Goal: Information Seeking & Learning: Check status

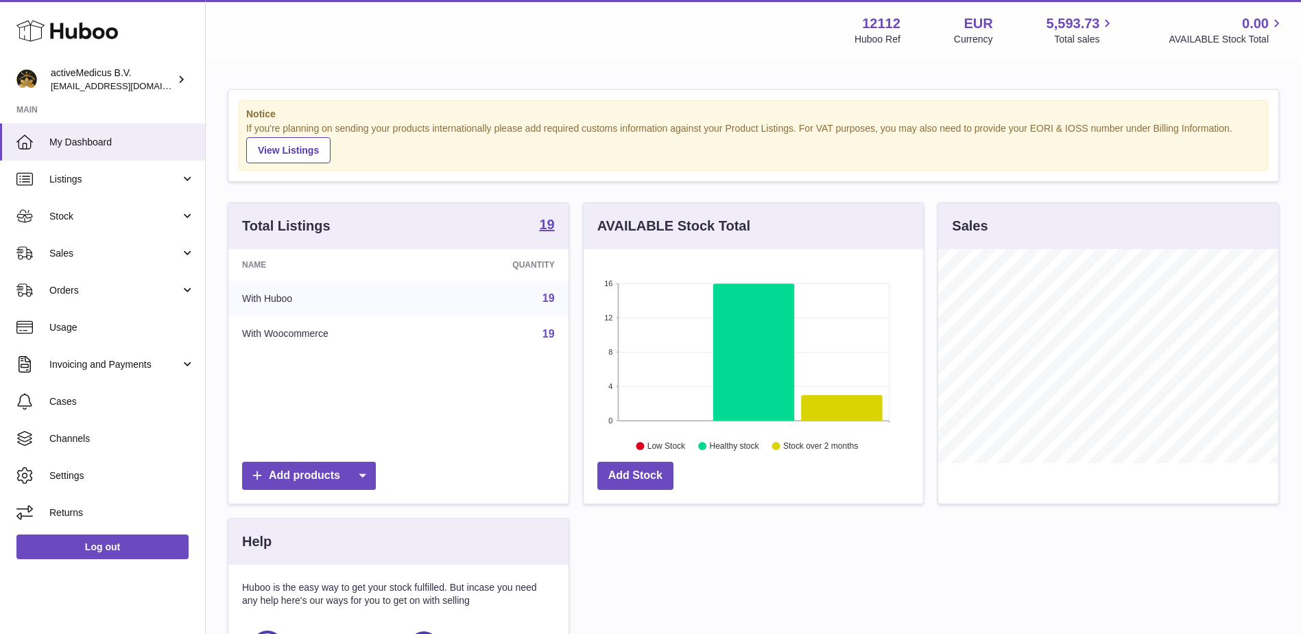
scroll to position [214, 340]
click at [132, 257] on span "Sales" at bounding box center [114, 253] width 131 height 13
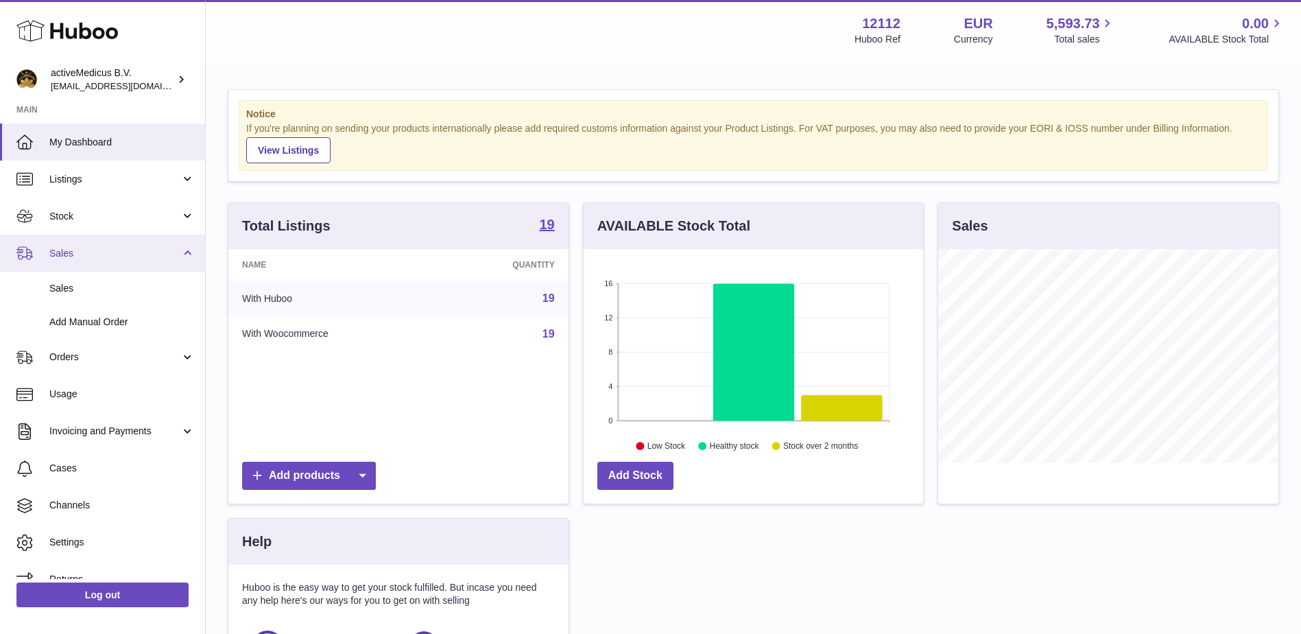
click at [139, 250] on span "Sales" at bounding box center [114, 253] width 131 height 13
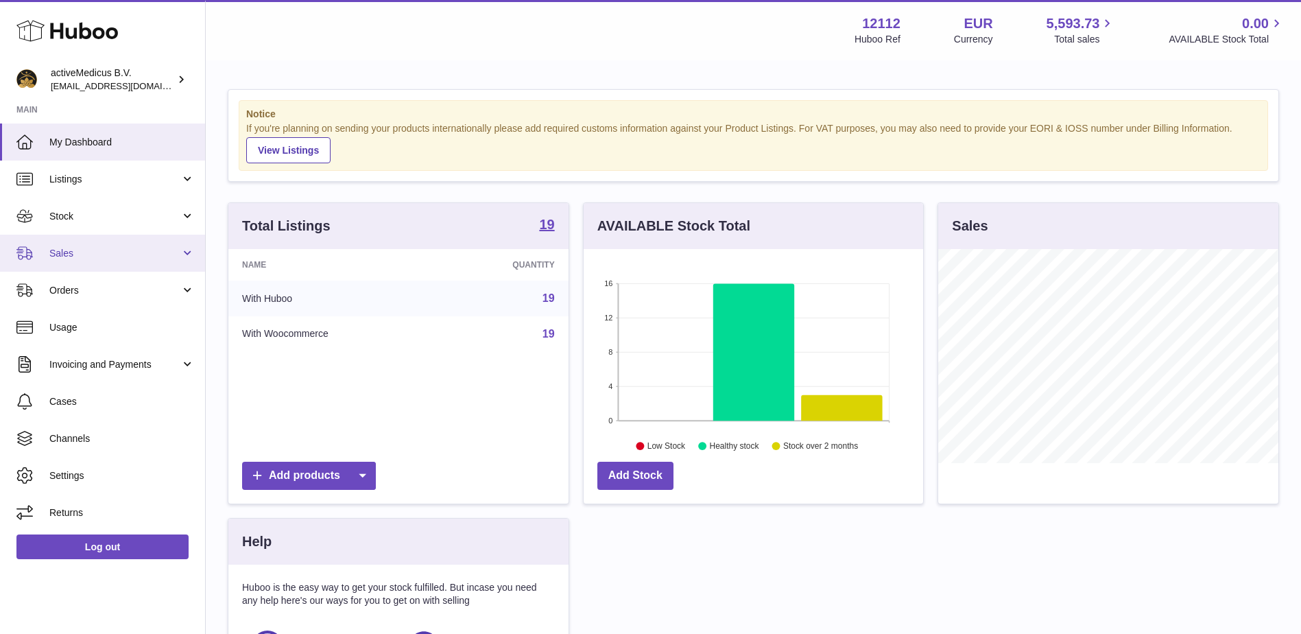
click at [133, 257] on span "Sales" at bounding box center [114, 253] width 131 height 13
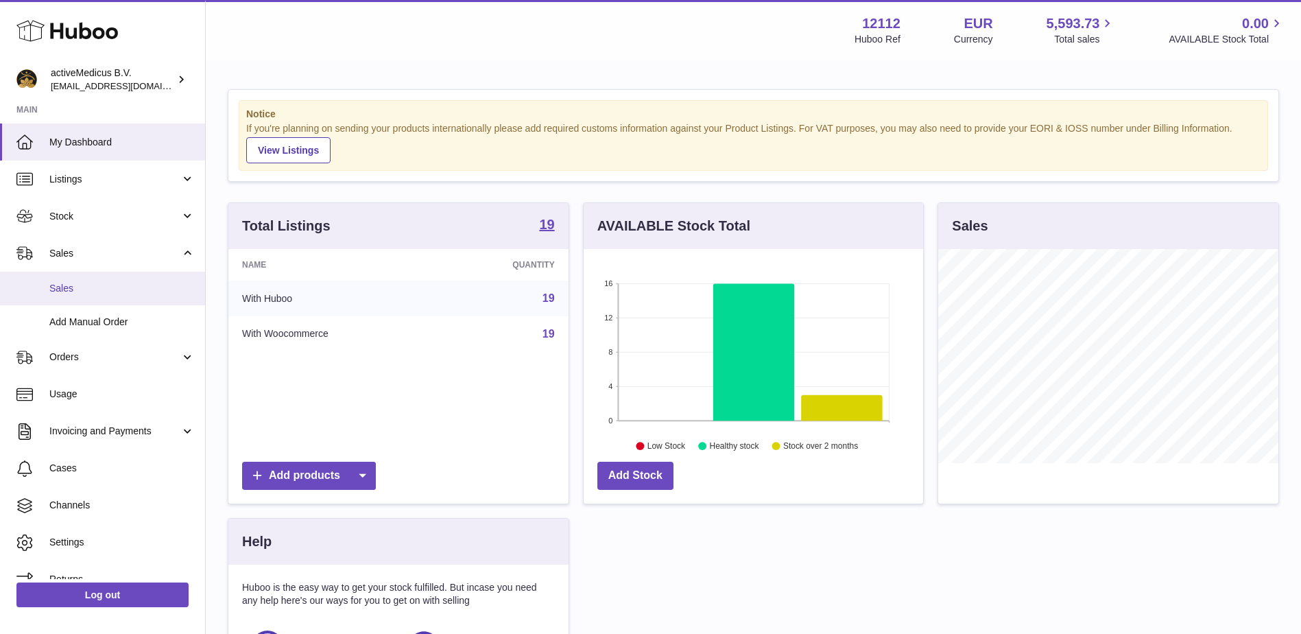
click at [126, 281] on link "Sales" at bounding box center [102, 289] width 205 height 34
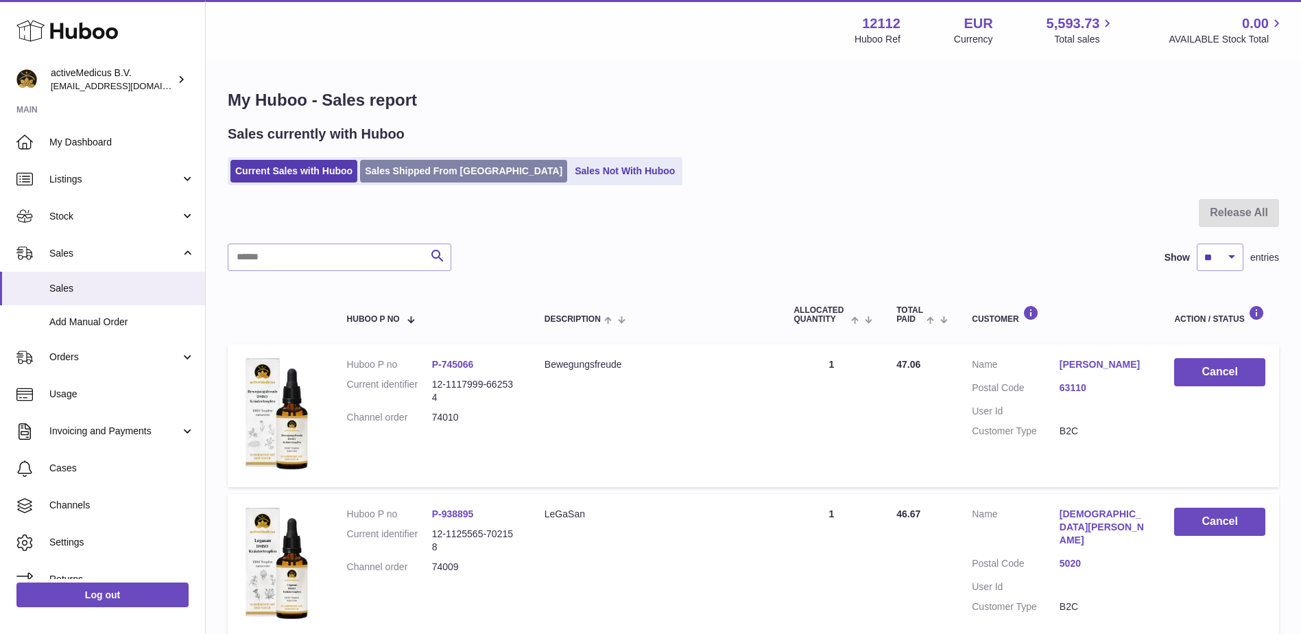
click at [437, 167] on link "Sales Shipped From [GEOGRAPHIC_DATA]" at bounding box center [463, 171] width 207 height 23
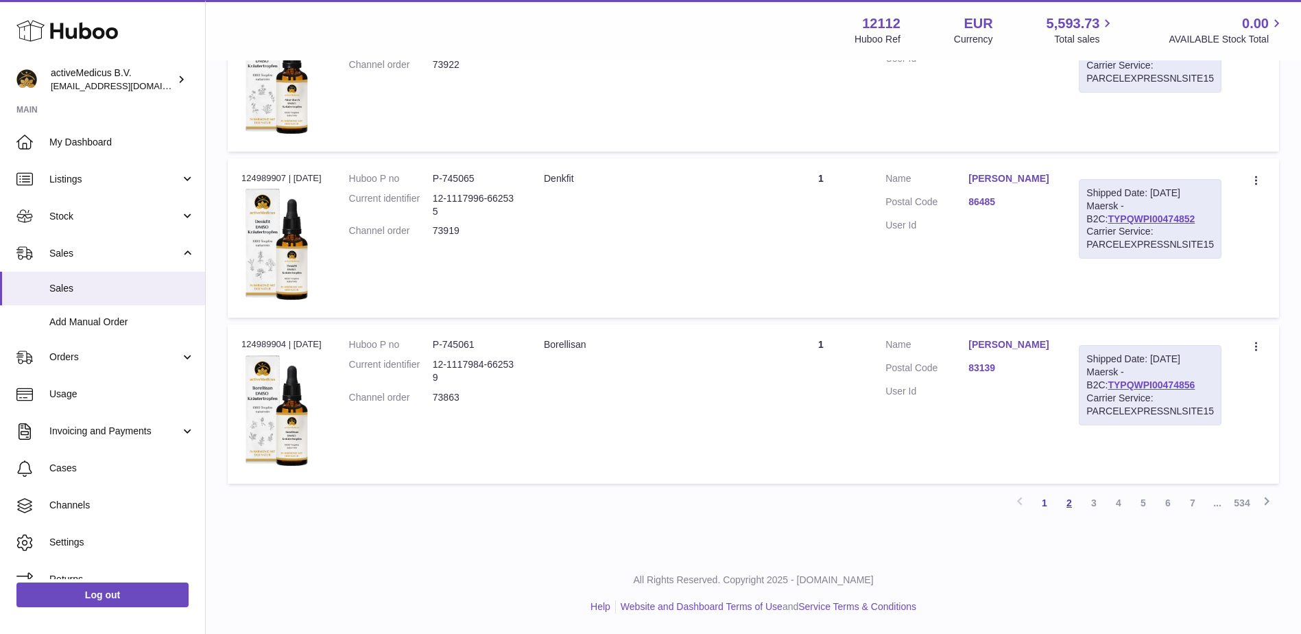
click at [1074, 500] on link "2" at bounding box center [1069, 502] width 25 height 25
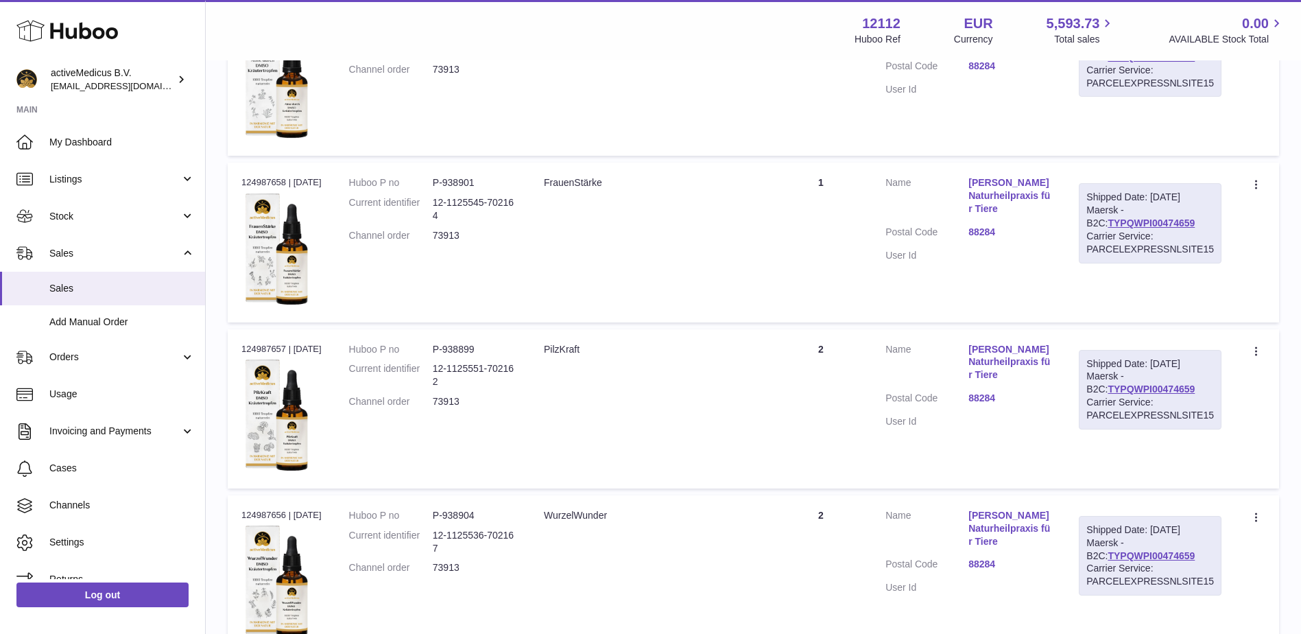
scroll to position [1496, 0]
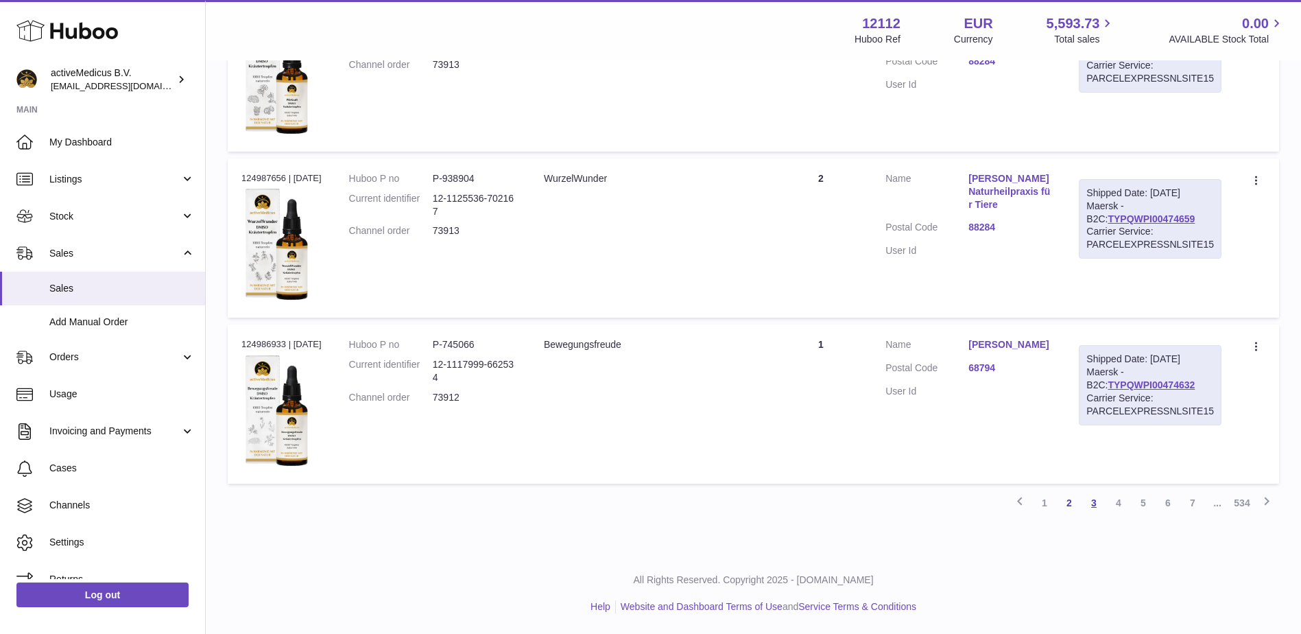
click at [1090, 503] on link "3" at bounding box center [1094, 502] width 25 height 25
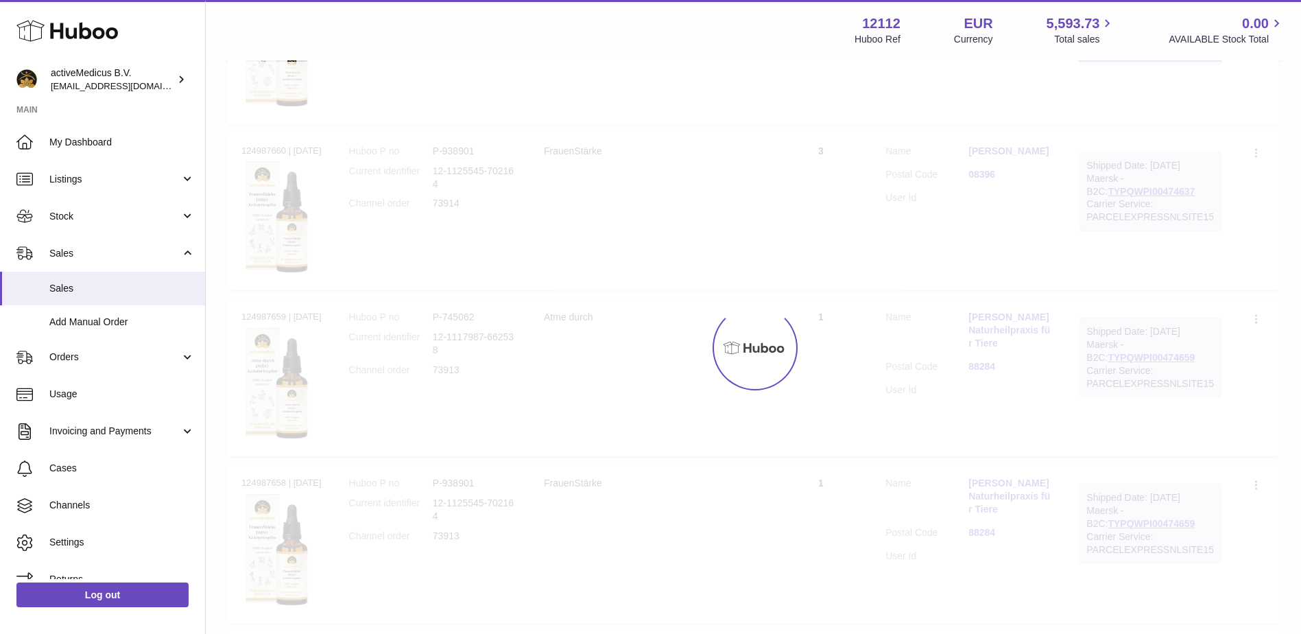
scroll to position [62, 0]
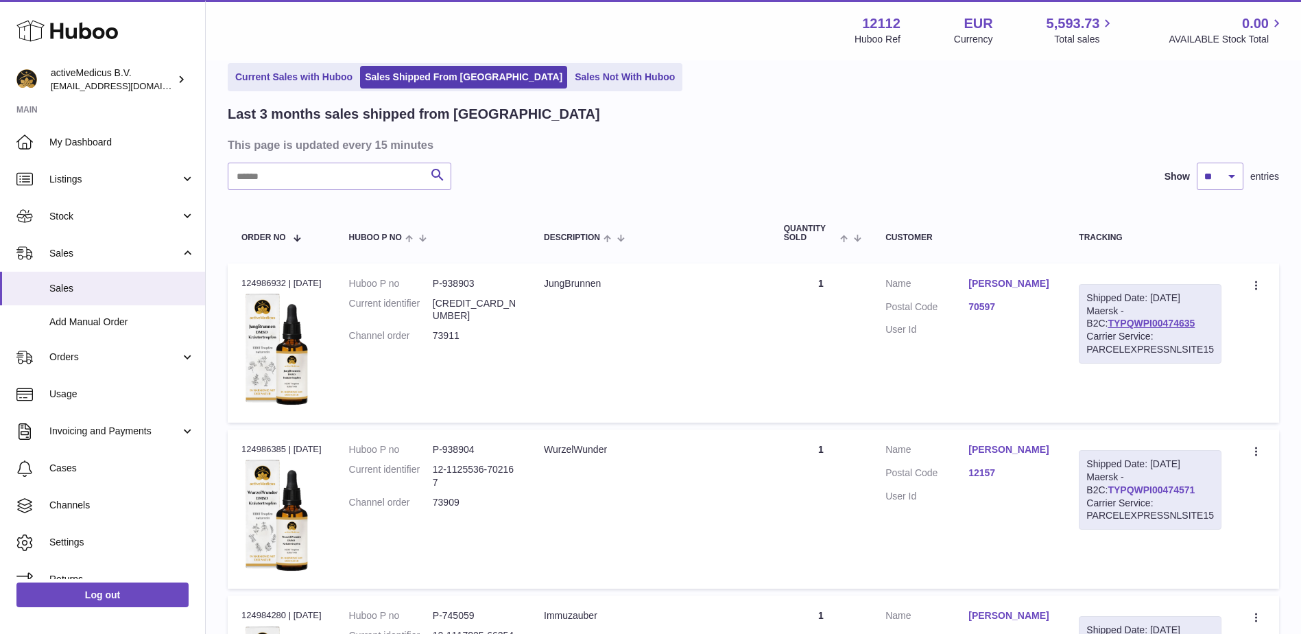
click at [1130, 495] on link "TYPQWPI00474571" at bounding box center [1151, 489] width 87 height 11
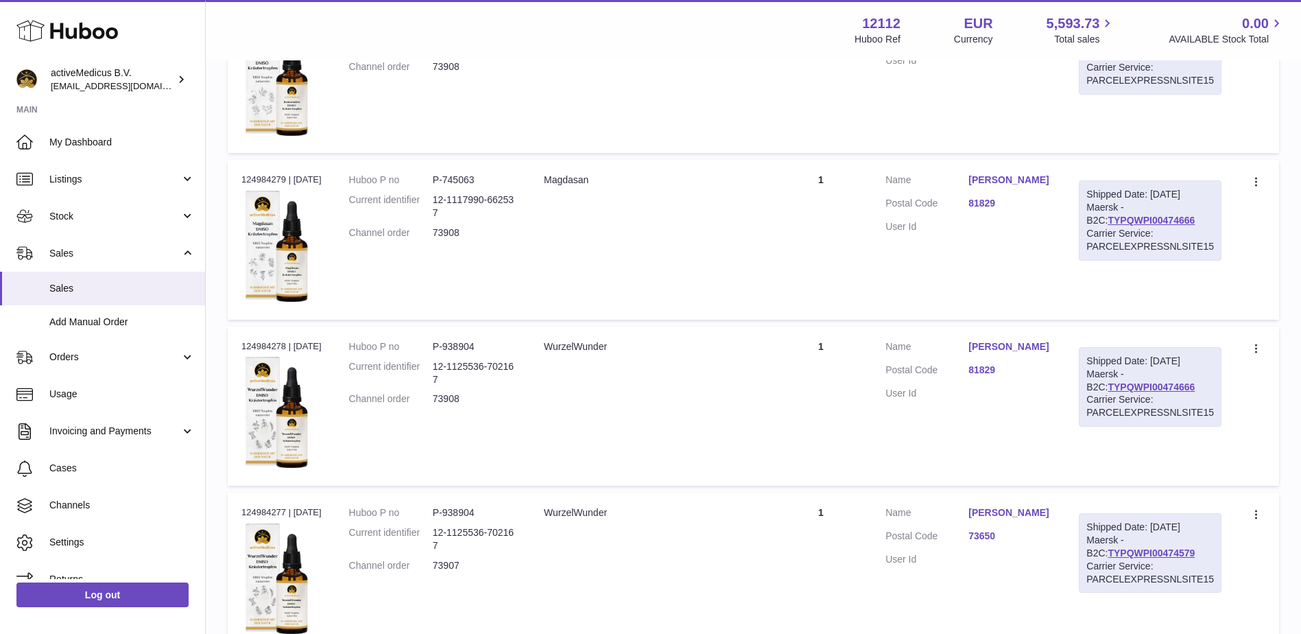
scroll to position [885, 0]
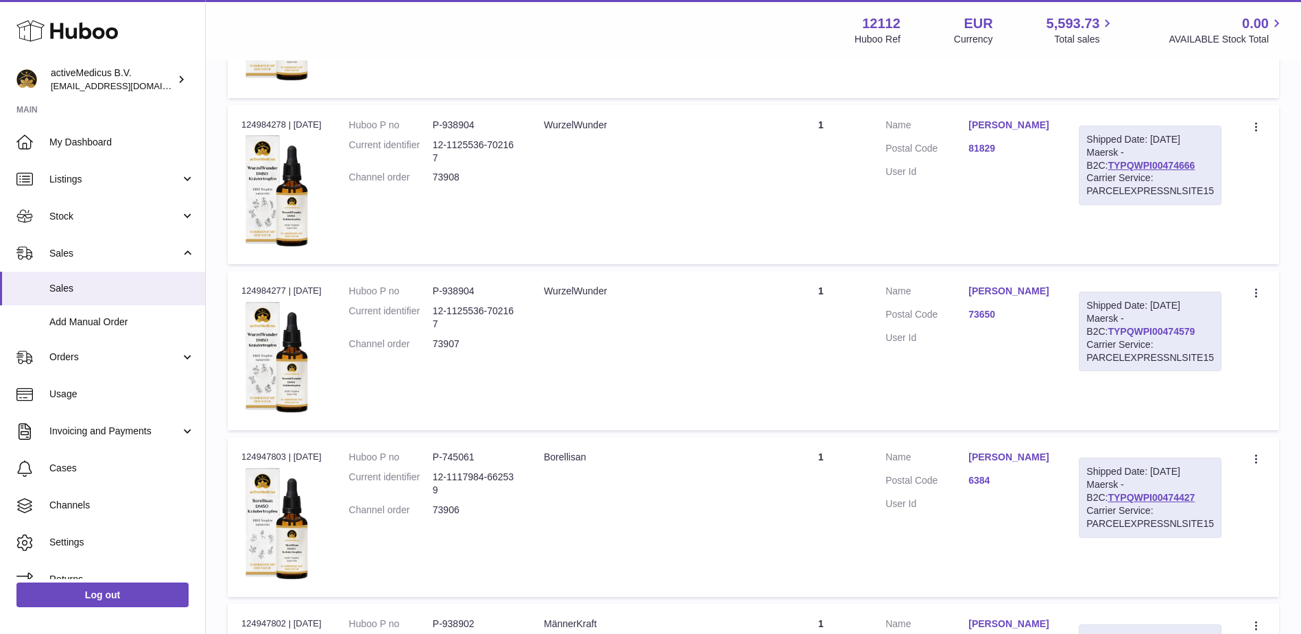
click at [1140, 327] on link "TYPQWPI00474579" at bounding box center [1151, 331] width 87 height 11
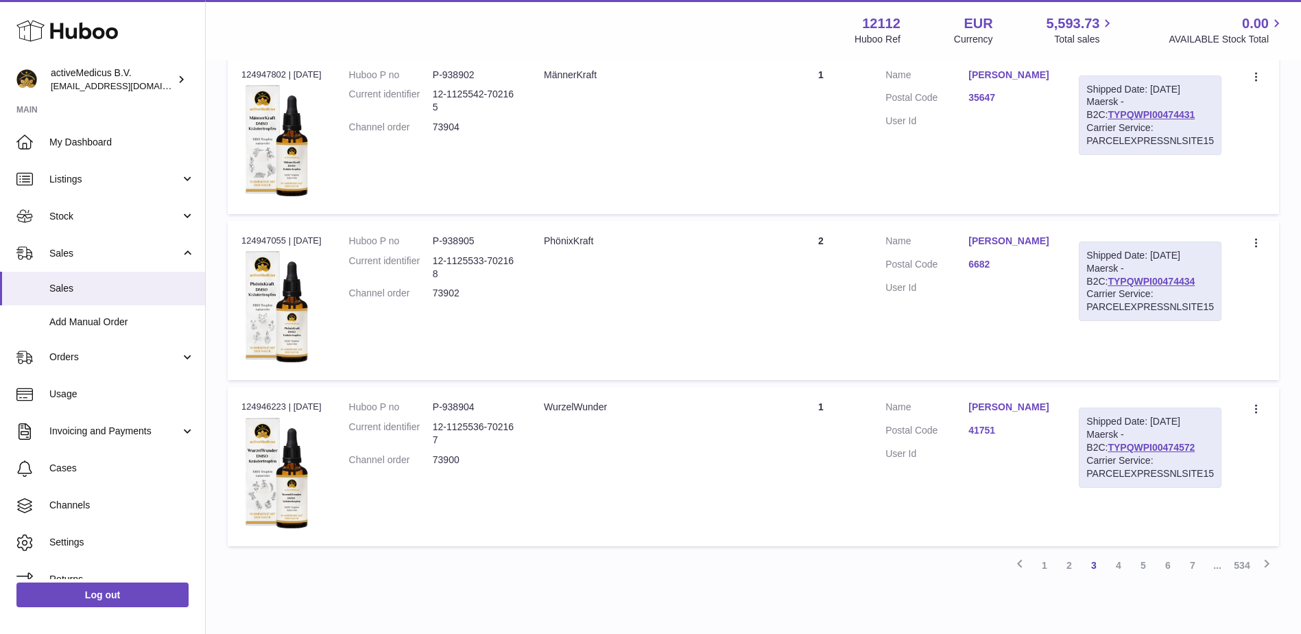
scroll to position [1496, 0]
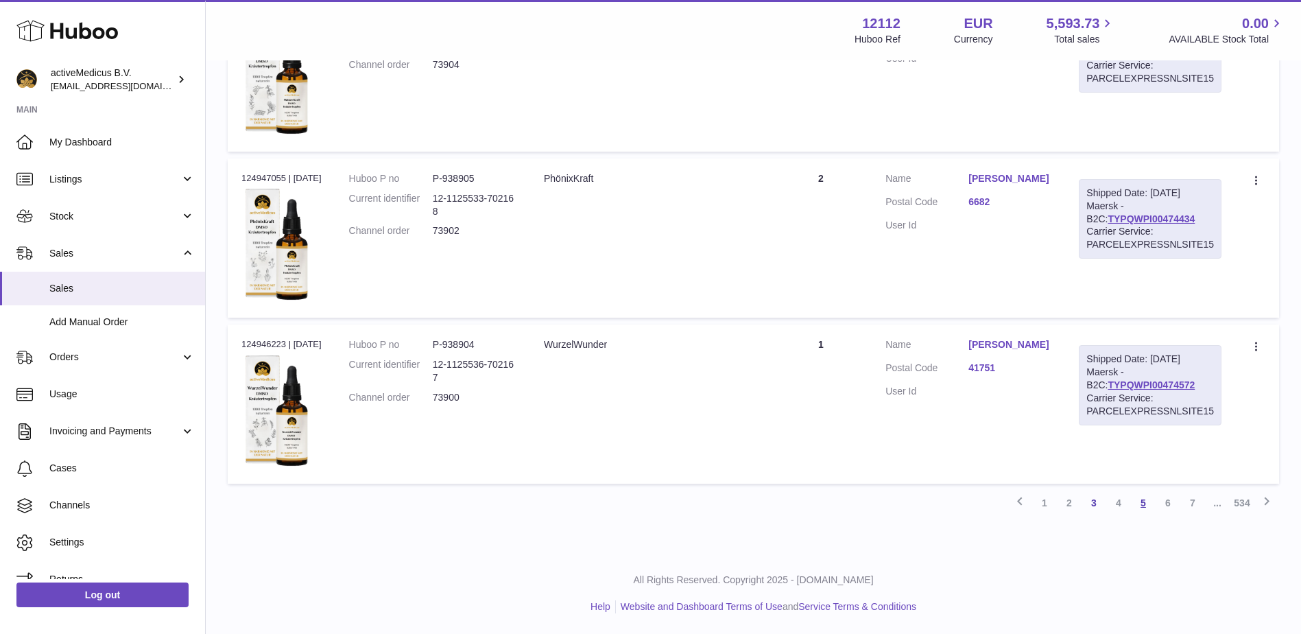
click at [1143, 503] on link "5" at bounding box center [1143, 502] width 25 height 25
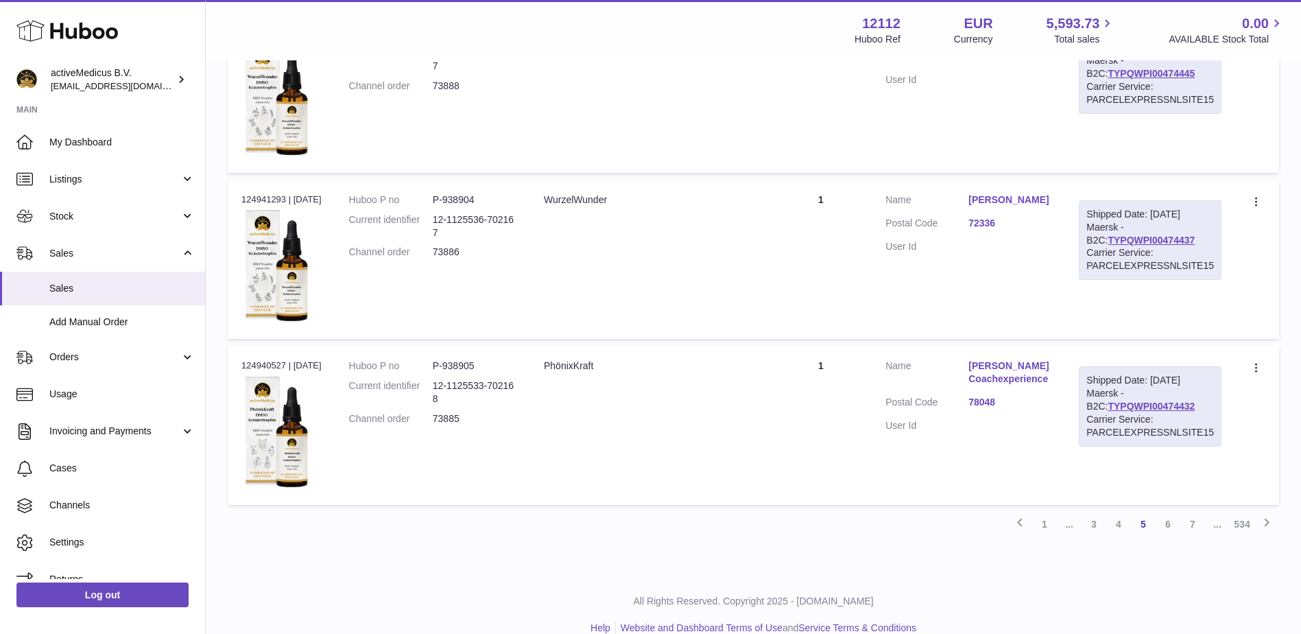
scroll to position [1496, 0]
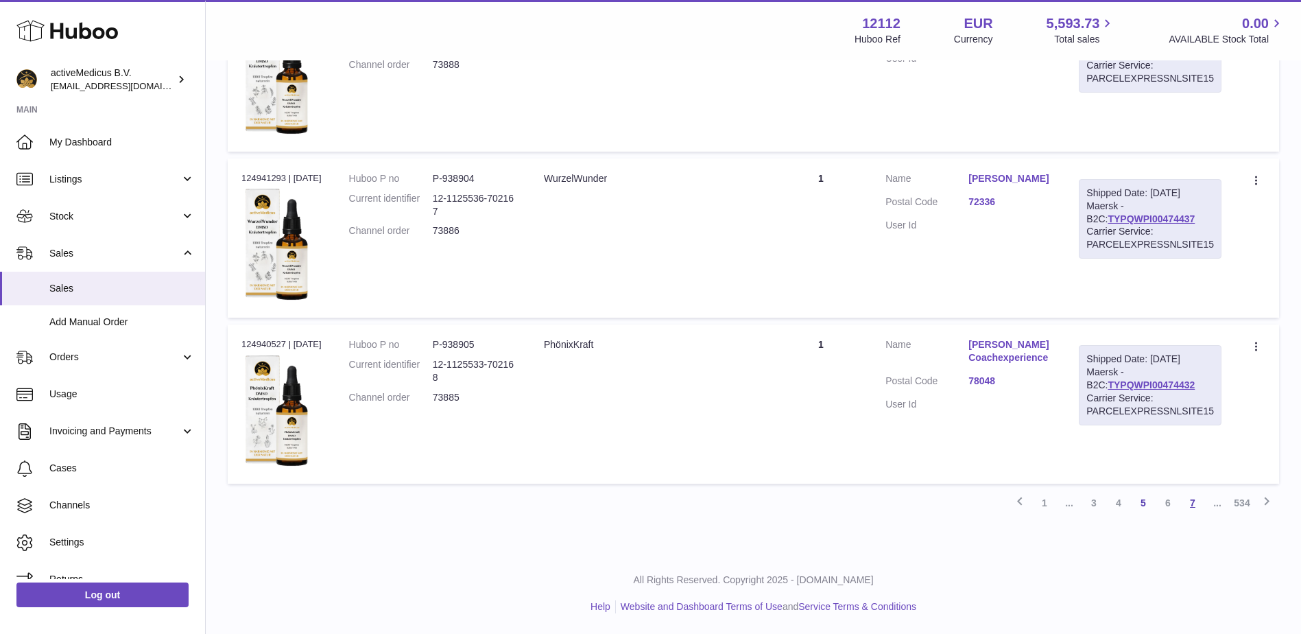
click at [1191, 506] on link "7" at bounding box center [1193, 502] width 25 height 25
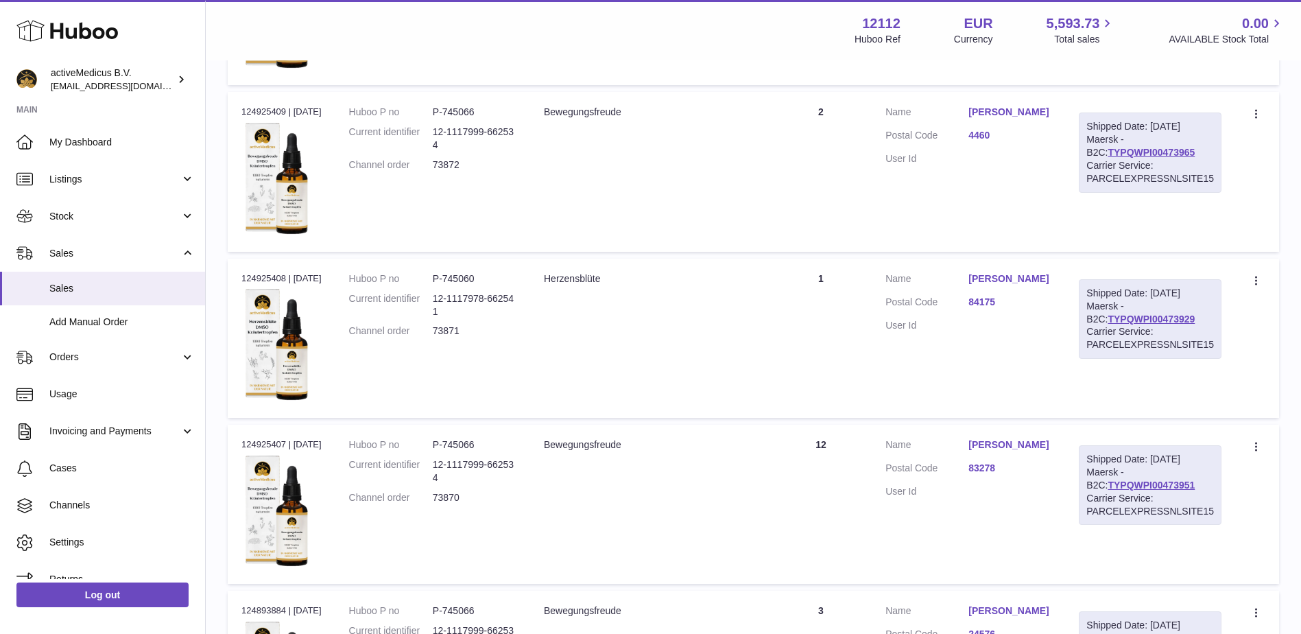
scroll to position [748, 0]
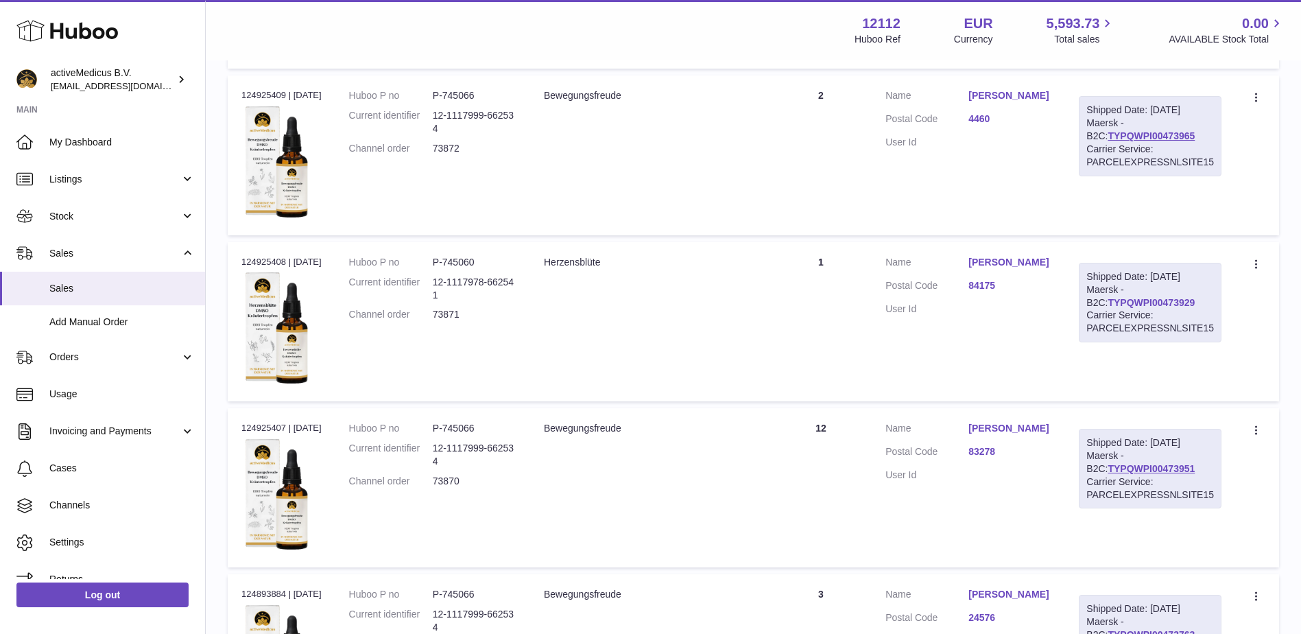
click at [1132, 307] on link "TYPQWPI00473929" at bounding box center [1151, 302] width 87 height 11
click at [1015, 265] on link "[PERSON_NAME]" at bounding box center [1010, 262] width 83 height 13
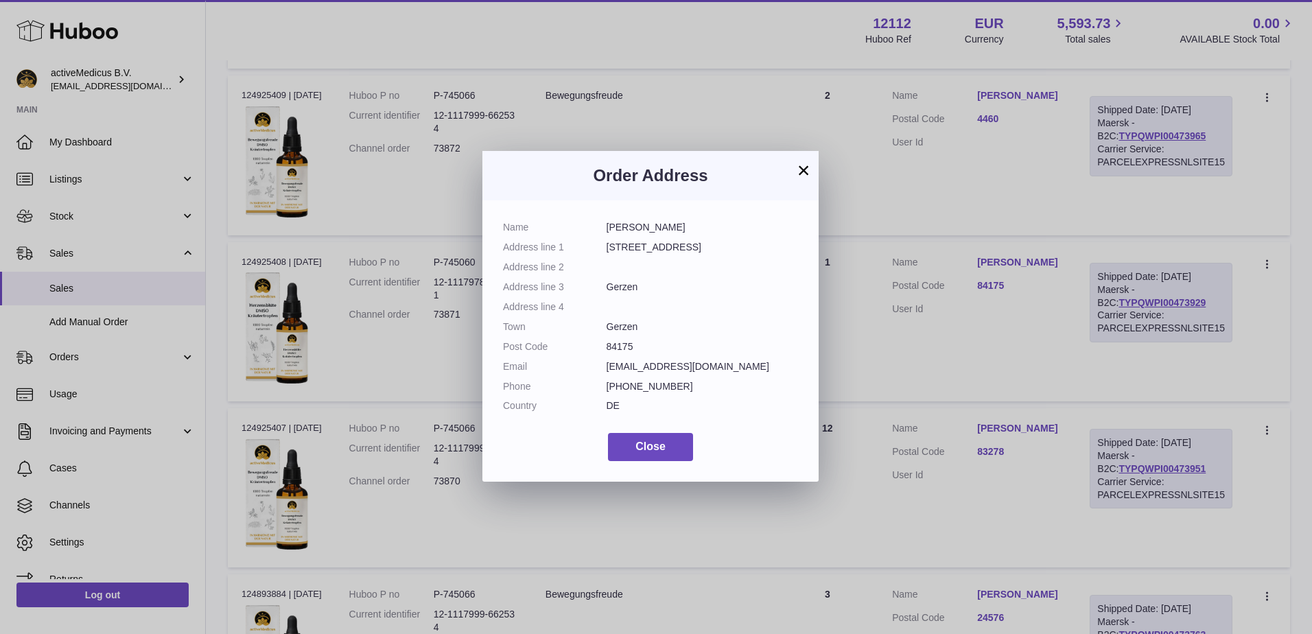
click at [797, 174] on button "×" at bounding box center [803, 170] width 16 height 16
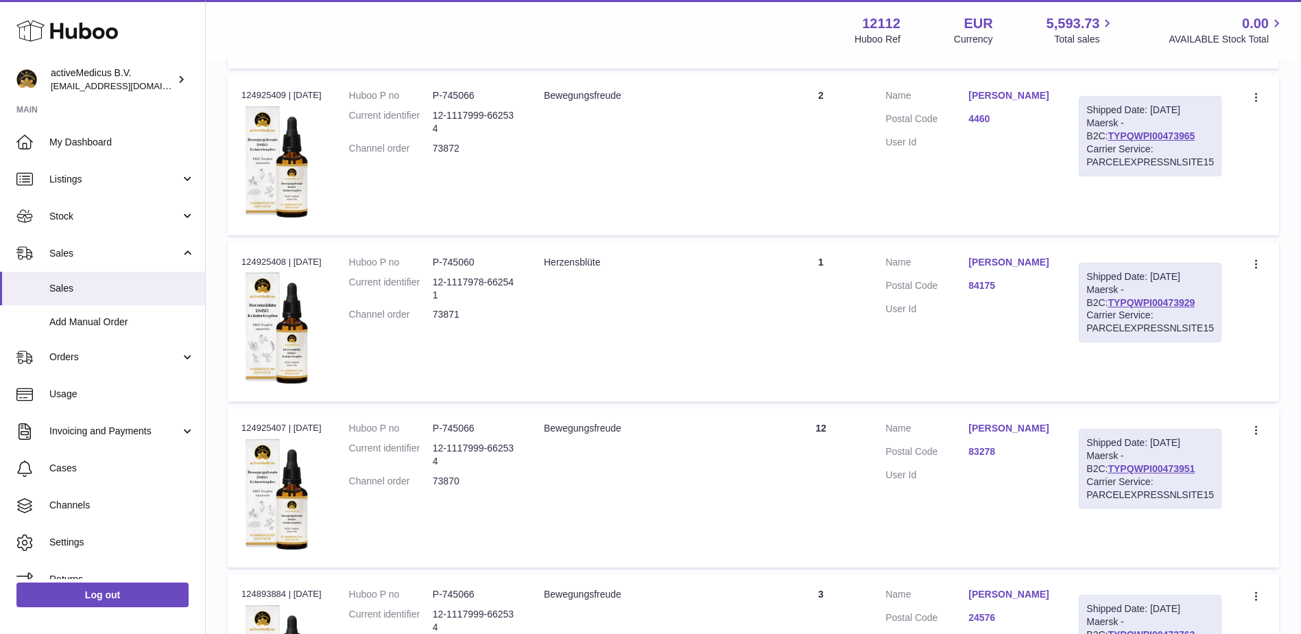
click at [1012, 441] on dl "Customer Name [PERSON_NAME] Postal Code 83278 User Id" at bounding box center [969, 455] width 166 height 67
click at [1012, 428] on link "[PERSON_NAME]" at bounding box center [1010, 428] width 83 height 13
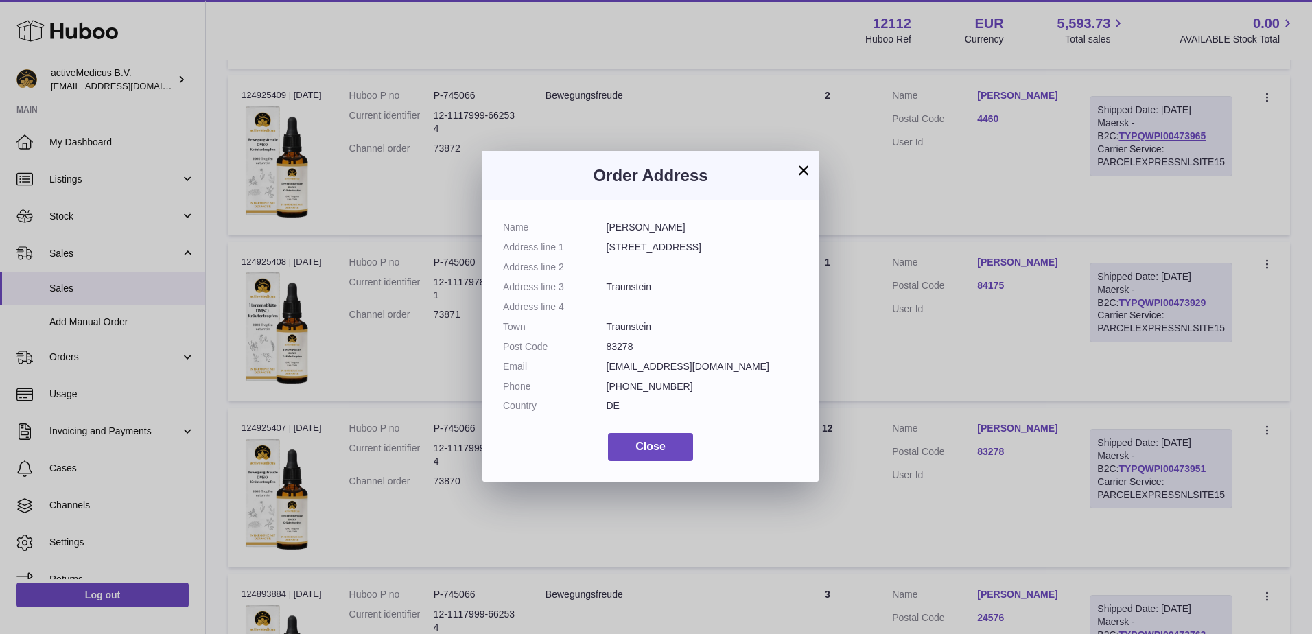
click at [807, 175] on button "×" at bounding box center [803, 170] width 16 height 16
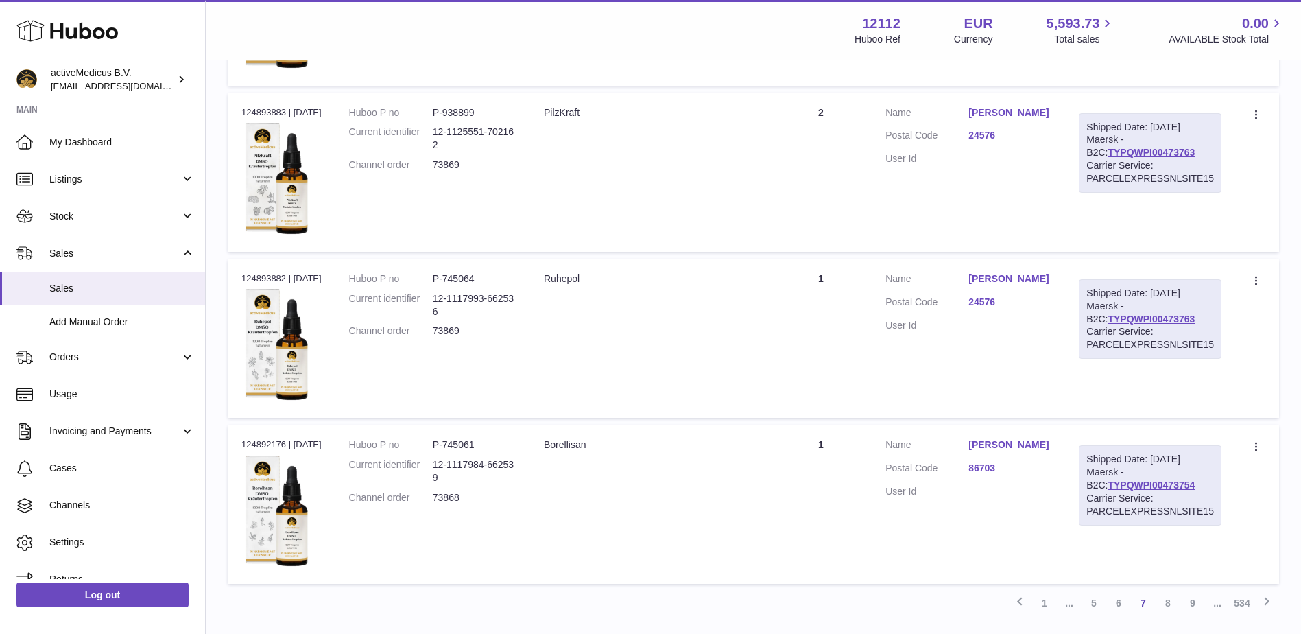
scroll to position [1496, 0]
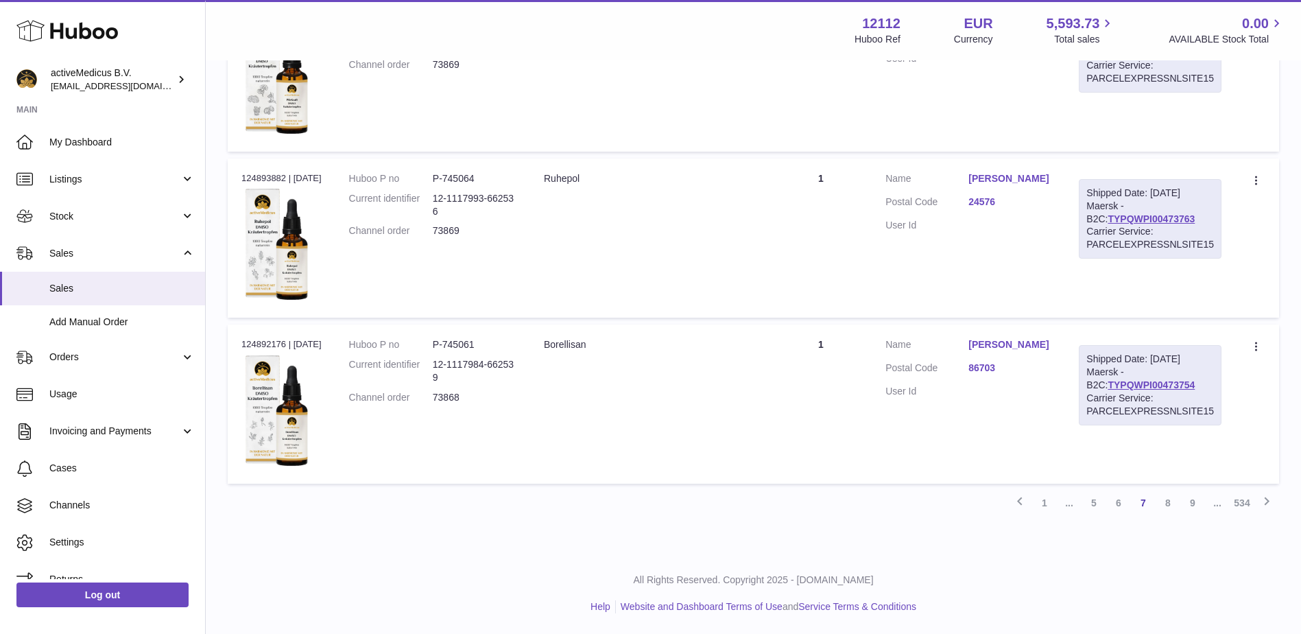
click at [1130, 390] on div "Shipped Date: [DATE] Maersk - B2C: TYPQWPI00473754 Carrier Service: PARCELEXPRE…" at bounding box center [1150, 385] width 143 height 80
click at [1128, 382] on link "TYPQWPI00473754" at bounding box center [1151, 384] width 87 height 11
click at [1036, 342] on link "[PERSON_NAME]" at bounding box center [1010, 344] width 83 height 13
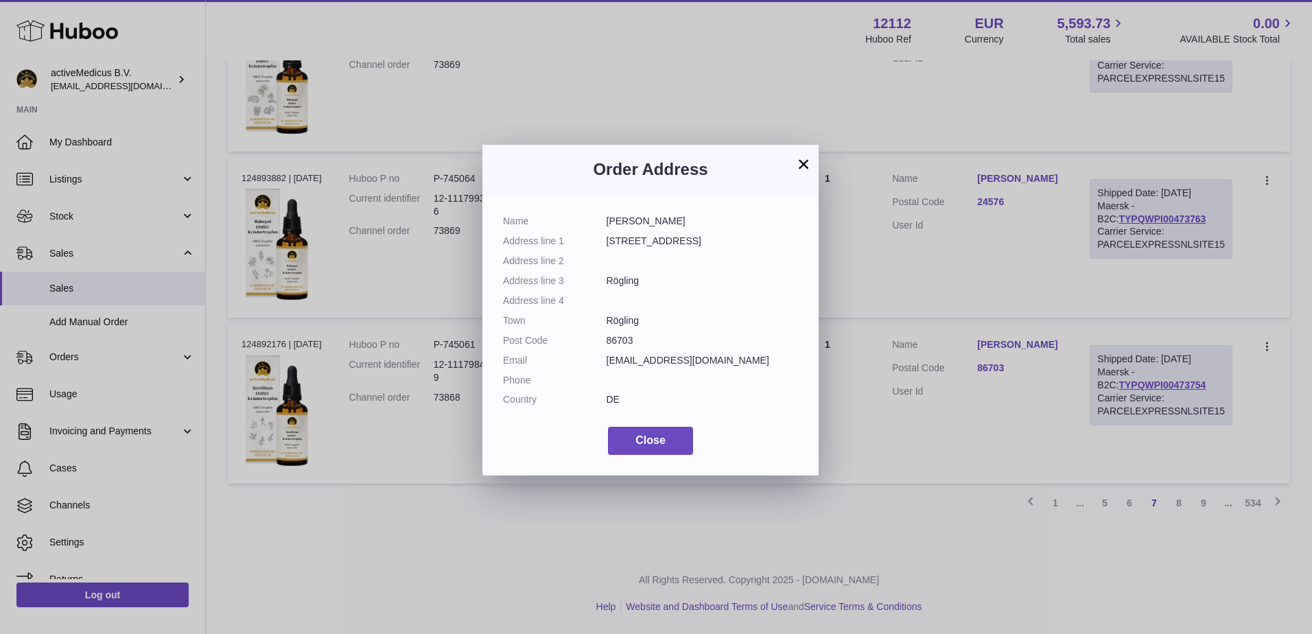
click at [799, 167] on button "×" at bounding box center [803, 164] width 16 height 16
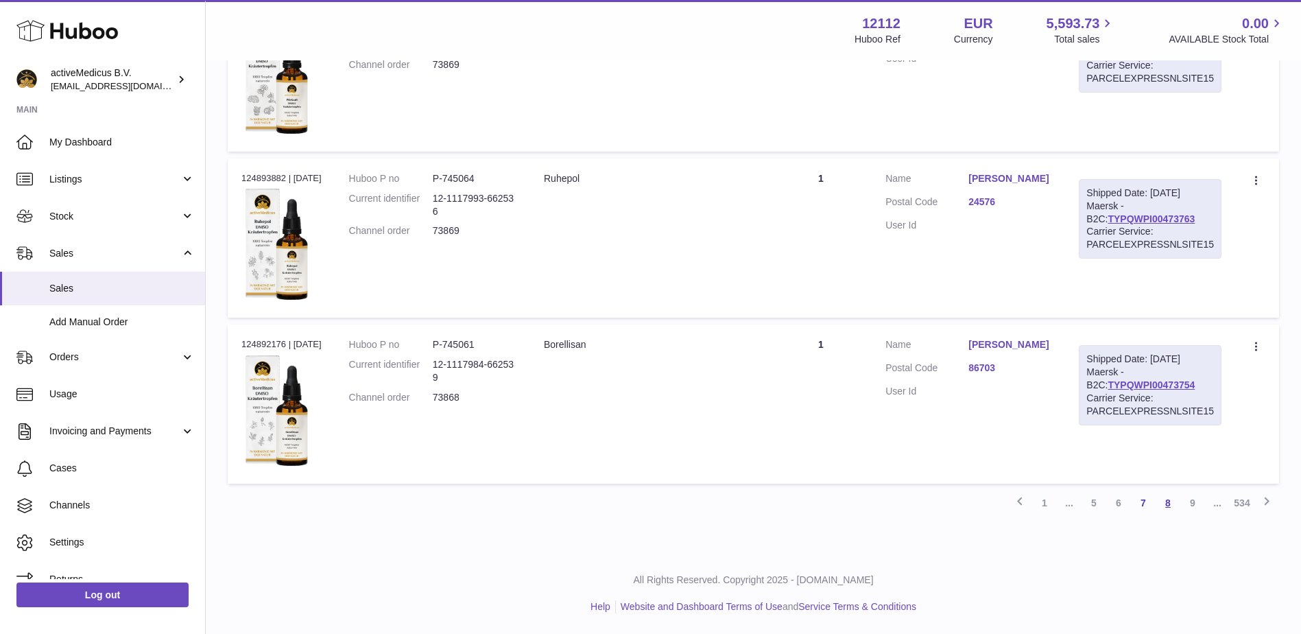
click at [1158, 501] on link "8" at bounding box center [1168, 502] width 25 height 25
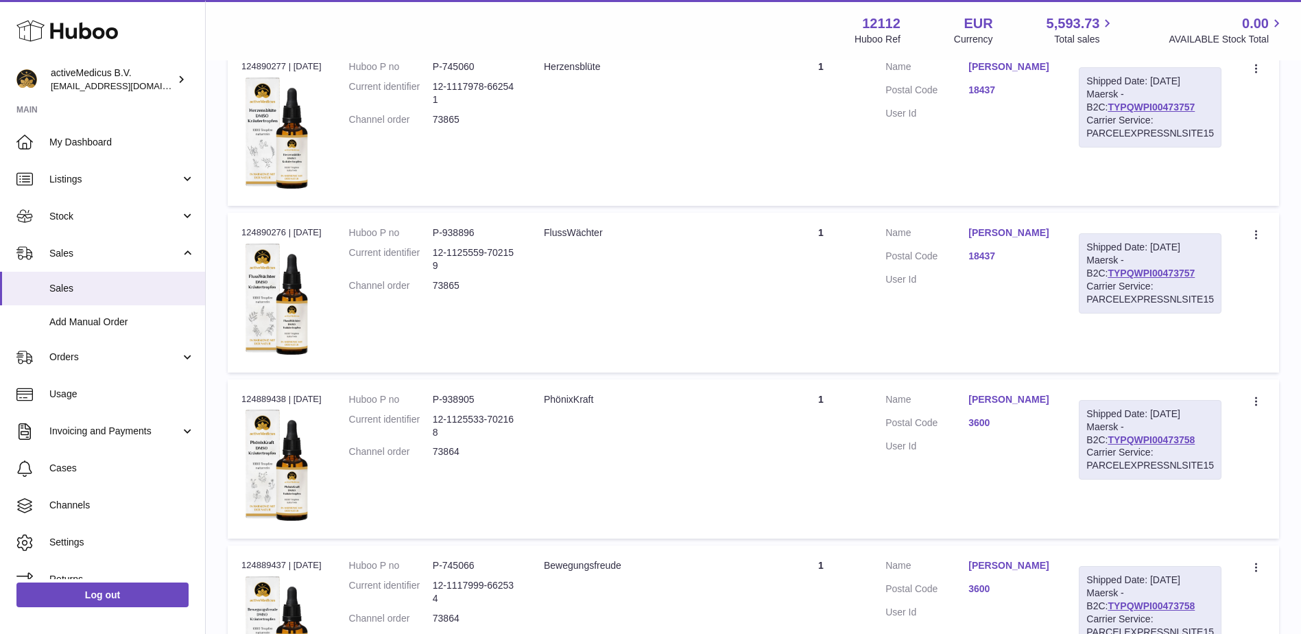
scroll to position [953, 0]
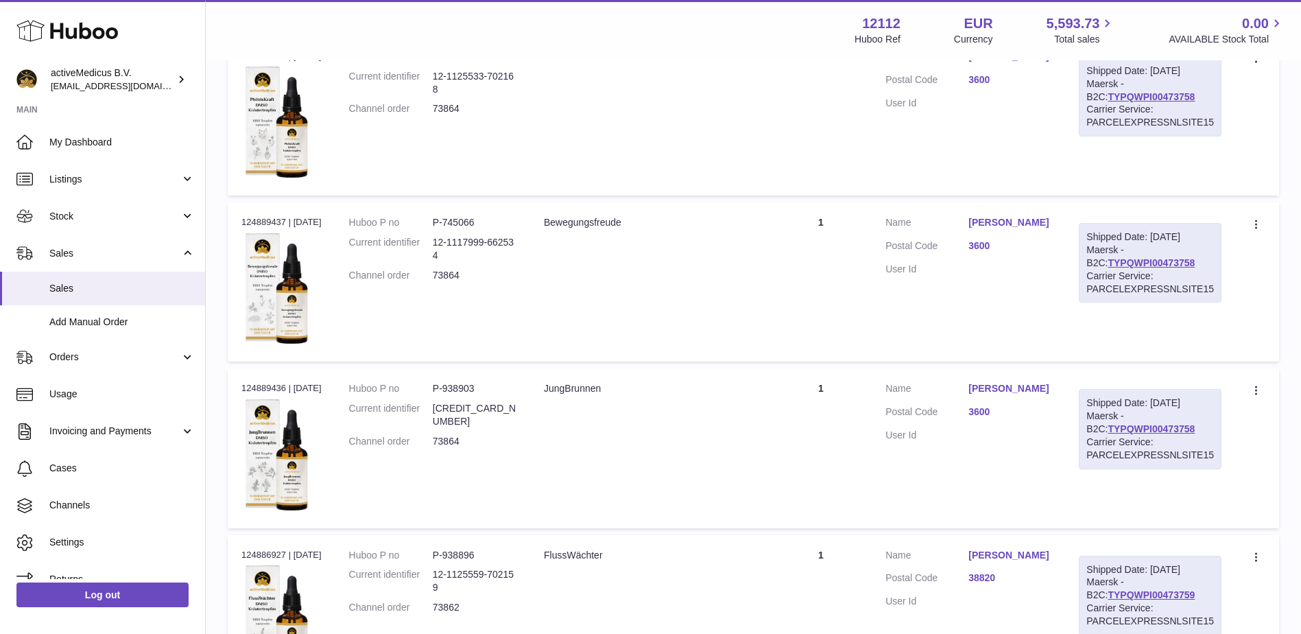
click at [1023, 224] on link "[PERSON_NAME]" at bounding box center [1010, 222] width 83 height 13
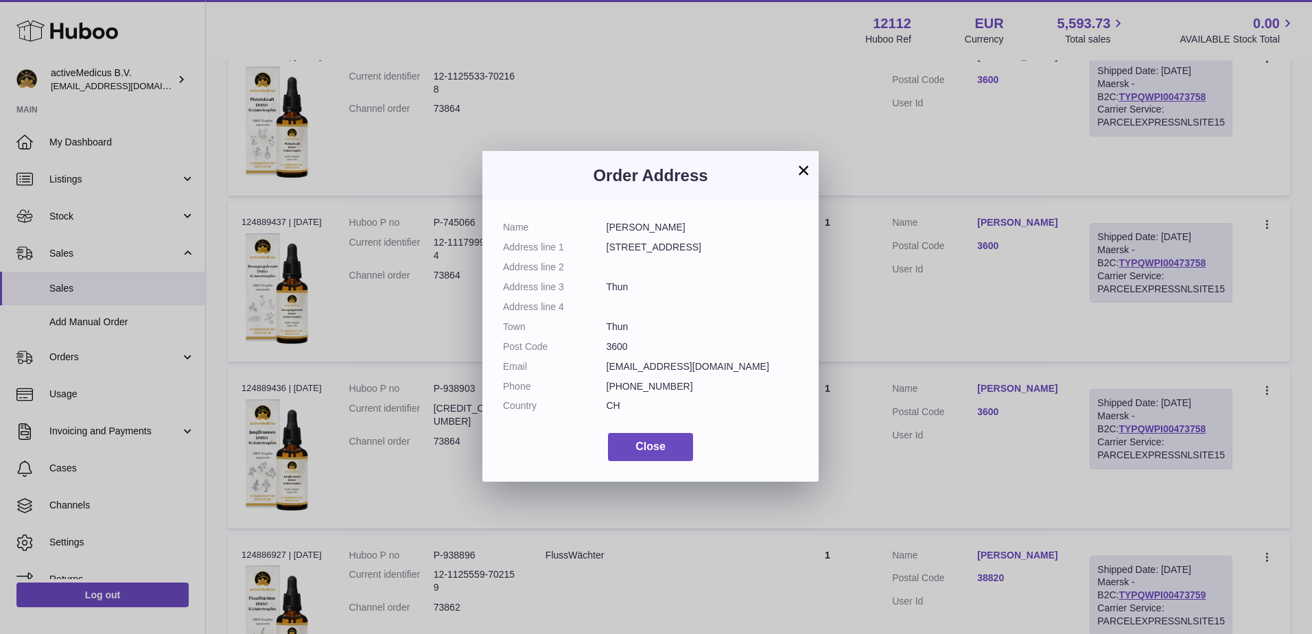
click at [801, 163] on button "×" at bounding box center [803, 170] width 16 height 16
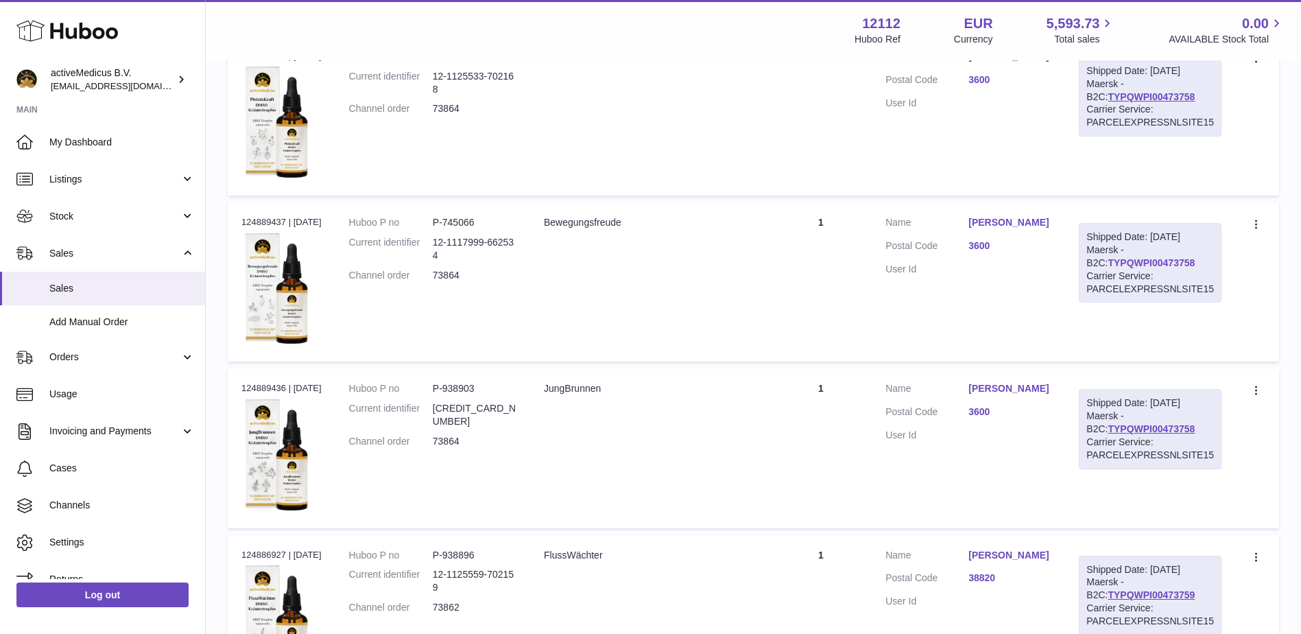
click at [1168, 259] on link "TYPQWPI00473758" at bounding box center [1151, 262] width 87 height 11
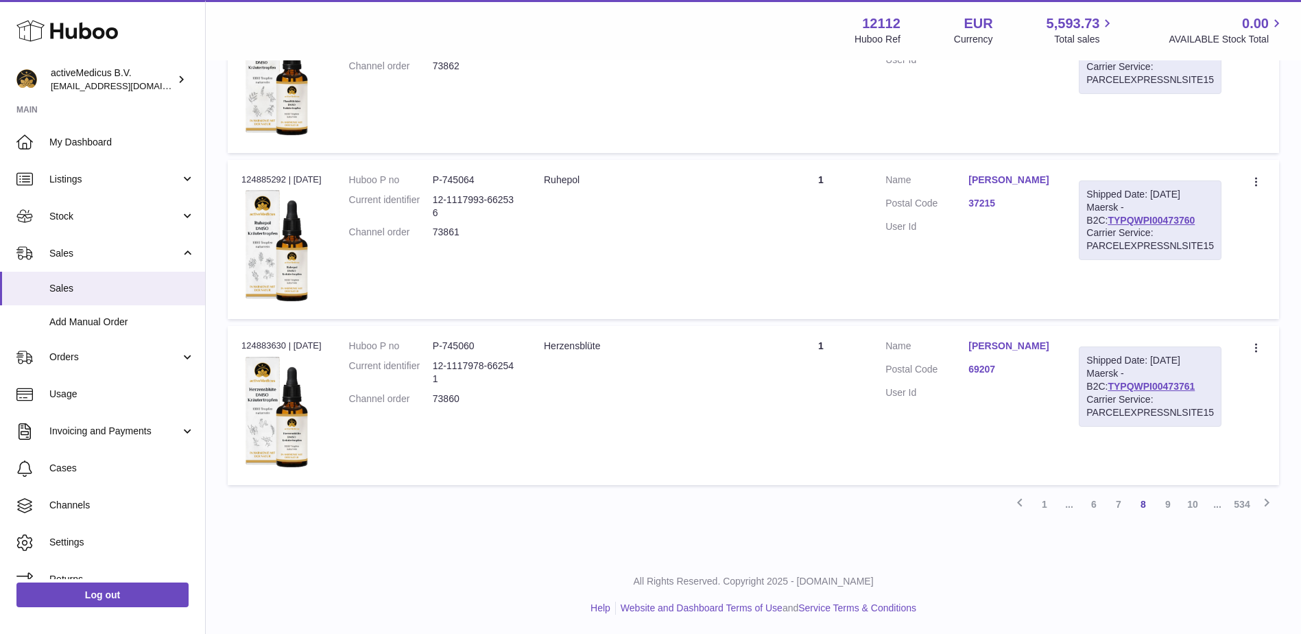
scroll to position [1496, 0]
click at [1164, 501] on link "9" at bounding box center [1168, 502] width 25 height 25
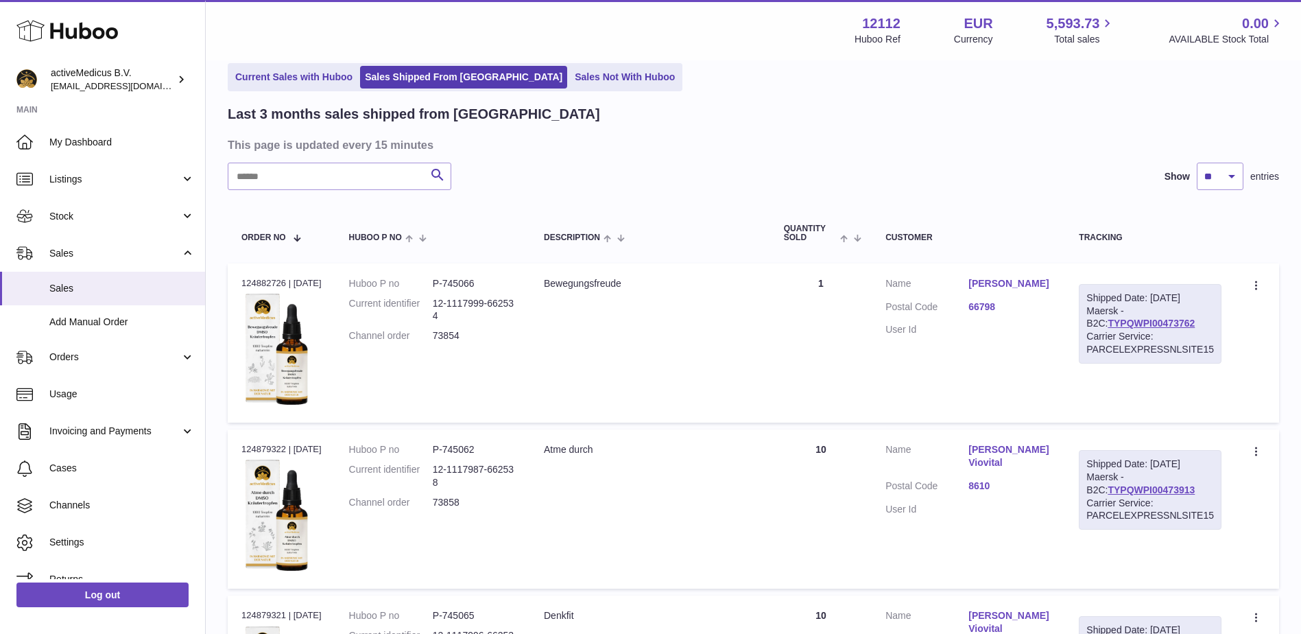
scroll to position [610, 0]
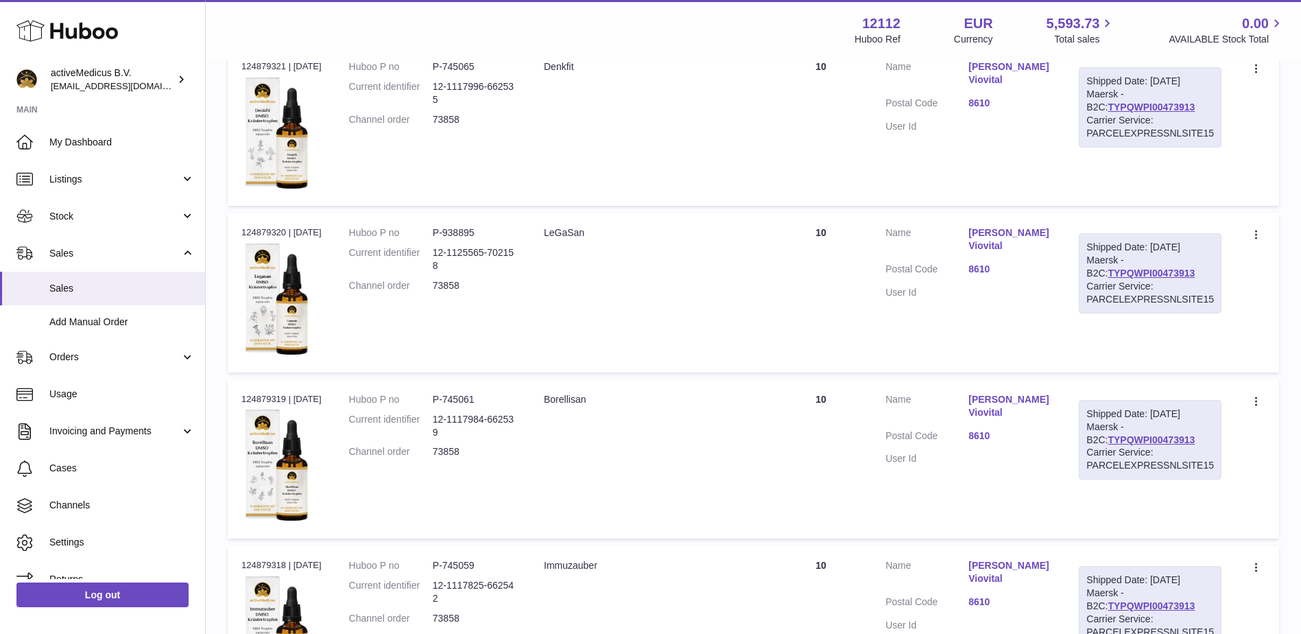
click at [1019, 416] on link "[PERSON_NAME] Viovital" at bounding box center [1010, 406] width 83 height 26
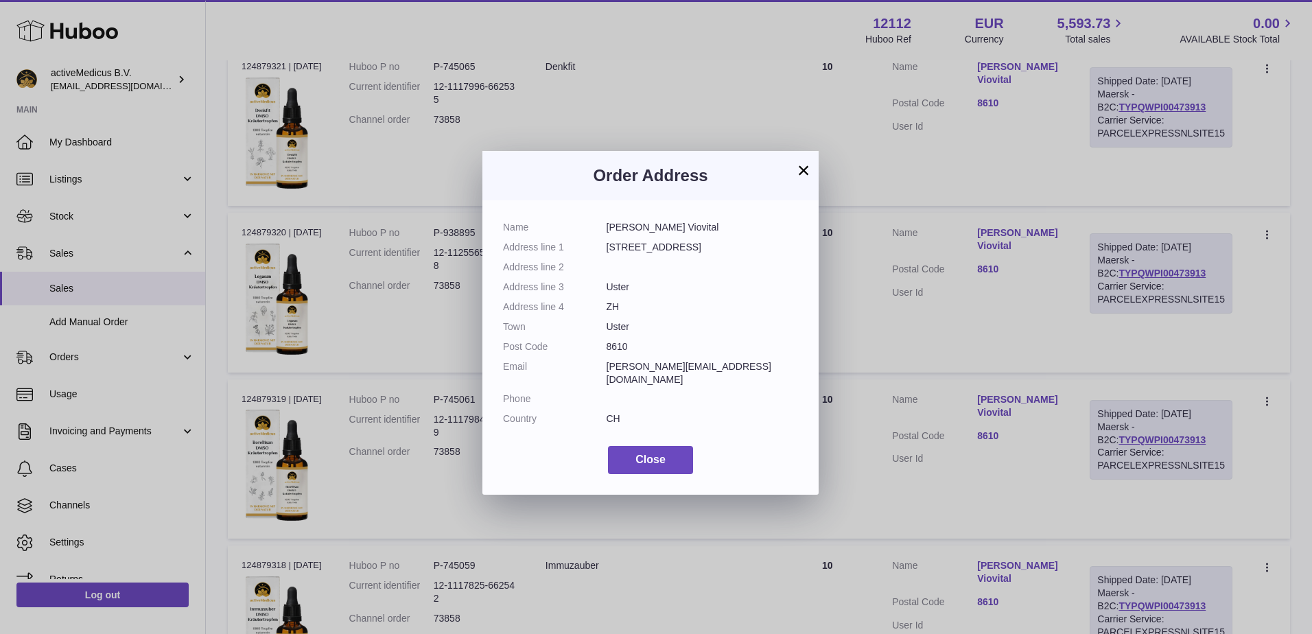
click at [795, 168] on button "×" at bounding box center [803, 170] width 16 height 16
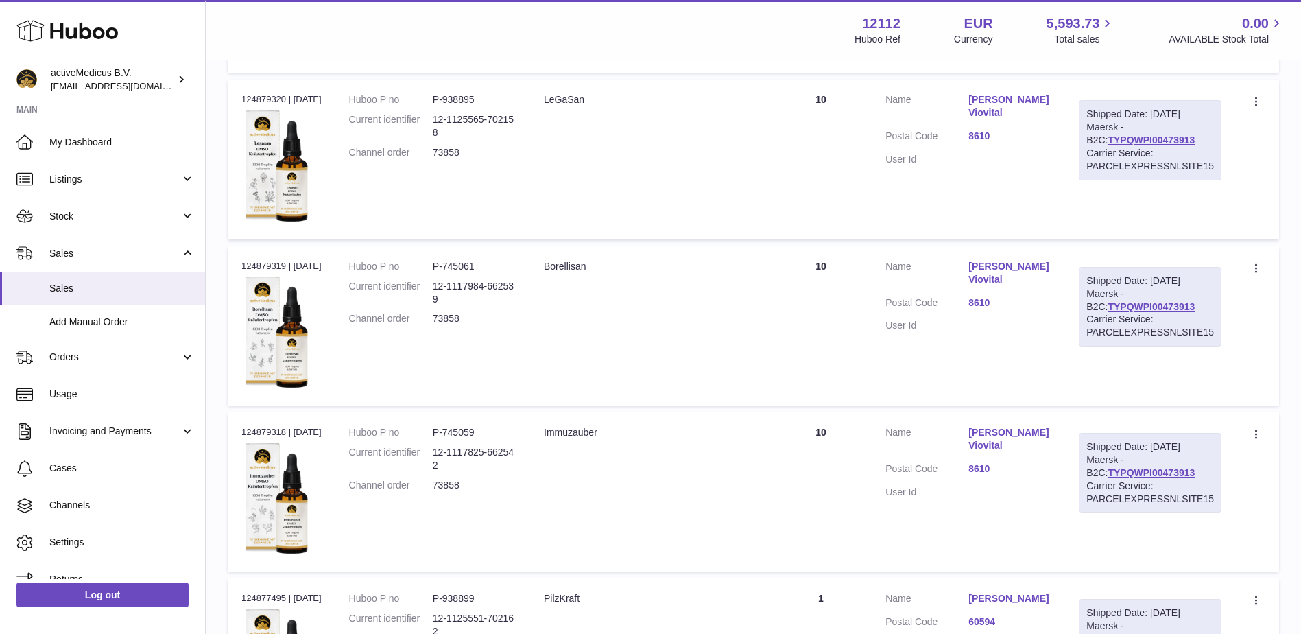
scroll to position [1022, 0]
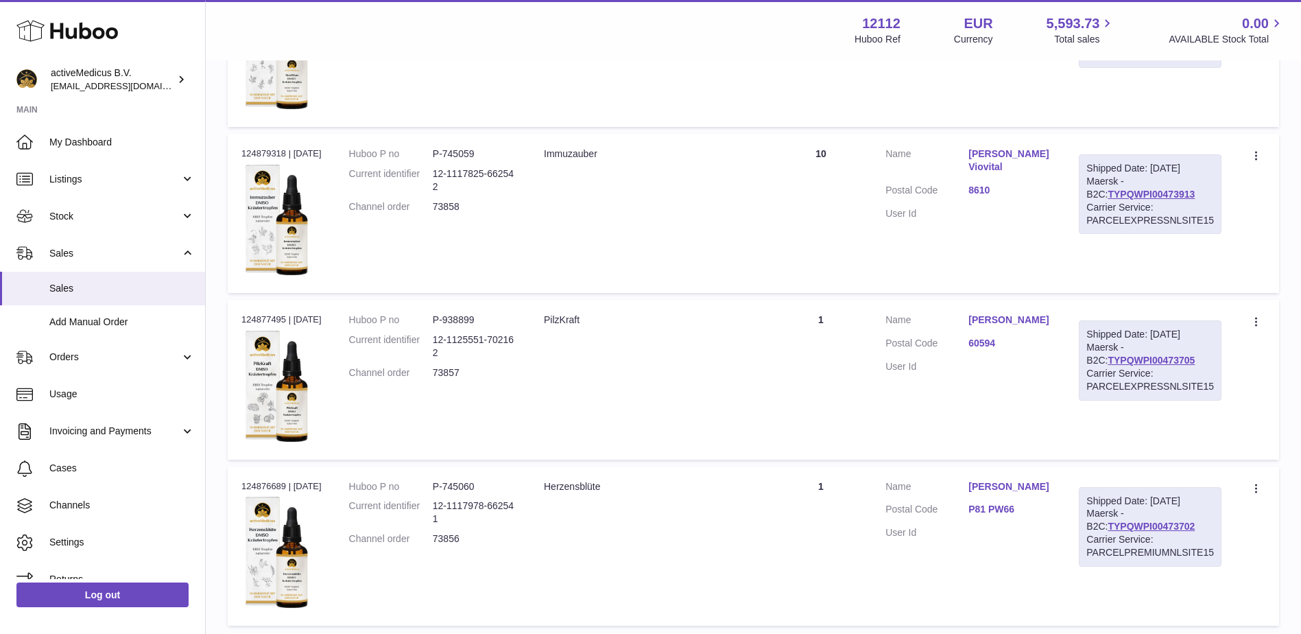
click at [1013, 322] on link "[PERSON_NAME]" at bounding box center [1010, 319] width 83 height 13
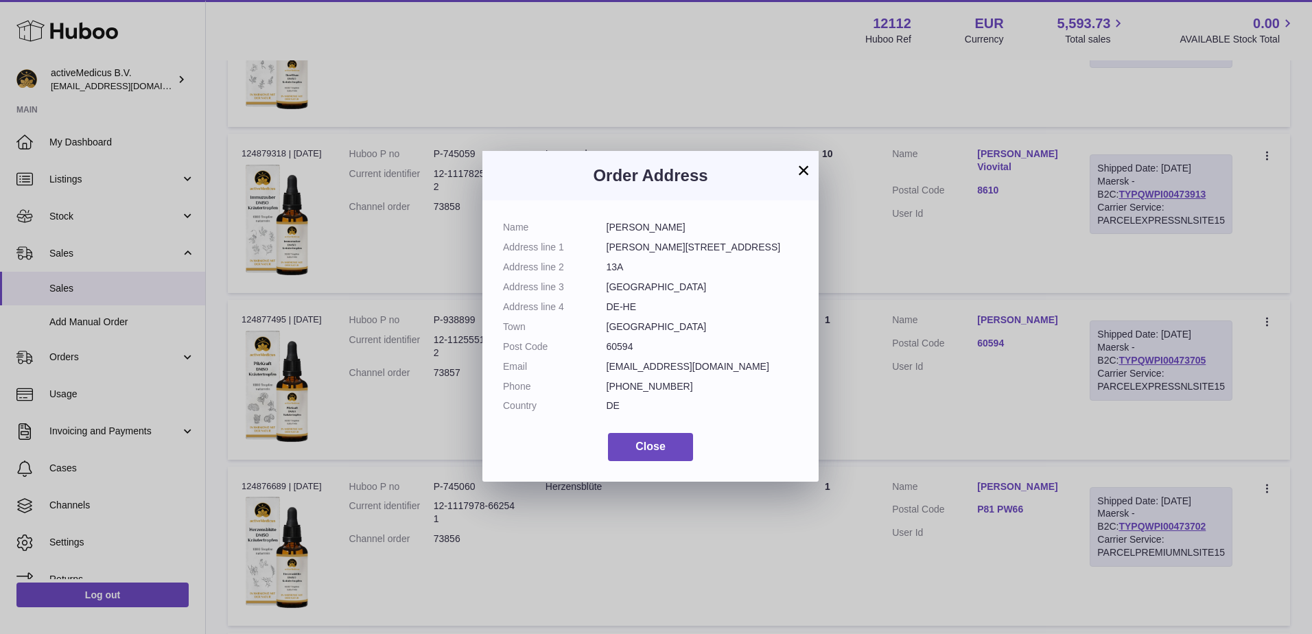
click at [800, 174] on button "×" at bounding box center [803, 170] width 16 height 16
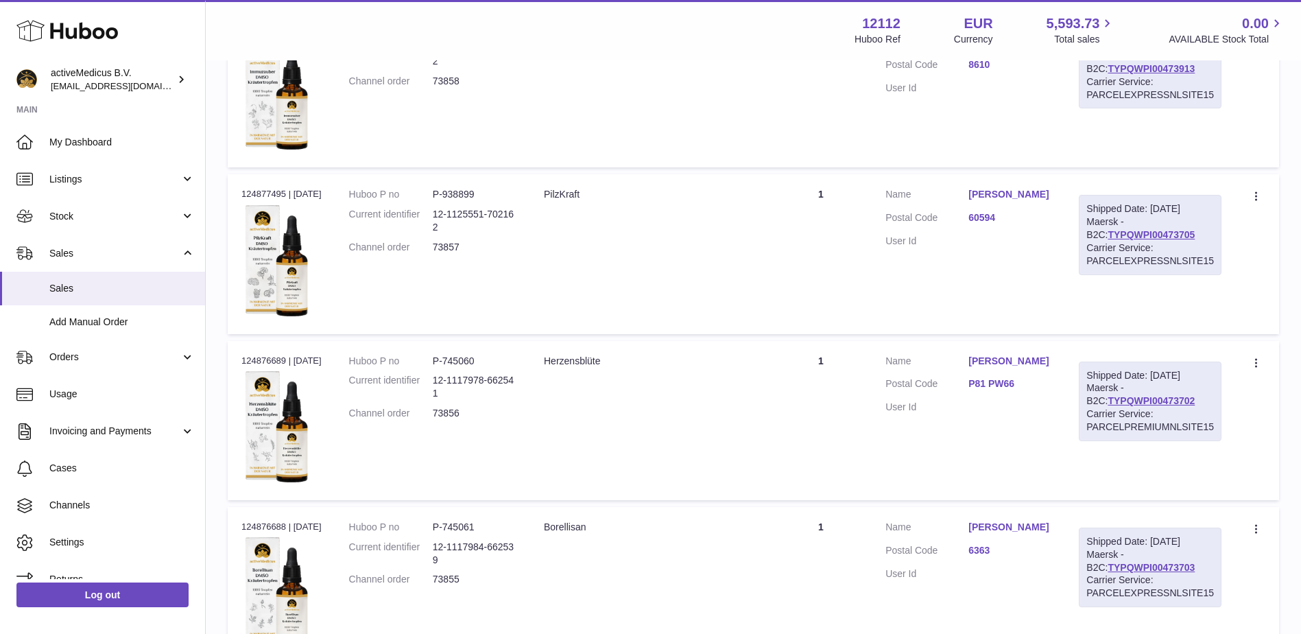
scroll to position [1365, 0]
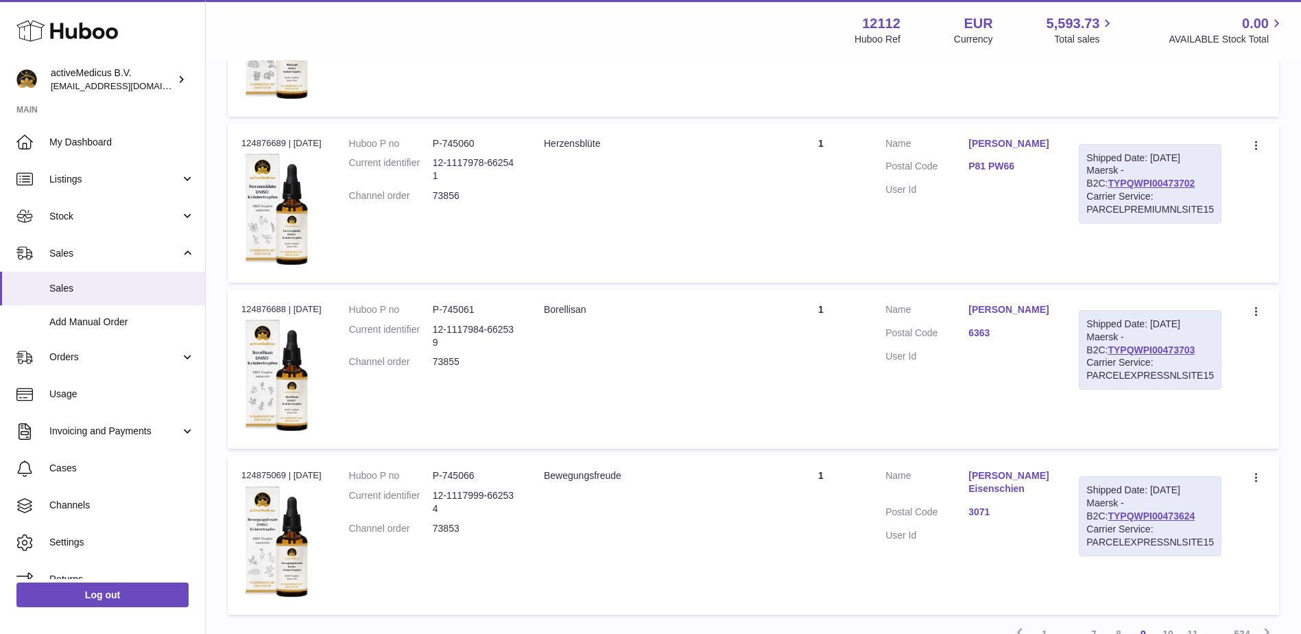
click at [1015, 473] on link "[PERSON_NAME] Eisenschien" at bounding box center [1010, 482] width 83 height 26
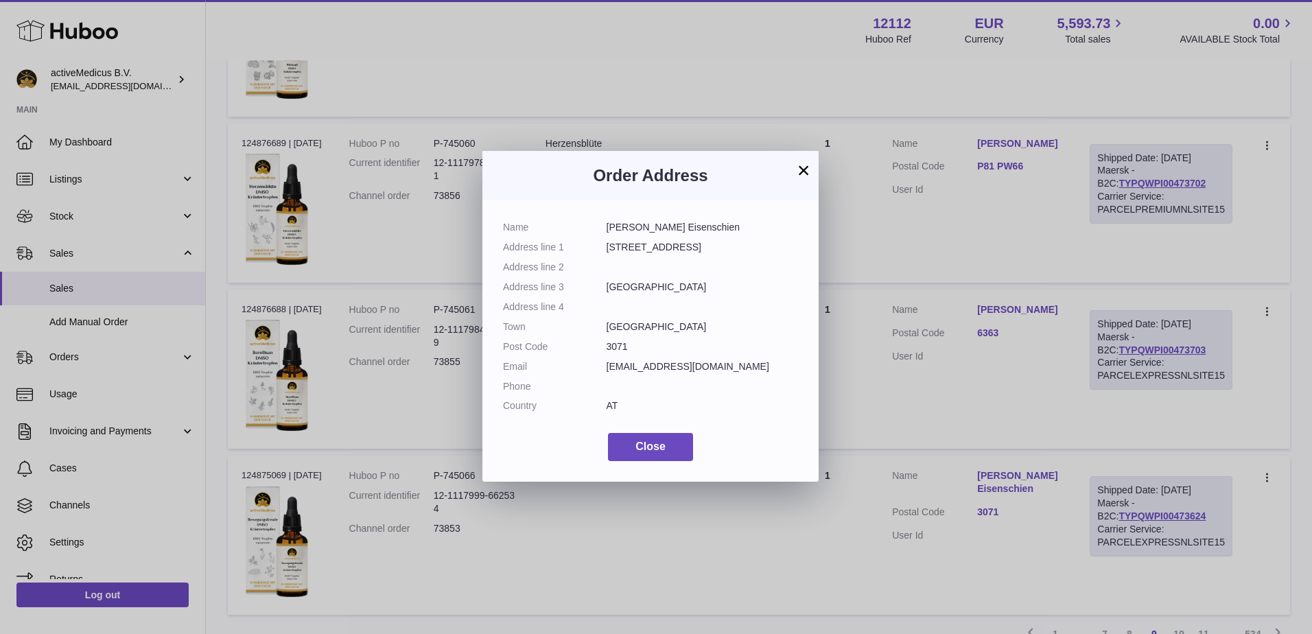
click at [803, 176] on button "×" at bounding box center [803, 170] width 16 height 16
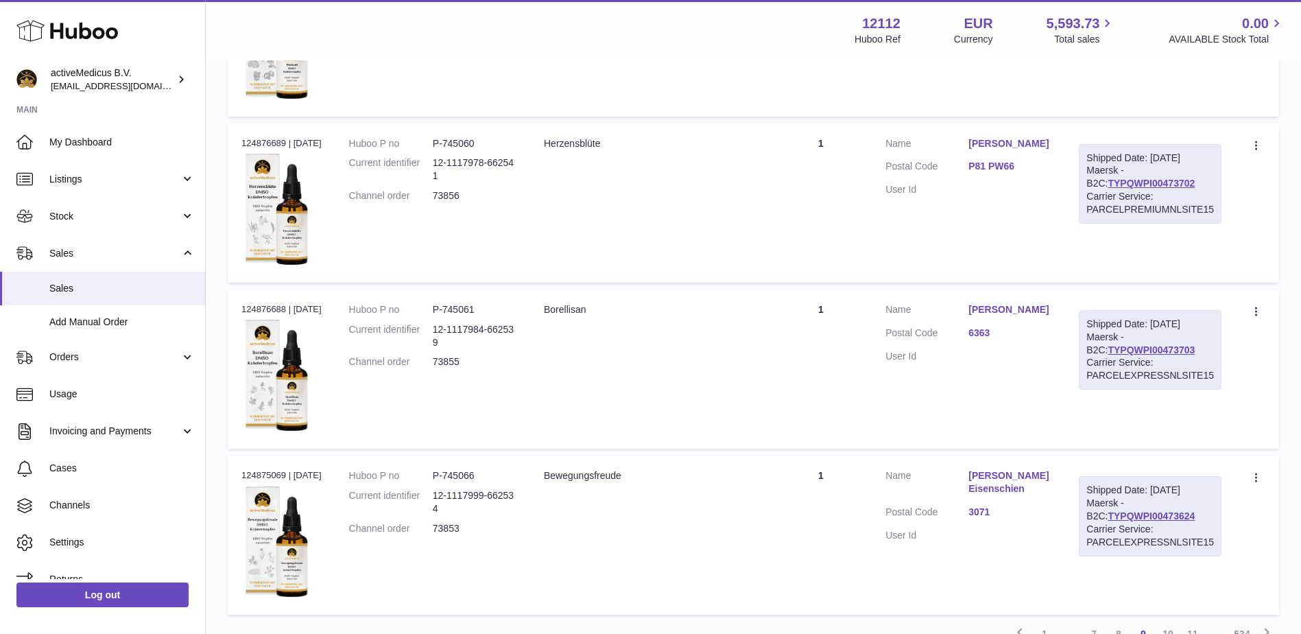
click at [1108, 523] on div "Carrier Service: PARCELEXPRESSNLSITE15" at bounding box center [1151, 536] width 128 height 26
click at [1109, 519] on link "TYPQWPI00473624" at bounding box center [1151, 515] width 87 height 11
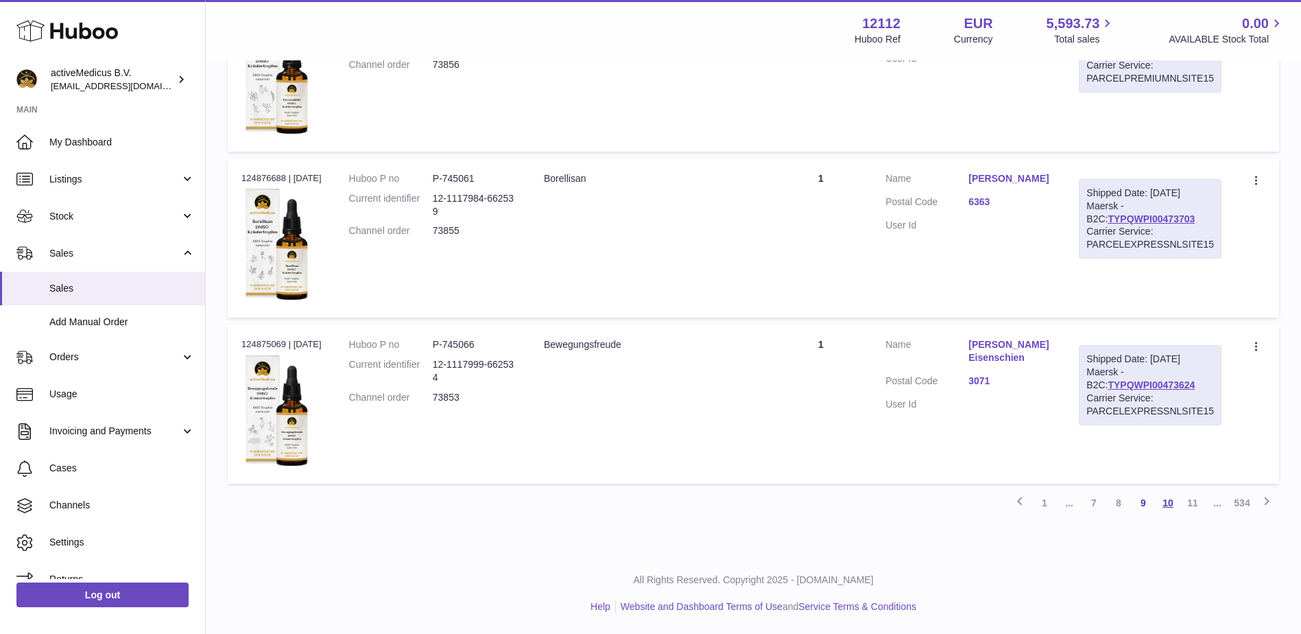
click at [1168, 506] on link "10" at bounding box center [1168, 502] width 25 height 25
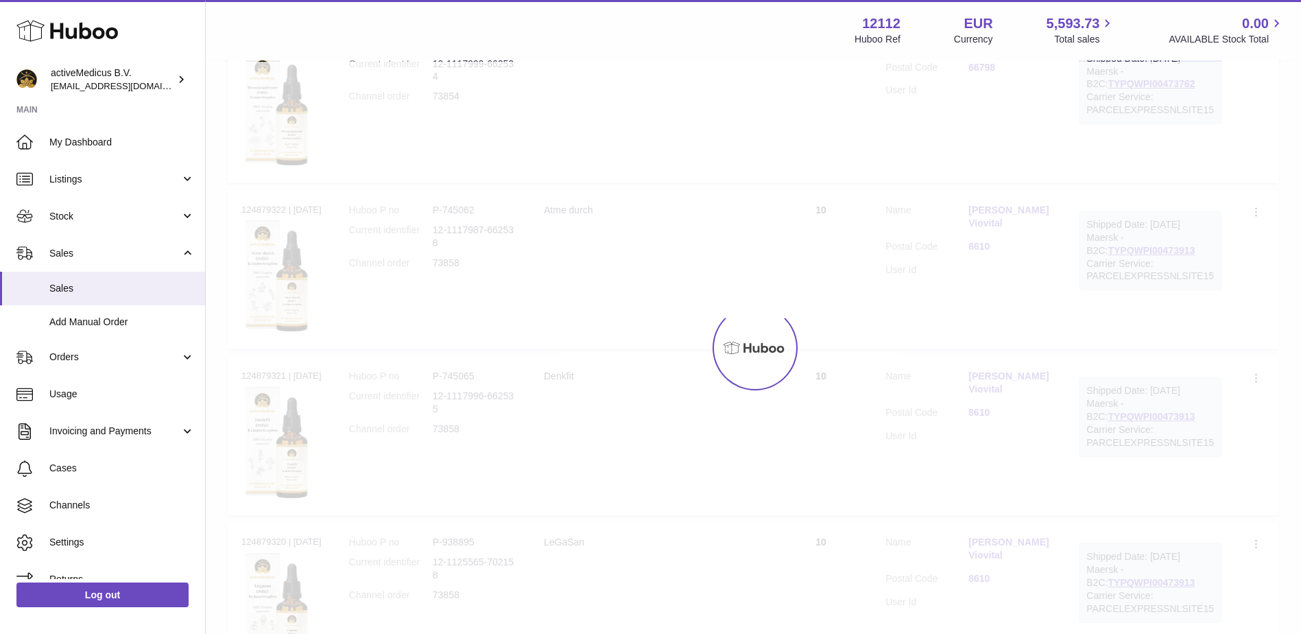
scroll to position [62, 0]
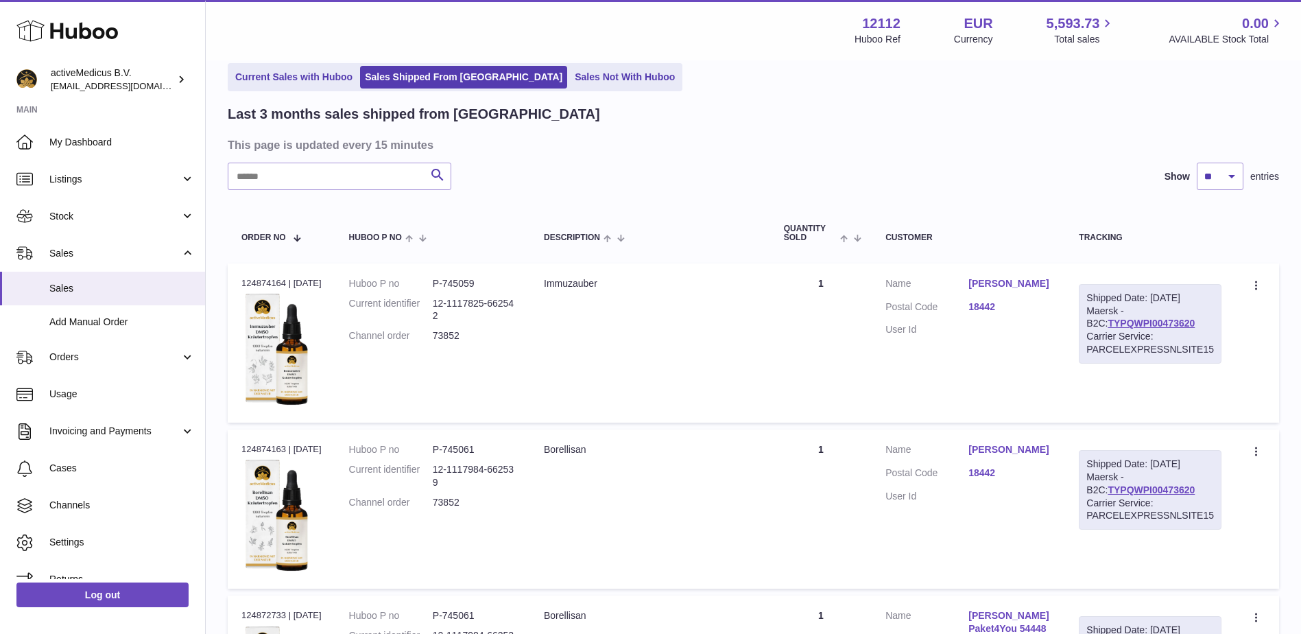
click at [1001, 464] on dl "Customer Name [PERSON_NAME] Postal Code 18442 User Id" at bounding box center [969, 476] width 166 height 67
click at [996, 439] on td "Customer Name [PERSON_NAME] Postal Code 18442 User Id" at bounding box center [968, 508] width 193 height 159
click at [999, 453] on link "[PERSON_NAME]" at bounding box center [1010, 449] width 83 height 13
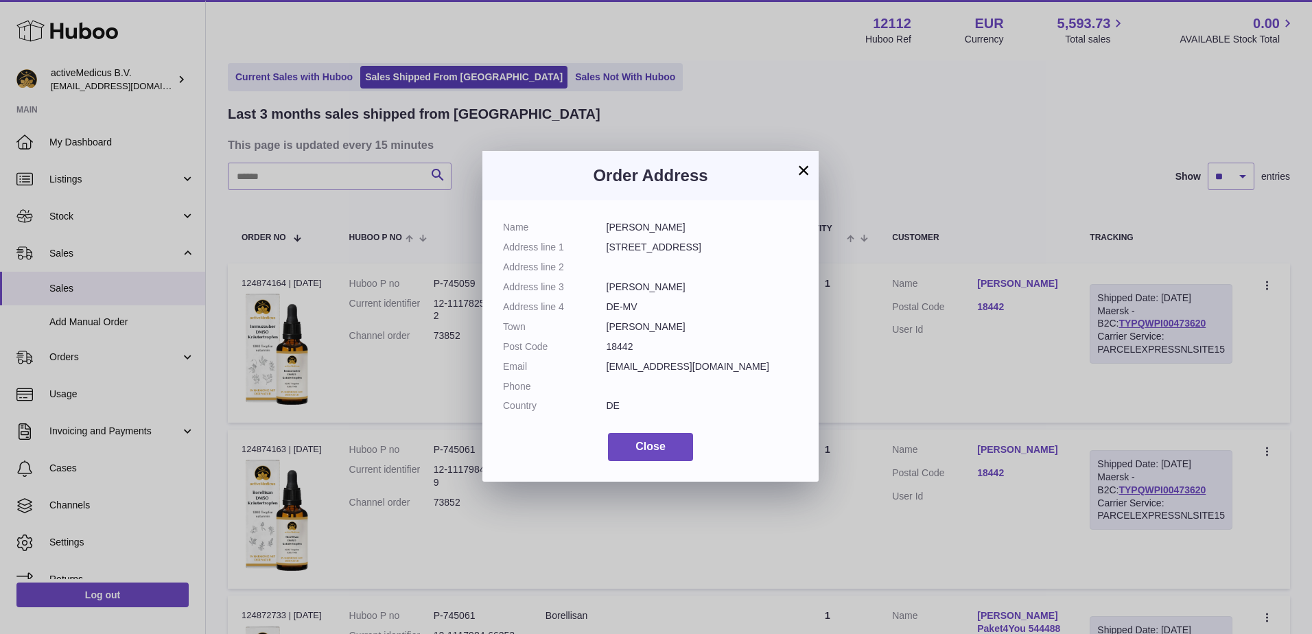
click at [801, 176] on button "×" at bounding box center [803, 170] width 16 height 16
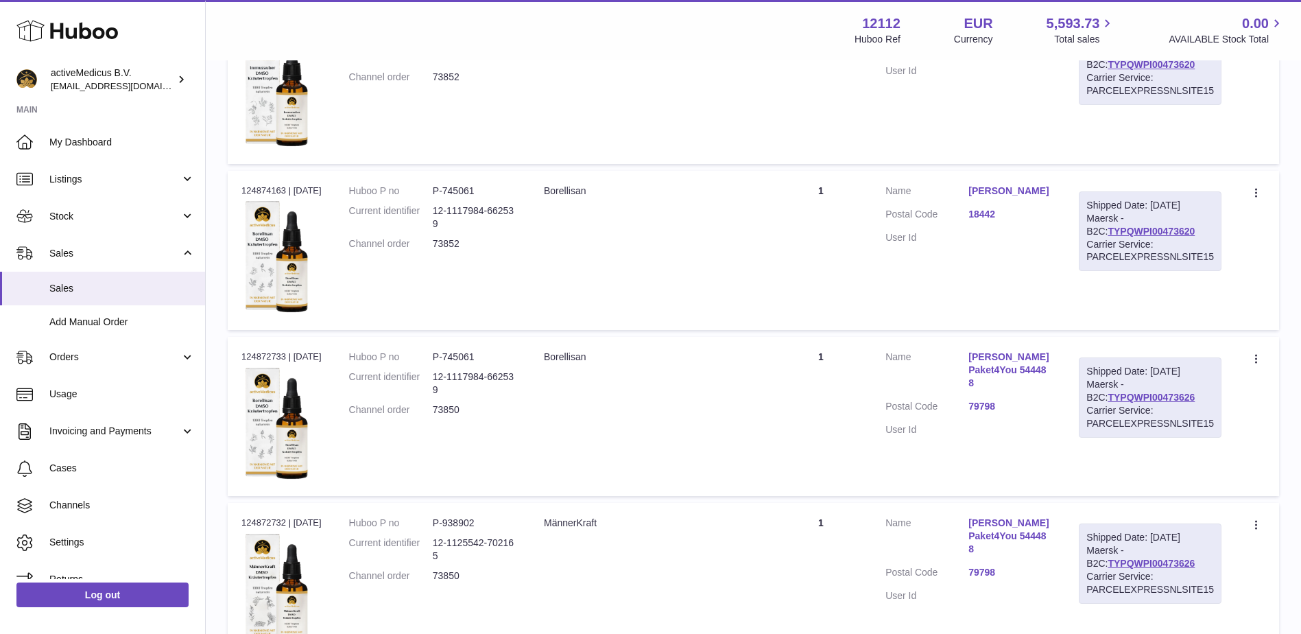
scroll to position [542, 0]
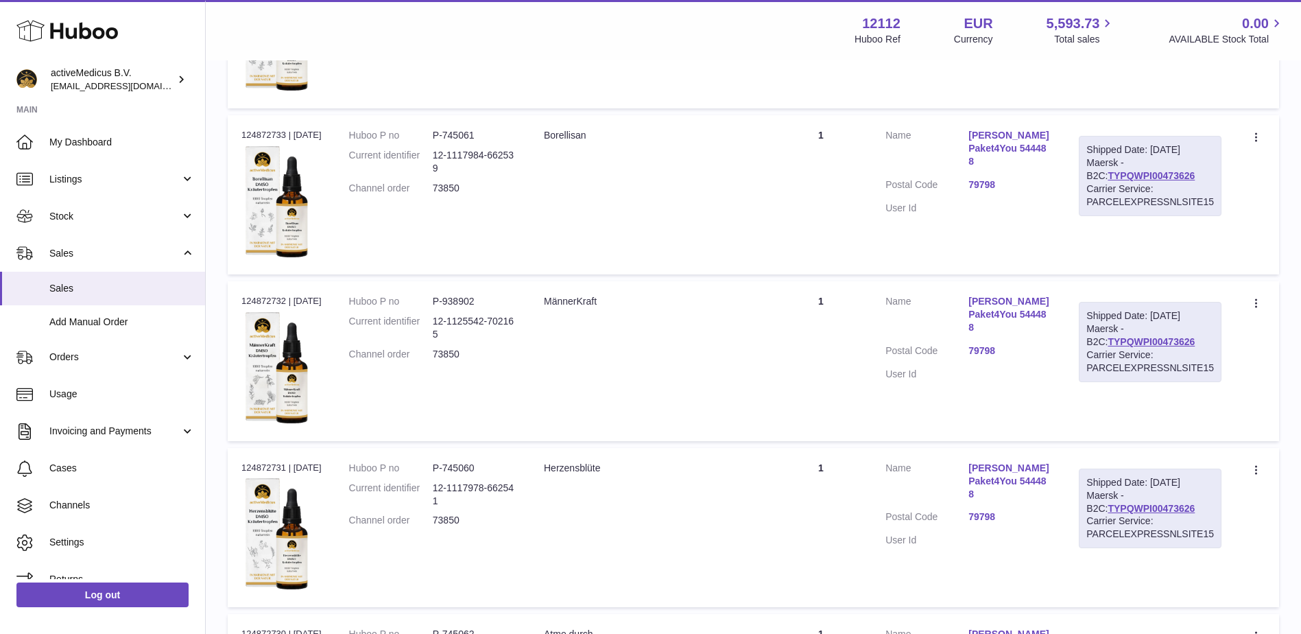
click at [1009, 303] on link "[PERSON_NAME] Paket4You 544488" at bounding box center [1010, 314] width 83 height 39
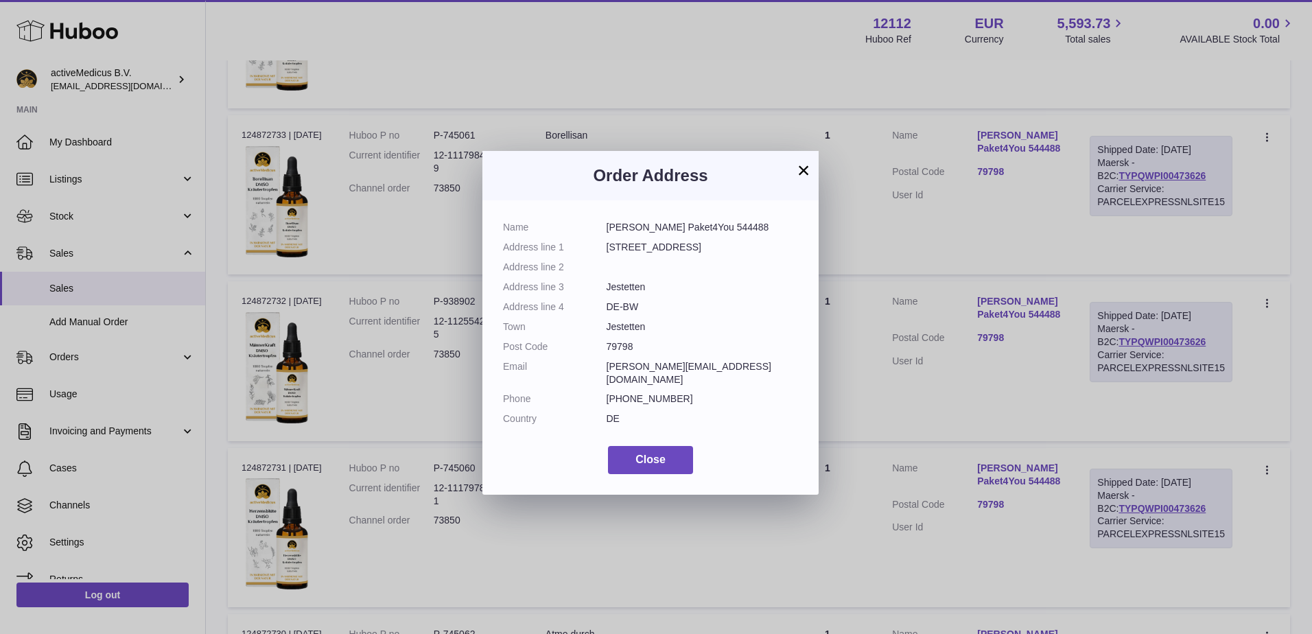
click at [798, 164] on button "×" at bounding box center [803, 170] width 16 height 16
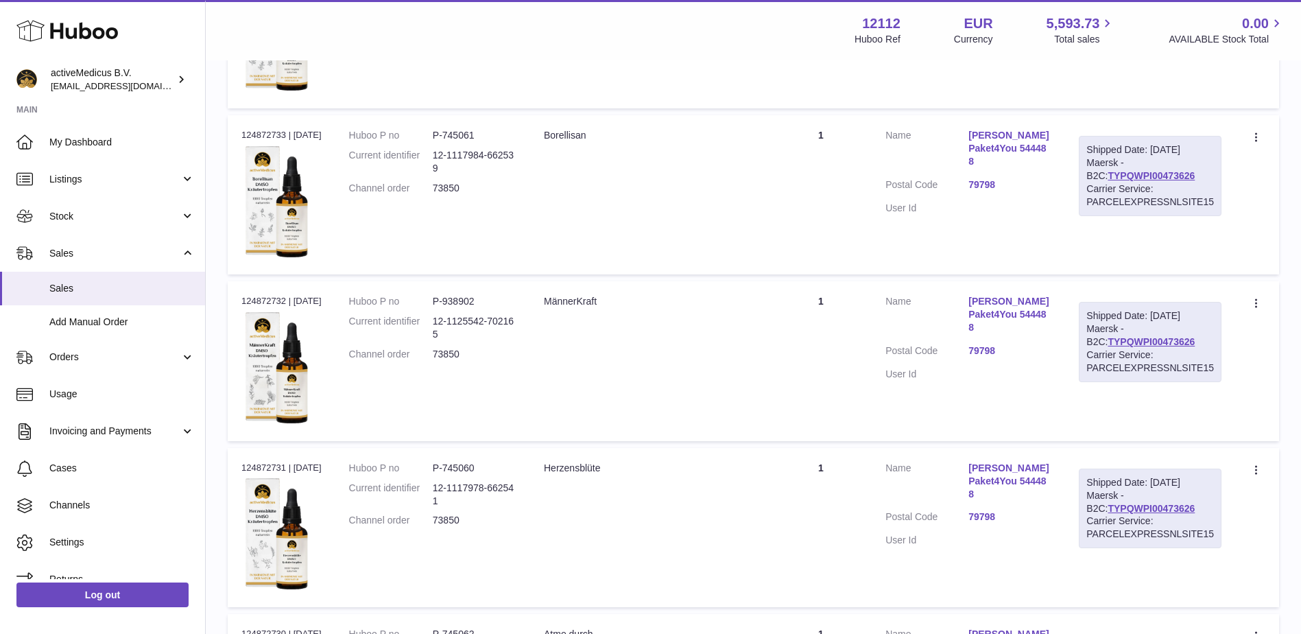
scroll to position [885, 0]
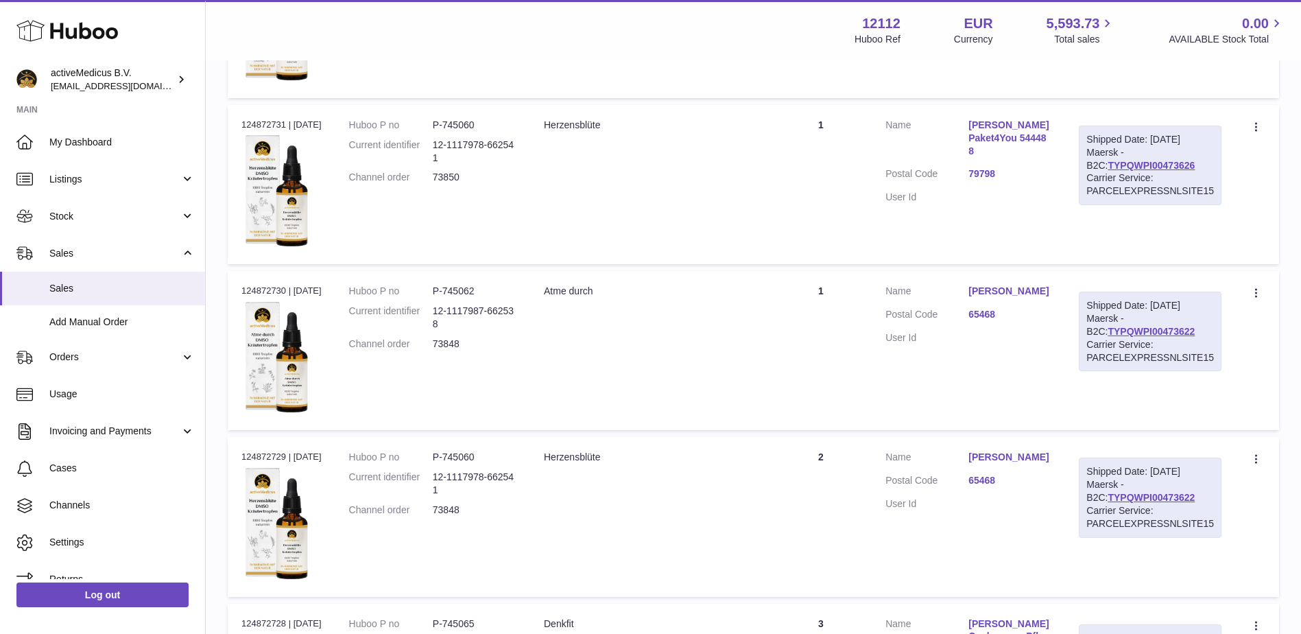
click at [999, 308] on link "65468" at bounding box center [1010, 314] width 83 height 13
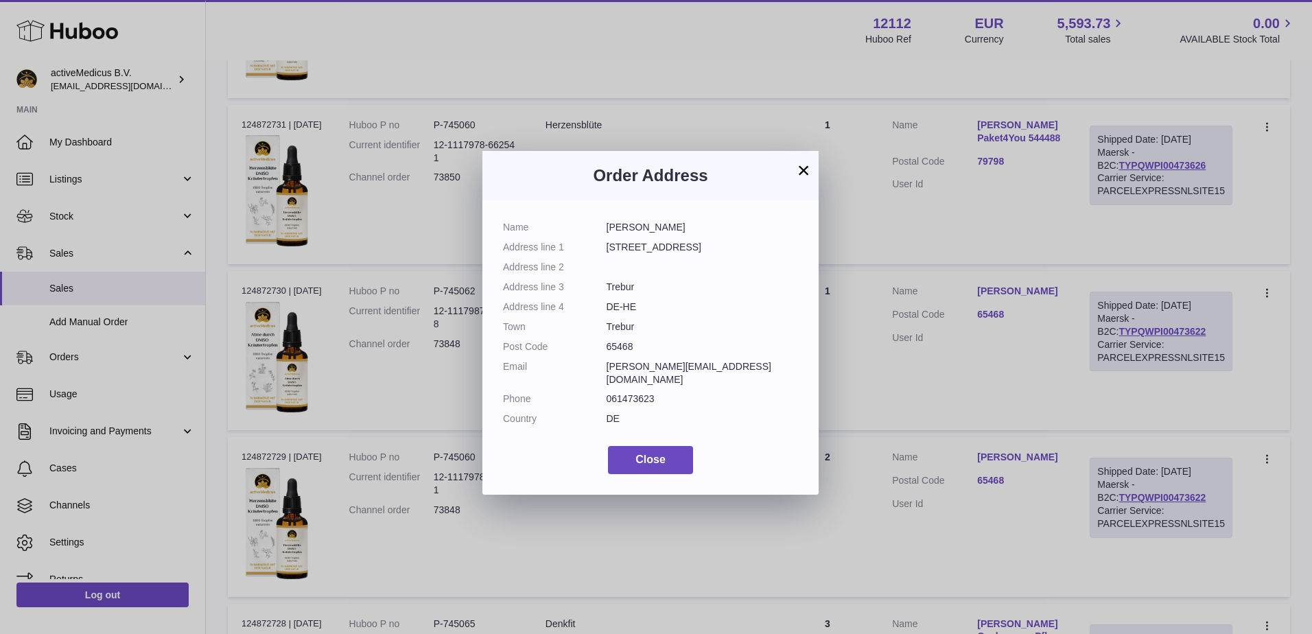
click at [800, 169] on button "×" at bounding box center [803, 170] width 16 height 16
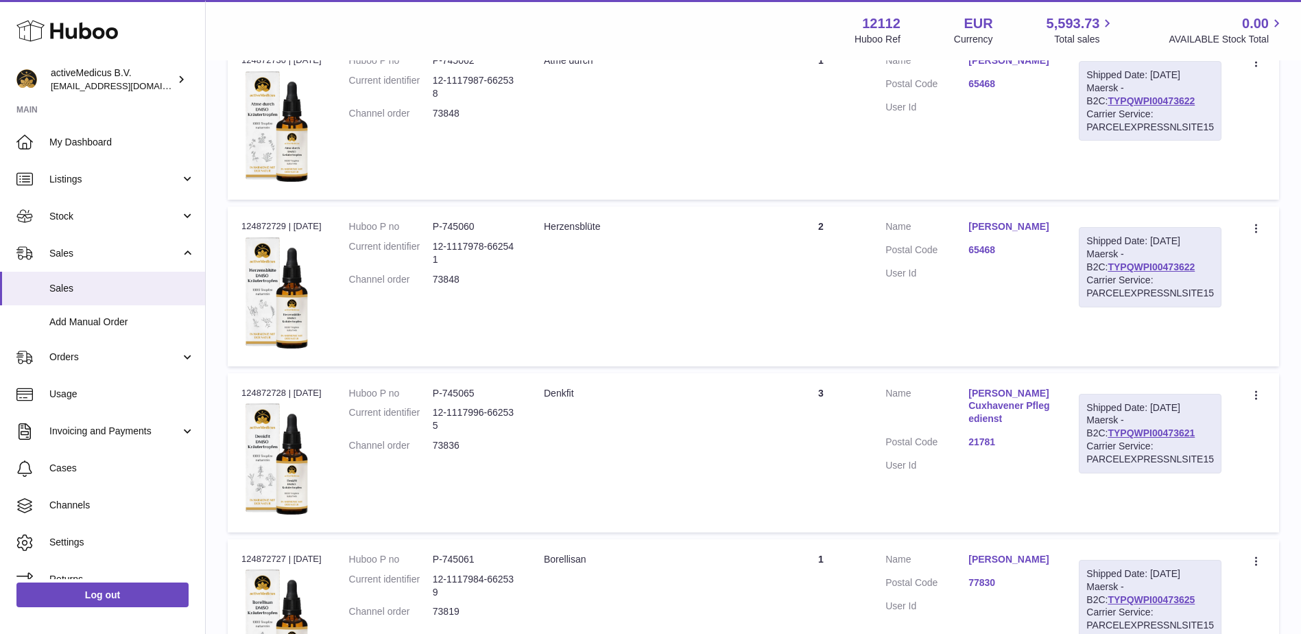
scroll to position [1296, 0]
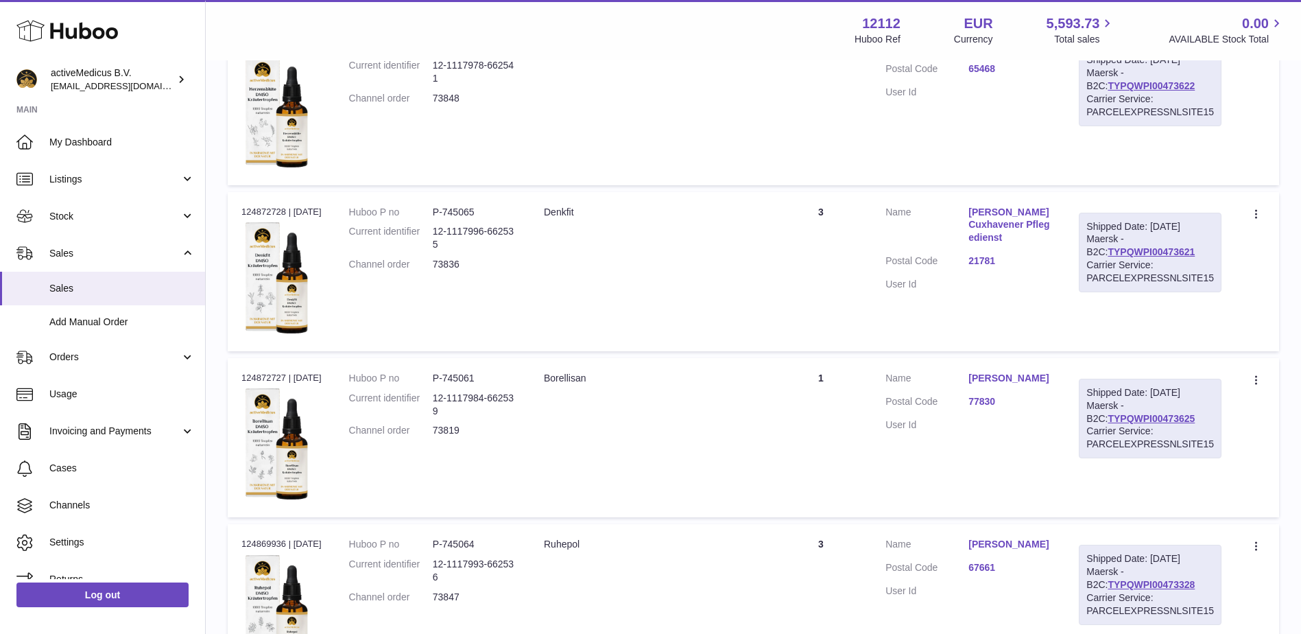
click at [1010, 210] on link "[PERSON_NAME] Cuxhavener Pflegedienst" at bounding box center [1010, 225] width 83 height 39
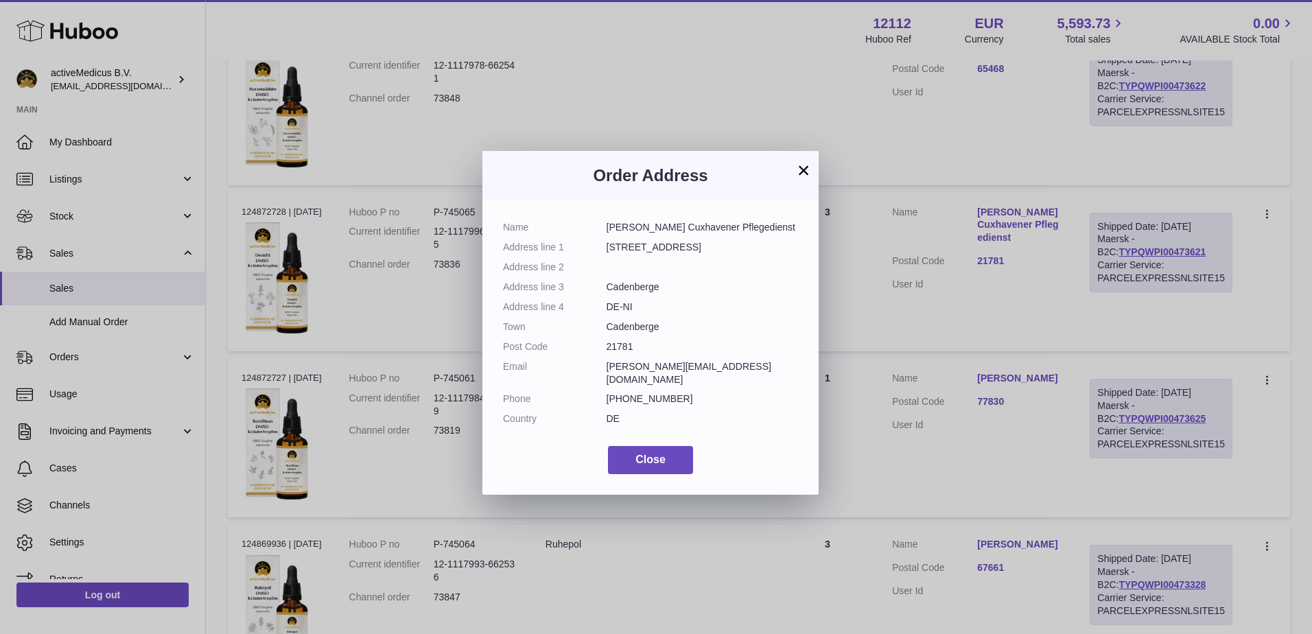
click at [801, 171] on button "×" at bounding box center [803, 170] width 16 height 16
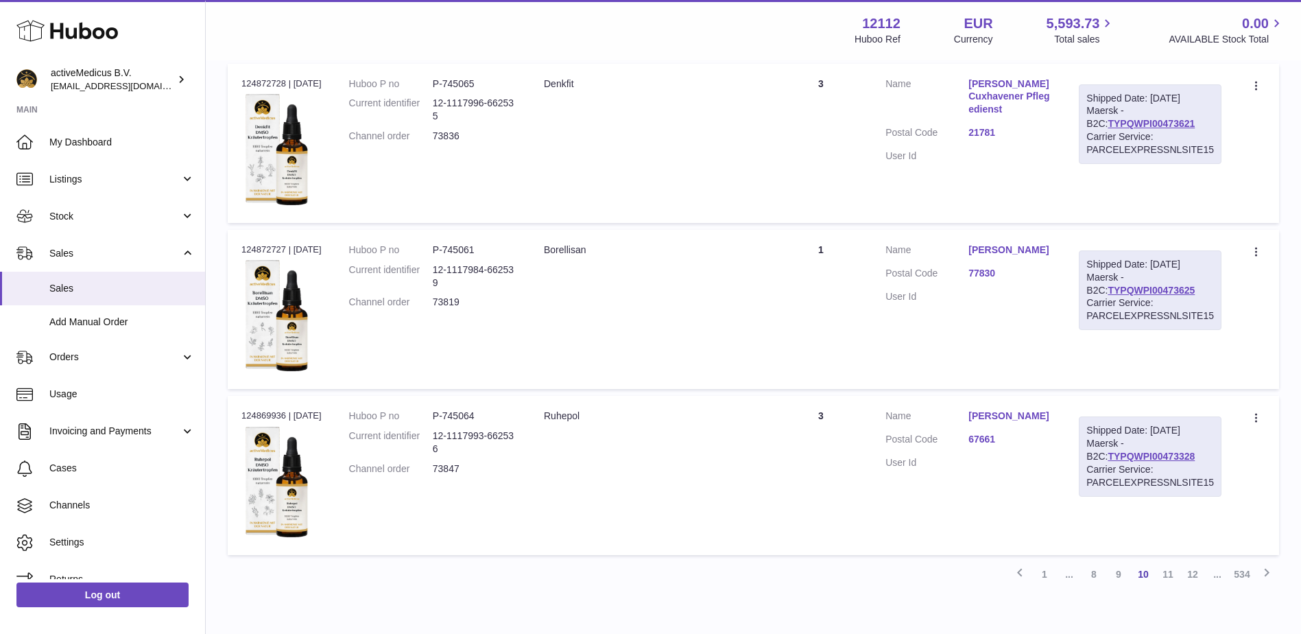
scroll to position [1496, 0]
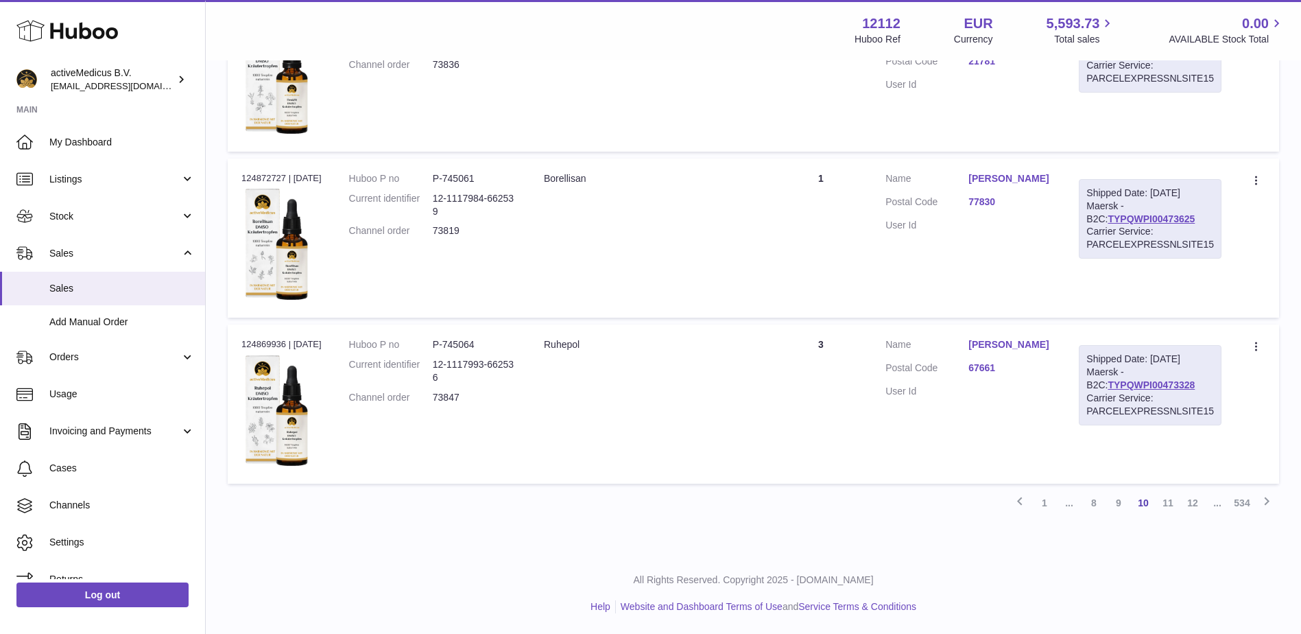
click at [1025, 342] on link "[PERSON_NAME]" at bounding box center [1010, 344] width 83 height 13
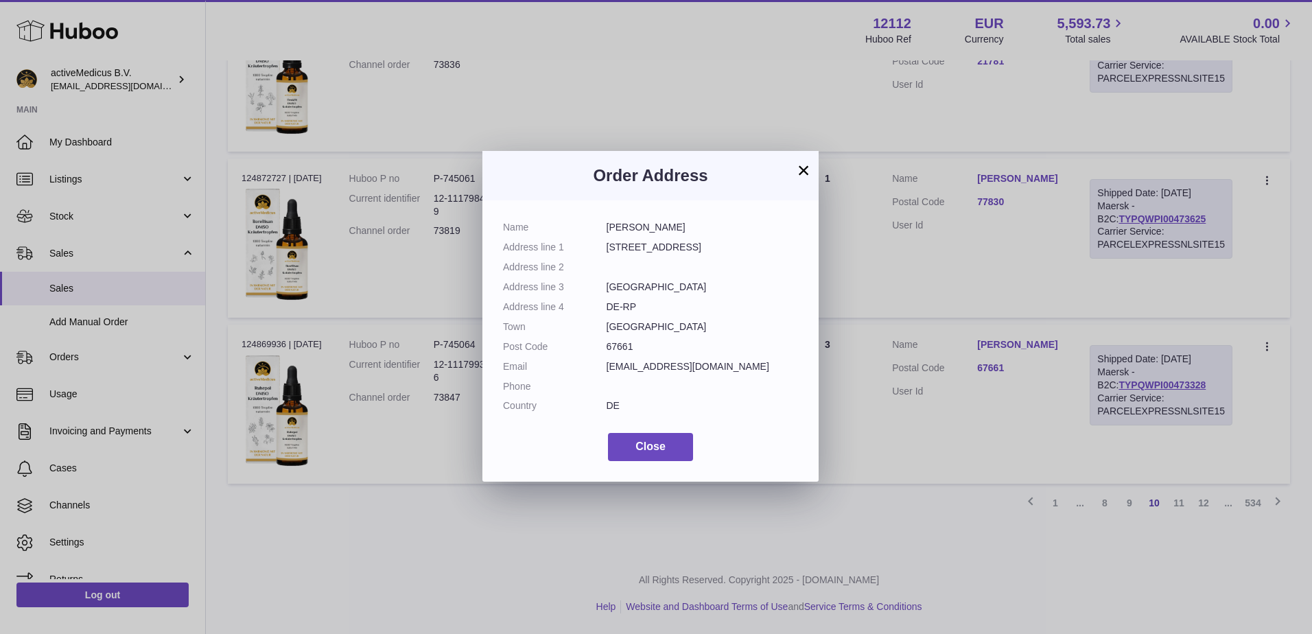
click at [803, 182] on div "Order Address" at bounding box center [650, 175] width 336 height 49
click at [800, 171] on button "×" at bounding box center [803, 170] width 16 height 16
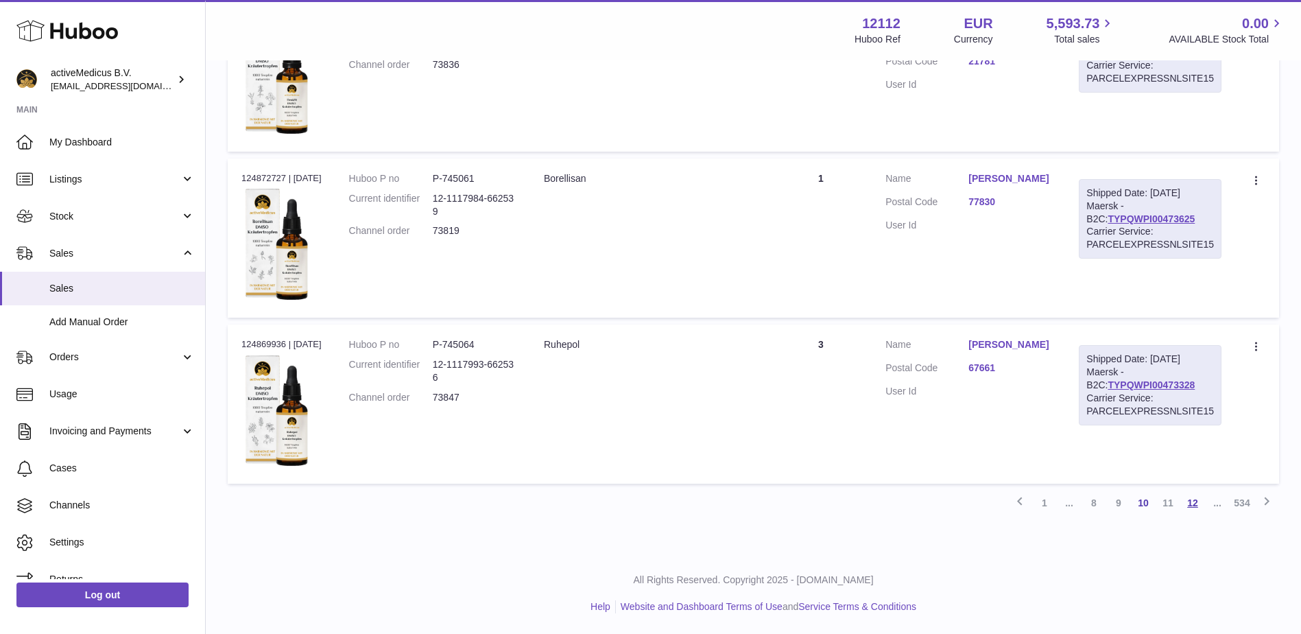
click at [1187, 501] on link "12" at bounding box center [1193, 502] width 25 height 25
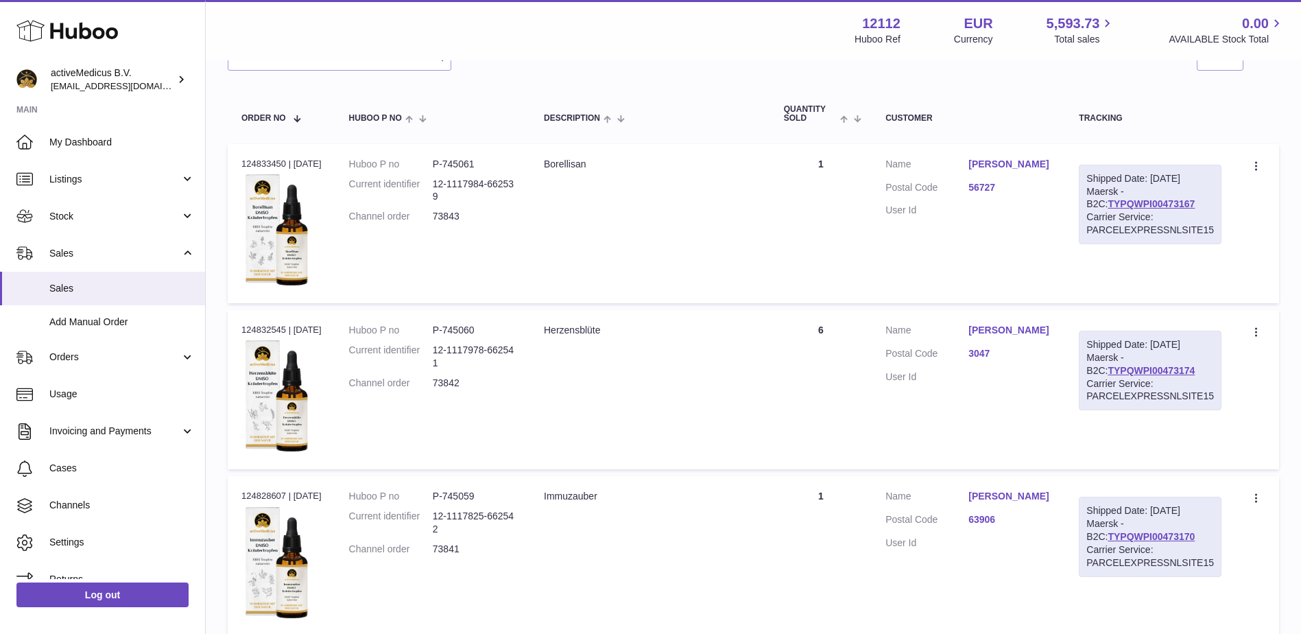
scroll to position [473, 0]
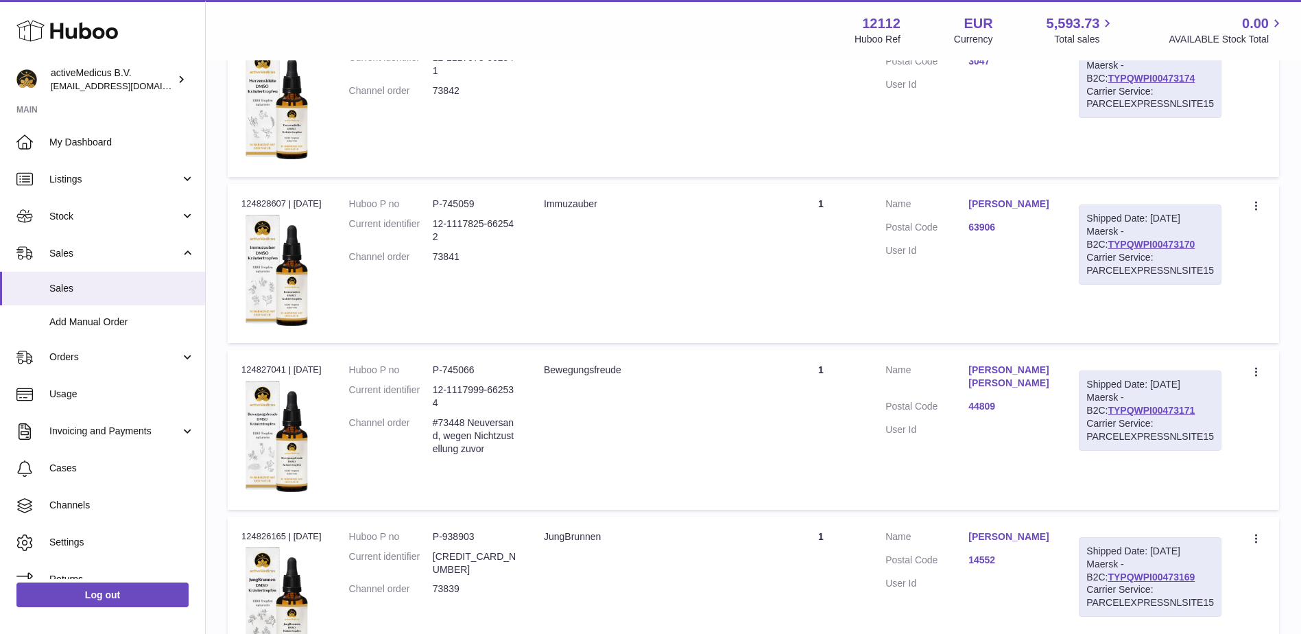
click at [1019, 202] on link "[PERSON_NAME]" at bounding box center [1010, 204] width 83 height 13
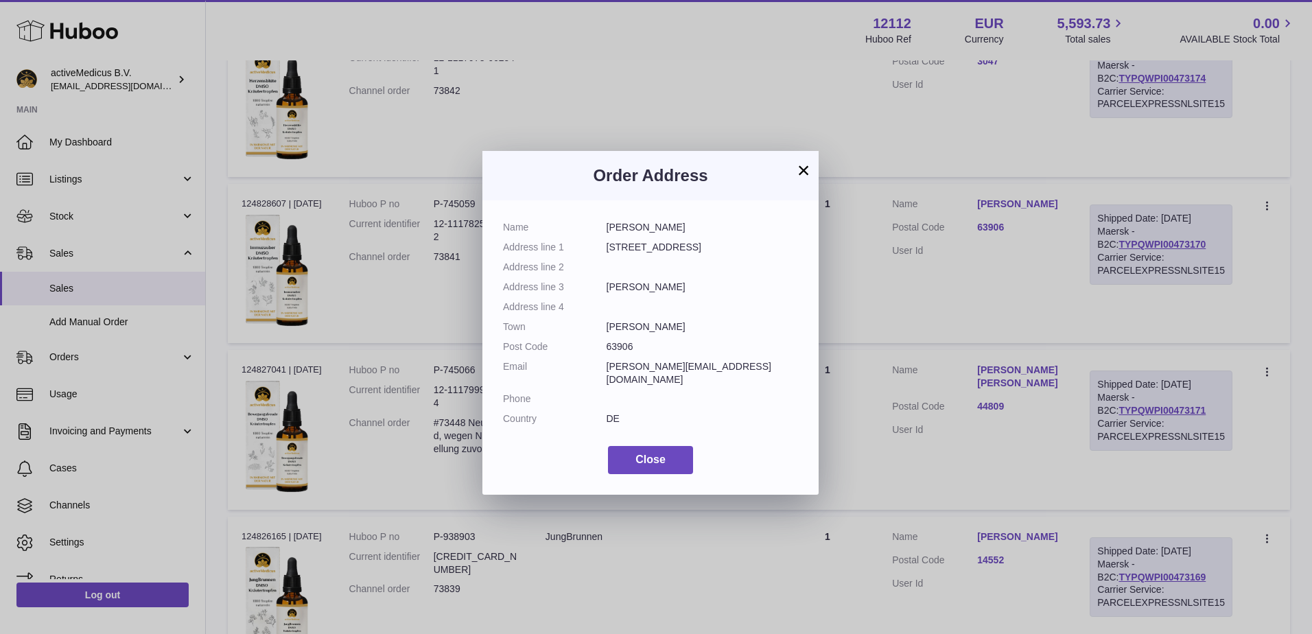
click at [785, 175] on h3 "Order Address" at bounding box center [650, 176] width 295 height 22
click at [807, 175] on button "×" at bounding box center [803, 170] width 16 height 16
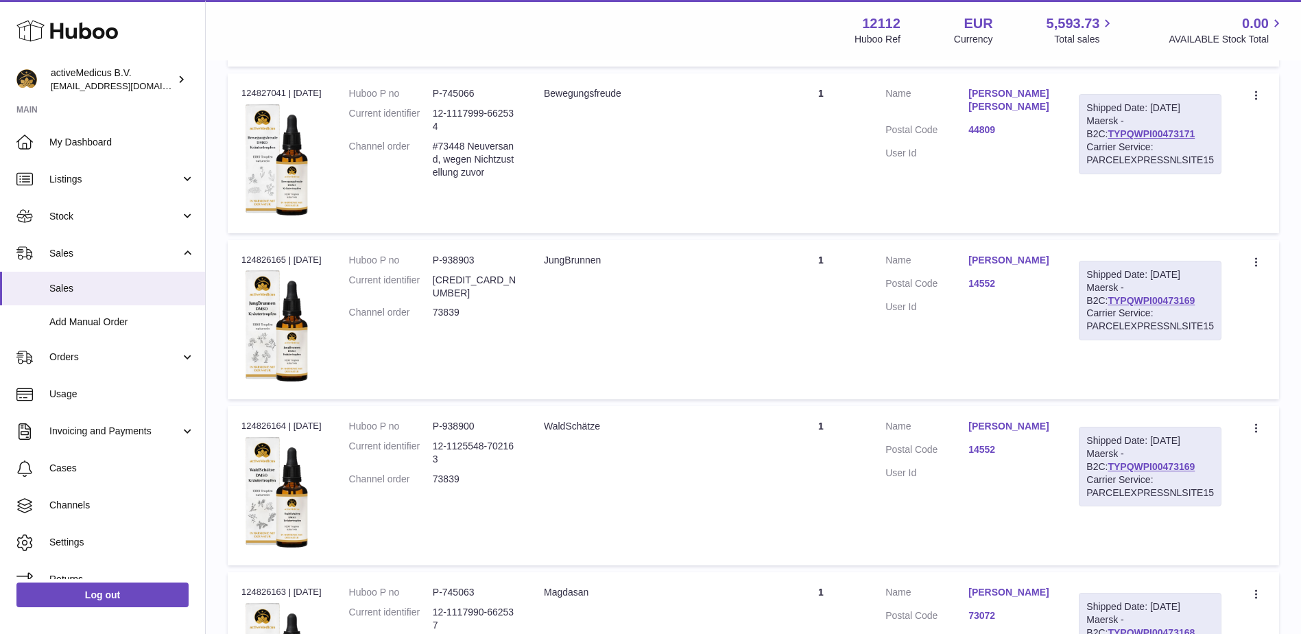
scroll to position [748, 0]
click at [999, 260] on link "[PERSON_NAME]" at bounding box center [1010, 262] width 83 height 13
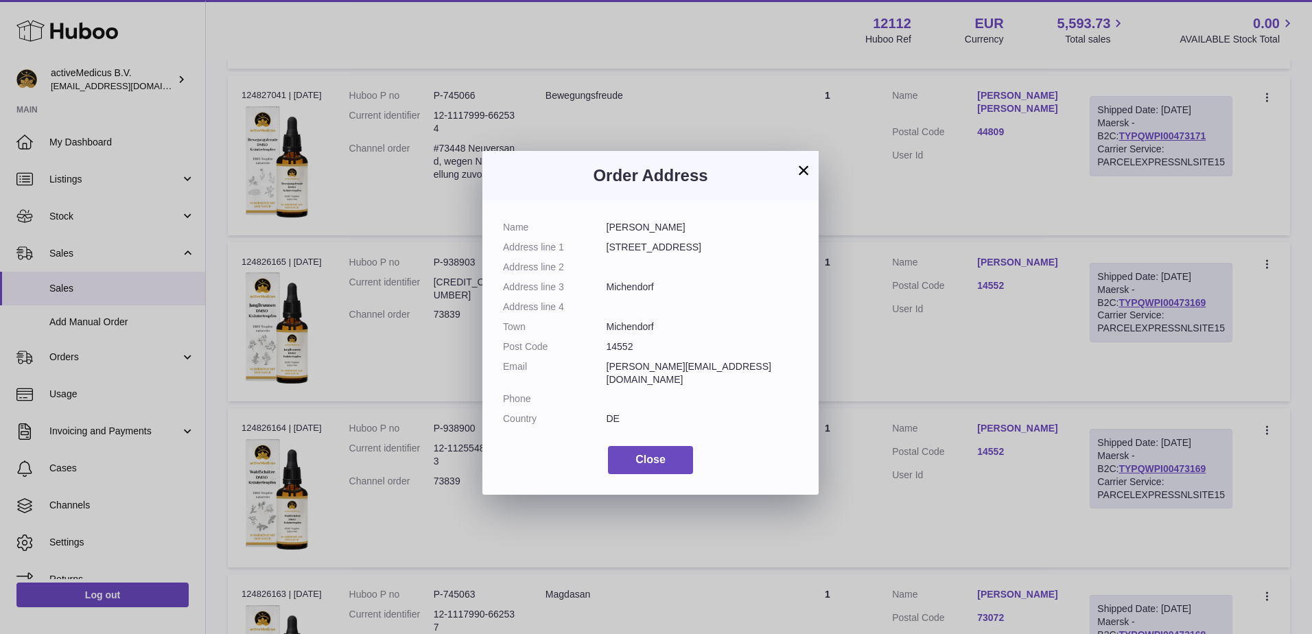
click at [805, 167] on button "×" at bounding box center [803, 170] width 16 height 16
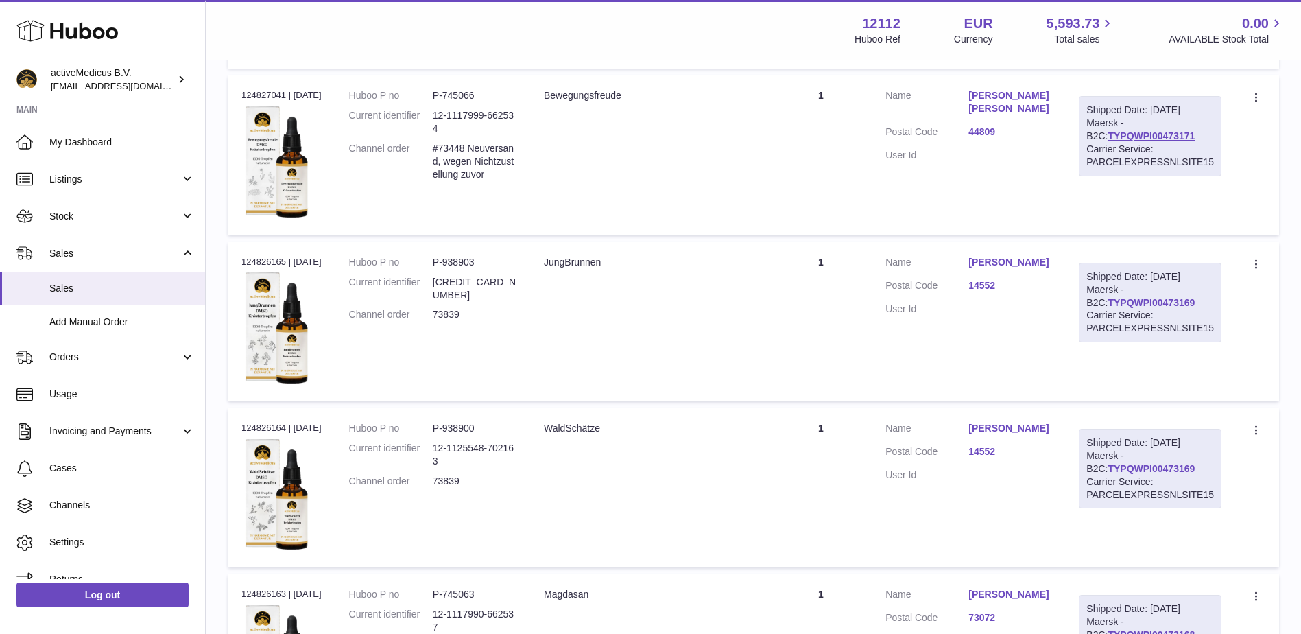
click at [1011, 95] on link "[PERSON_NAME] [PERSON_NAME]" at bounding box center [1010, 102] width 83 height 26
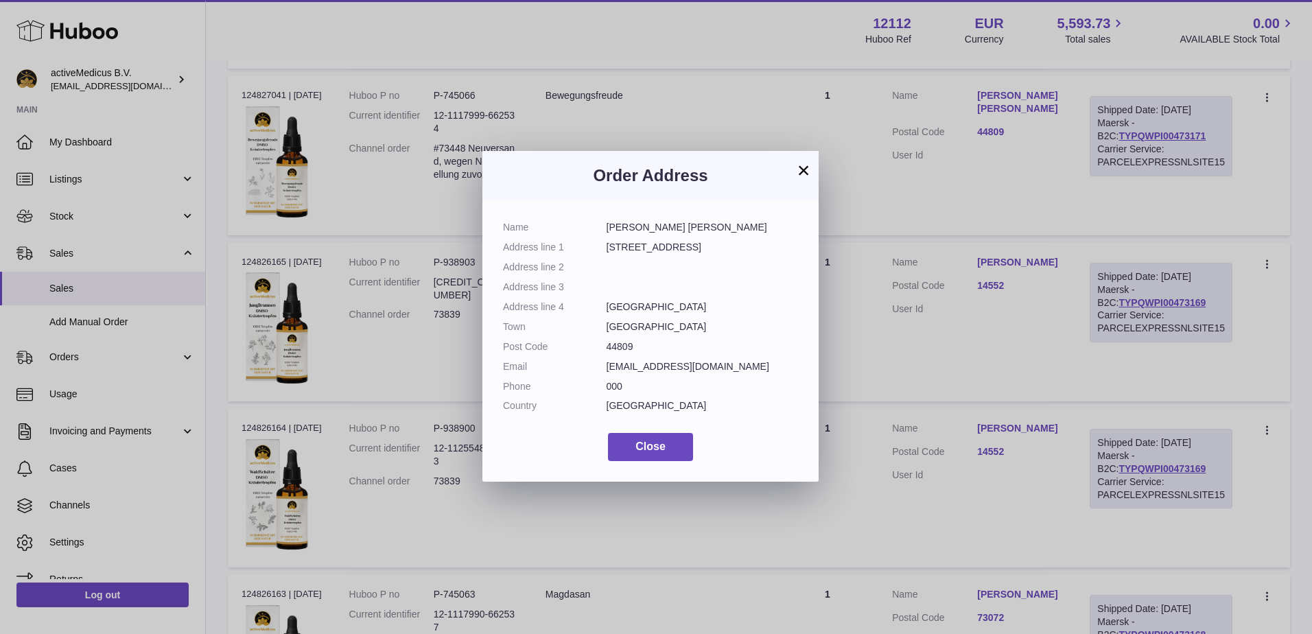
click at [798, 163] on button "×" at bounding box center [803, 170] width 16 height 16
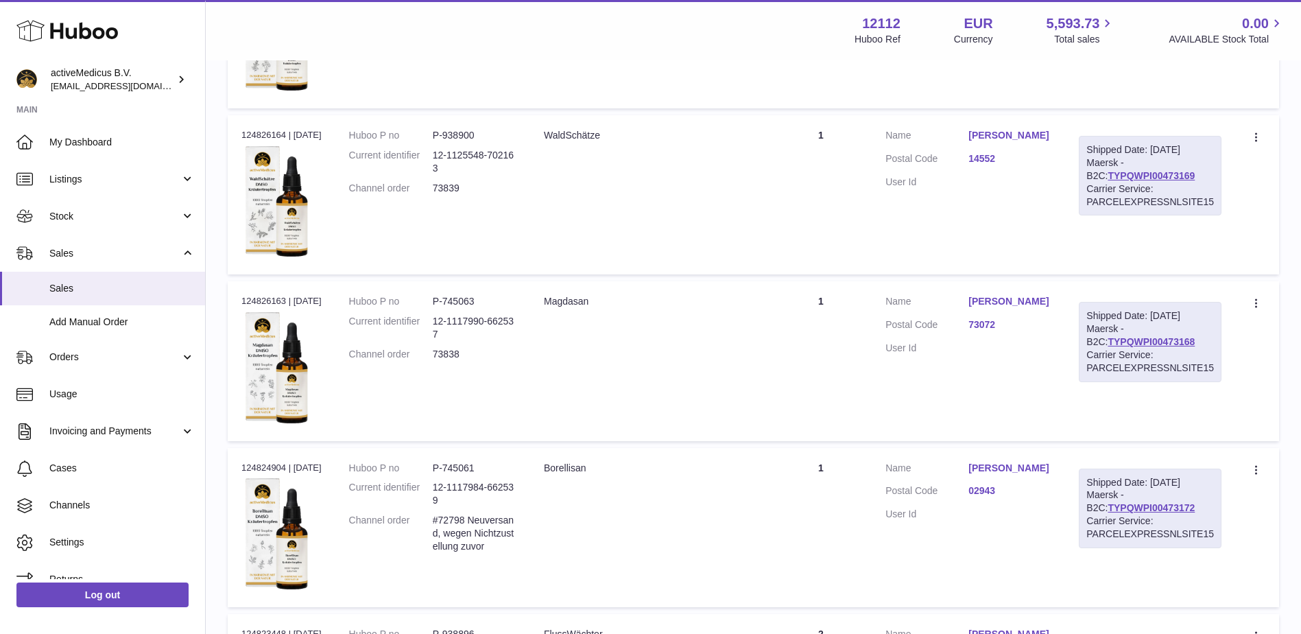
scroll to position [1159, 0]
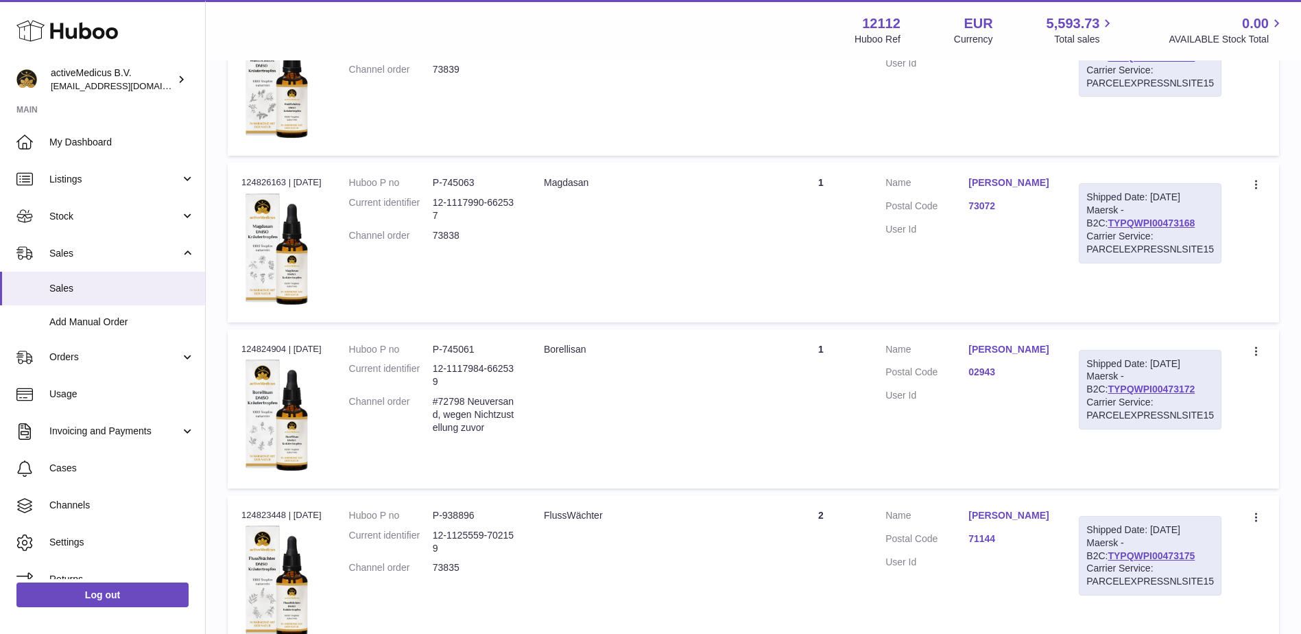
click at [991, 354] on link "[PERSON_NAME]" at bounding box center [1010, 349] width 83 height 13
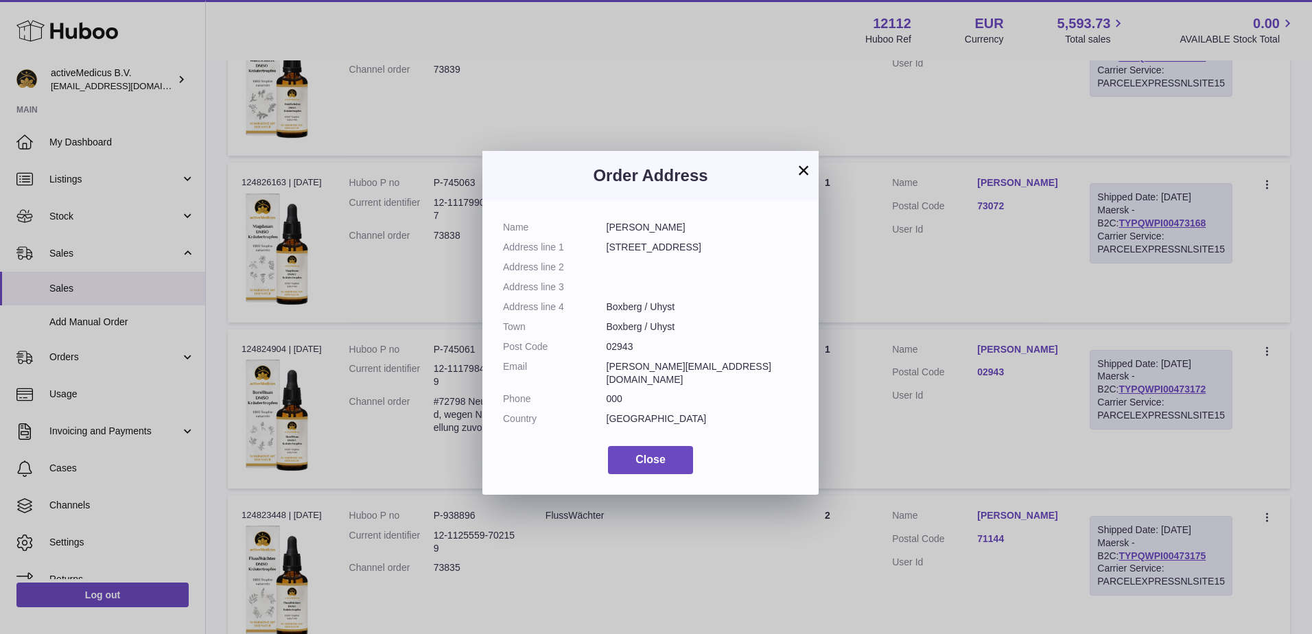
click at [806, 166] on button "×" at bounding box center [803, 170] width 16 height 16
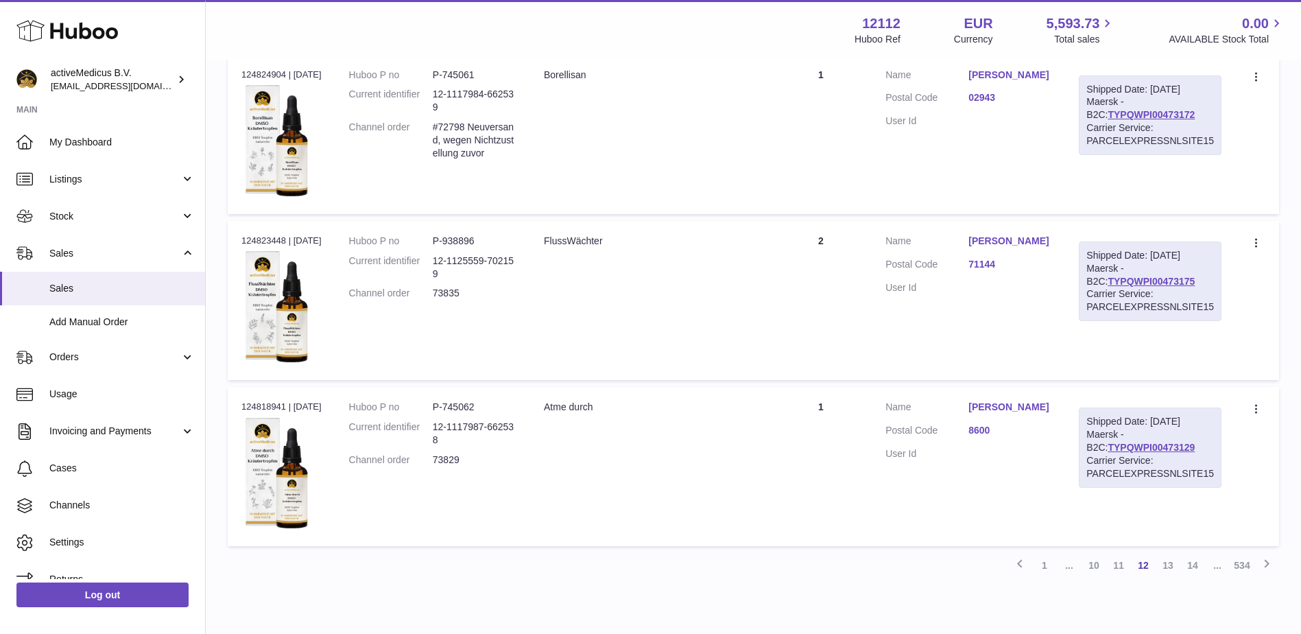
scroll to position [1496, 0]
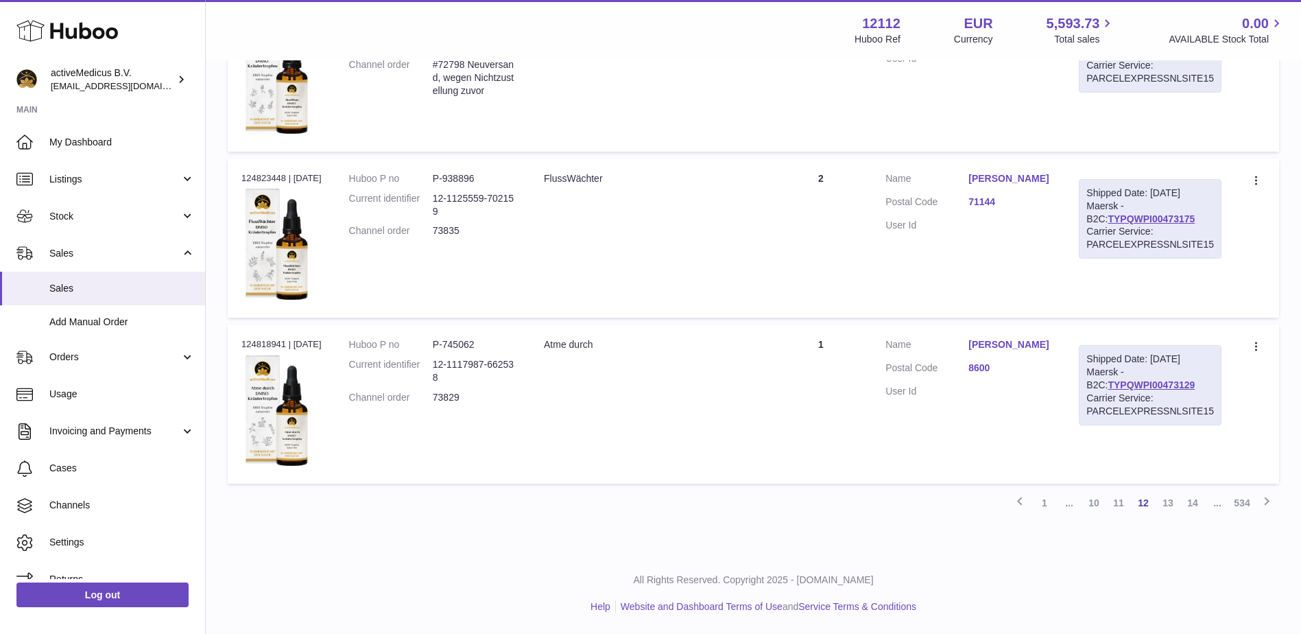
click at [991, 342] on link "[PERSON_NAME]" at bounding box center [1010, 344] width 83 height 13
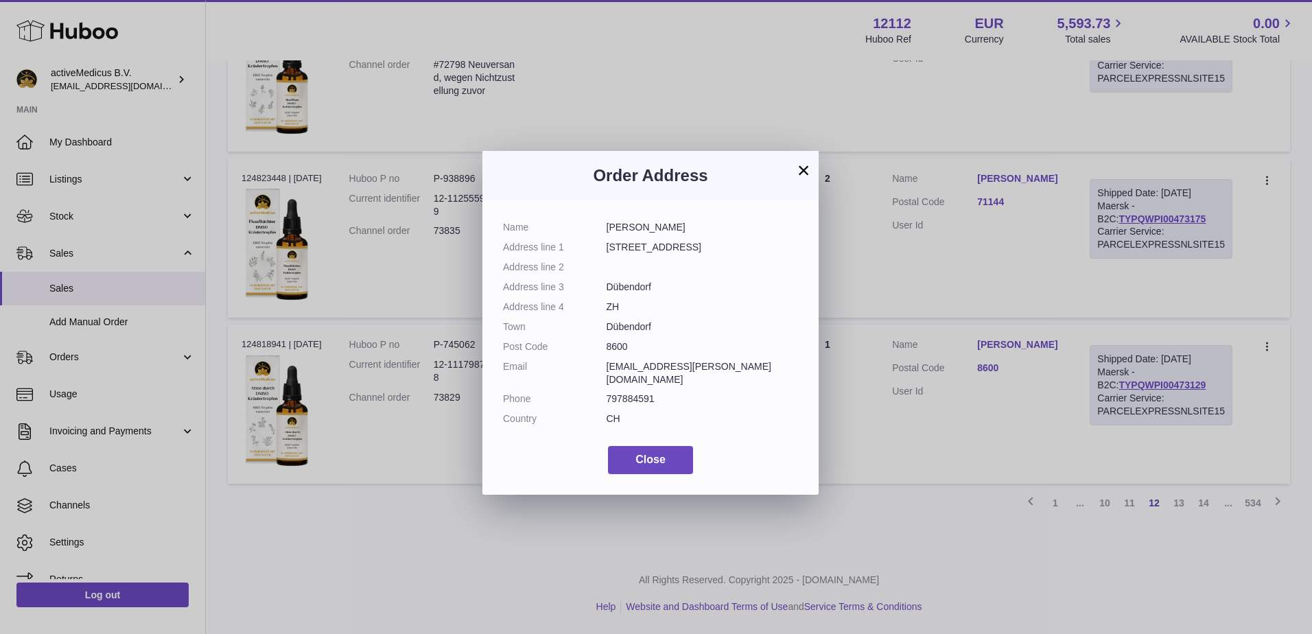
click at [796, 165] on button "×" at bounding box center [803, 170] width 16 height 16
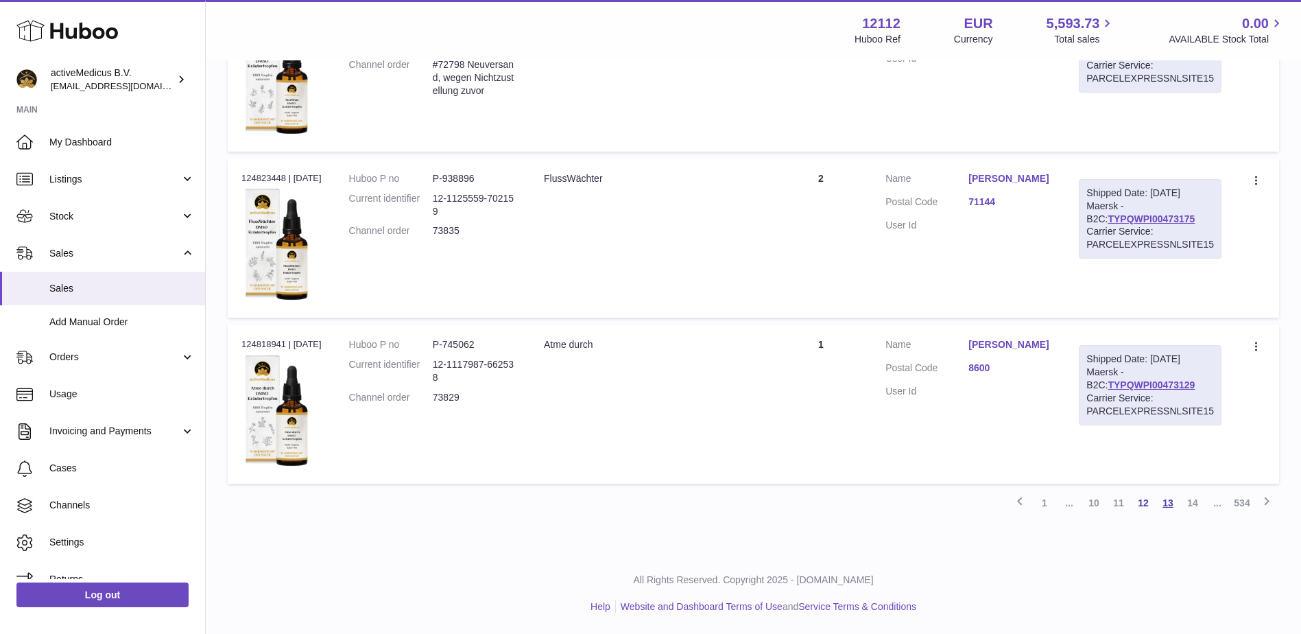
click at [1163, 491] on link "13" at bounding box center [1168, 502] width 25 height 25
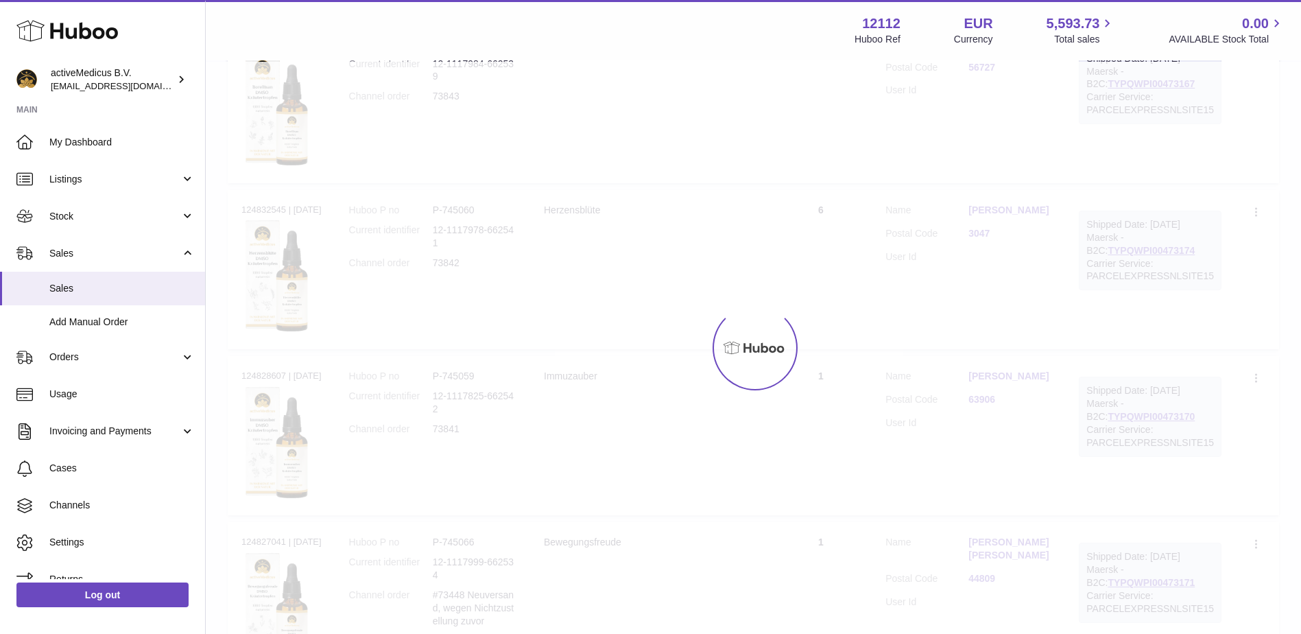
scroll to position [62, 0]
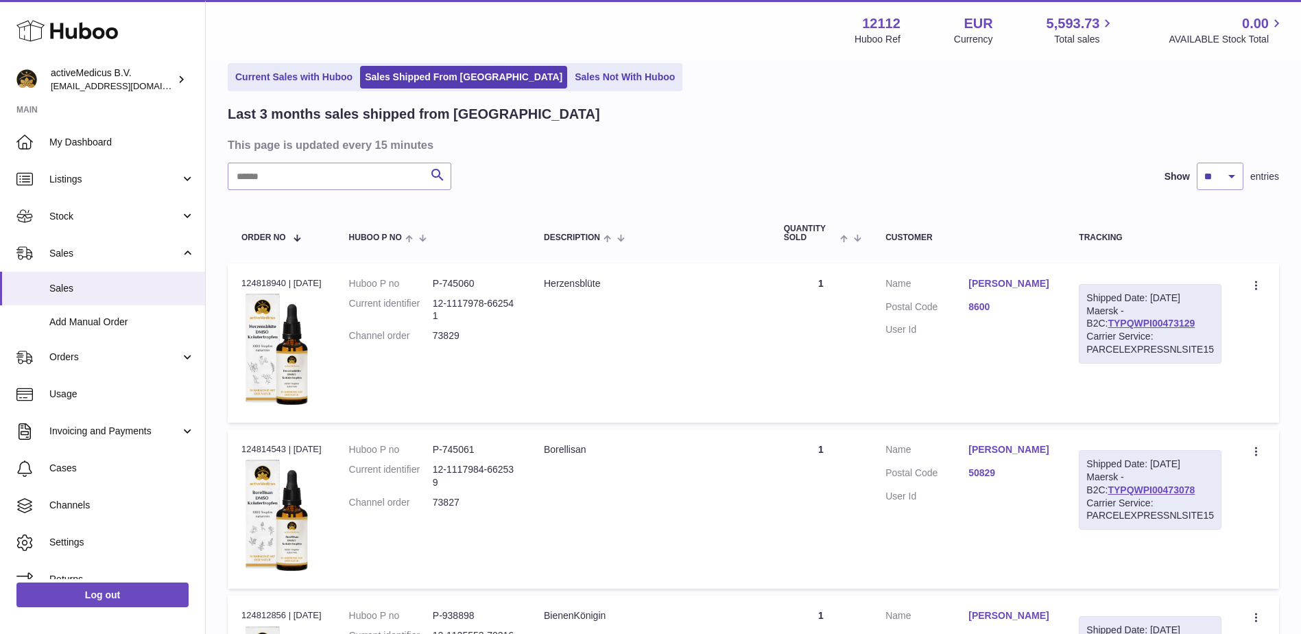
click at [994, 303] on link "8600" at bounding box center [1010, 306] width 83 height 13
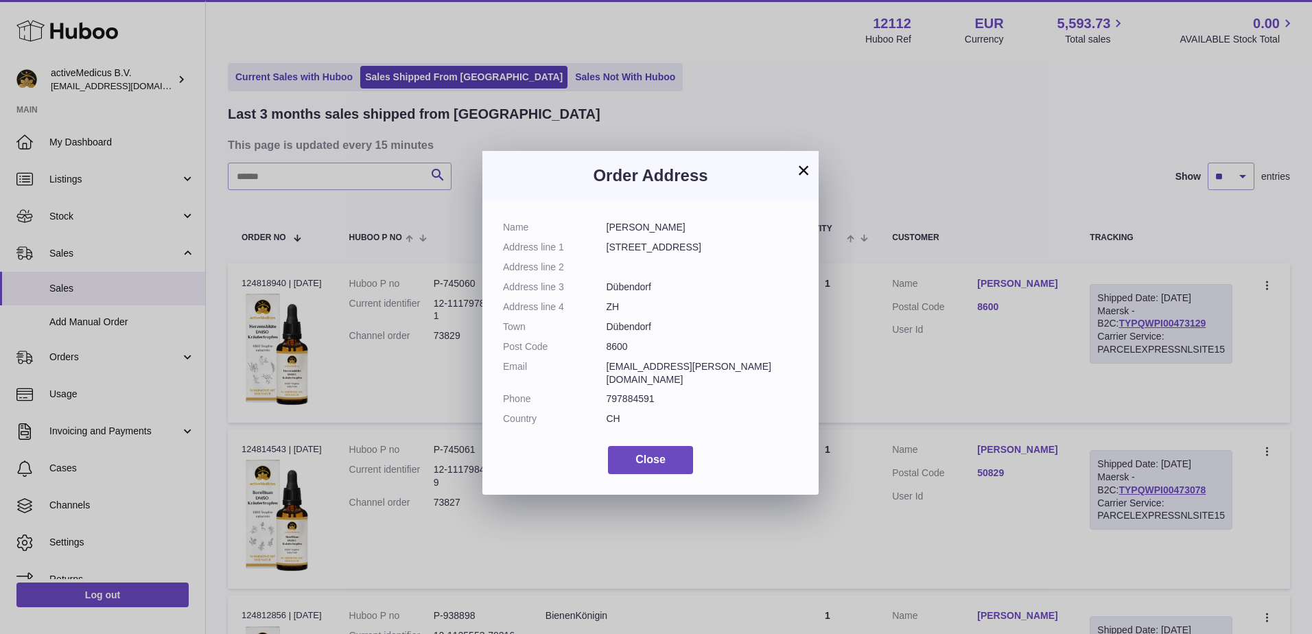
click at [806, 178] on button "×" at bounding box center [803, 170] width 16 height 16
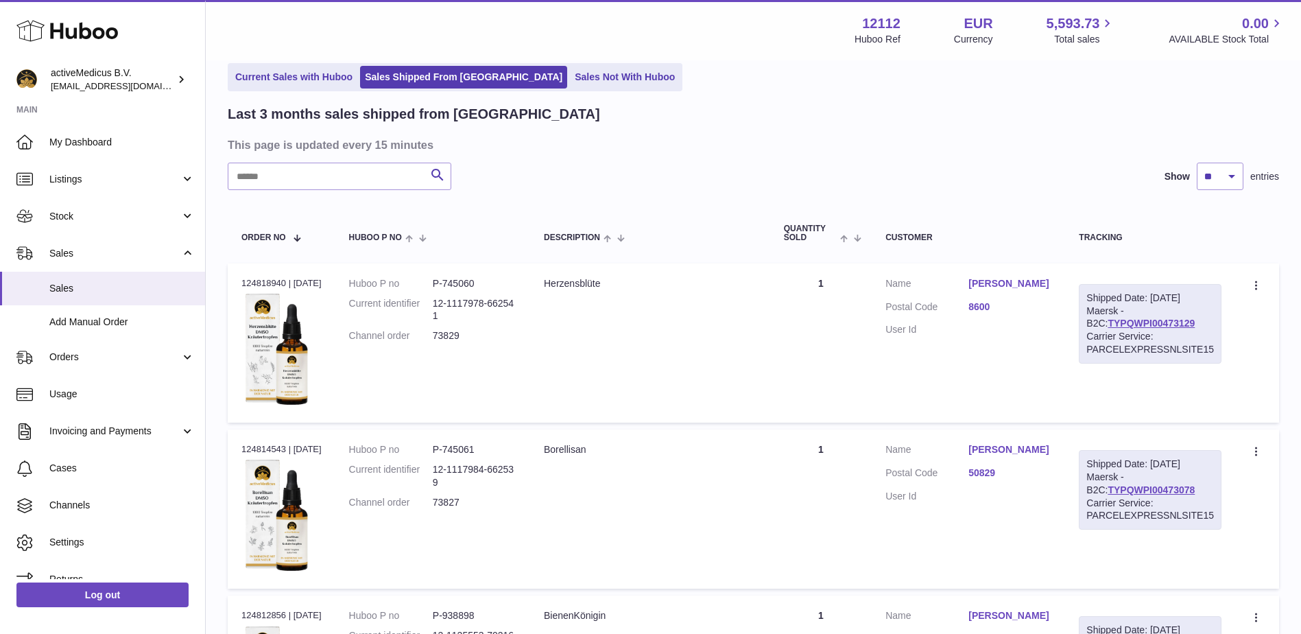
click at [1001, 436] on td "Customer Name [PERSON_NAME] Postal Code 50829 User Id" at bounding box center [968, 508] width 193 height 159
click at [1009, 449] on link "[PERSON_NAME]" at bounding box center [1010, 449] width 83 height 13
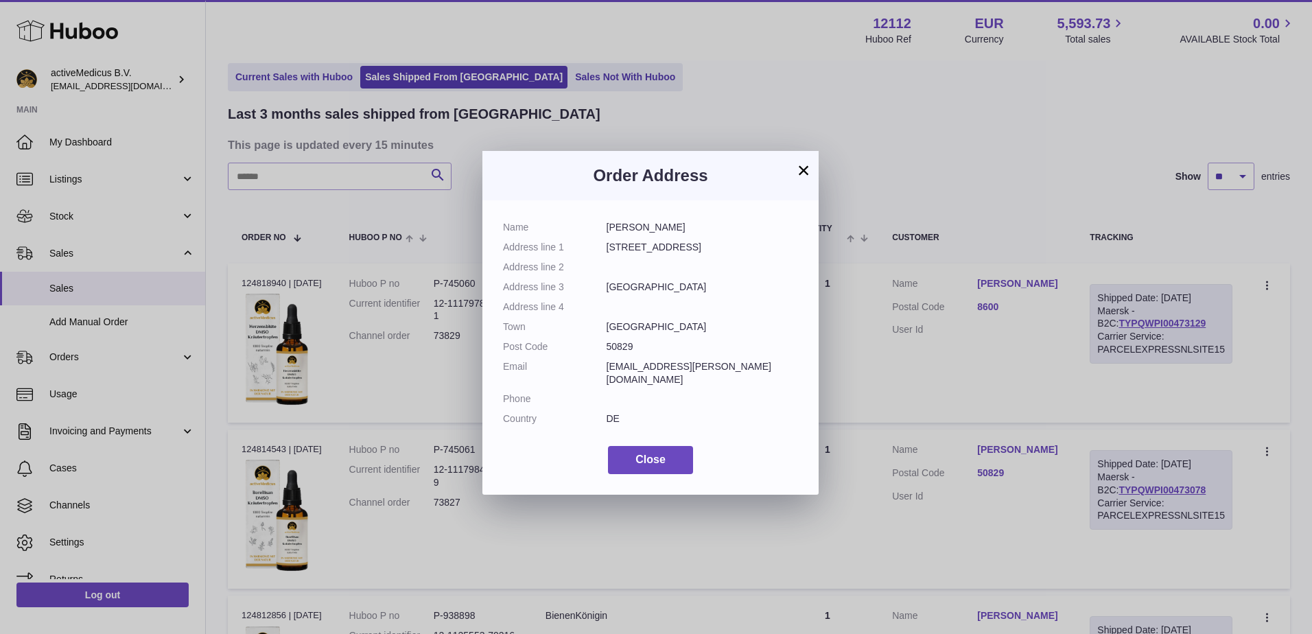
click at [797, 171] on button "×" at bounding box center [803, 170] width 16 height 16
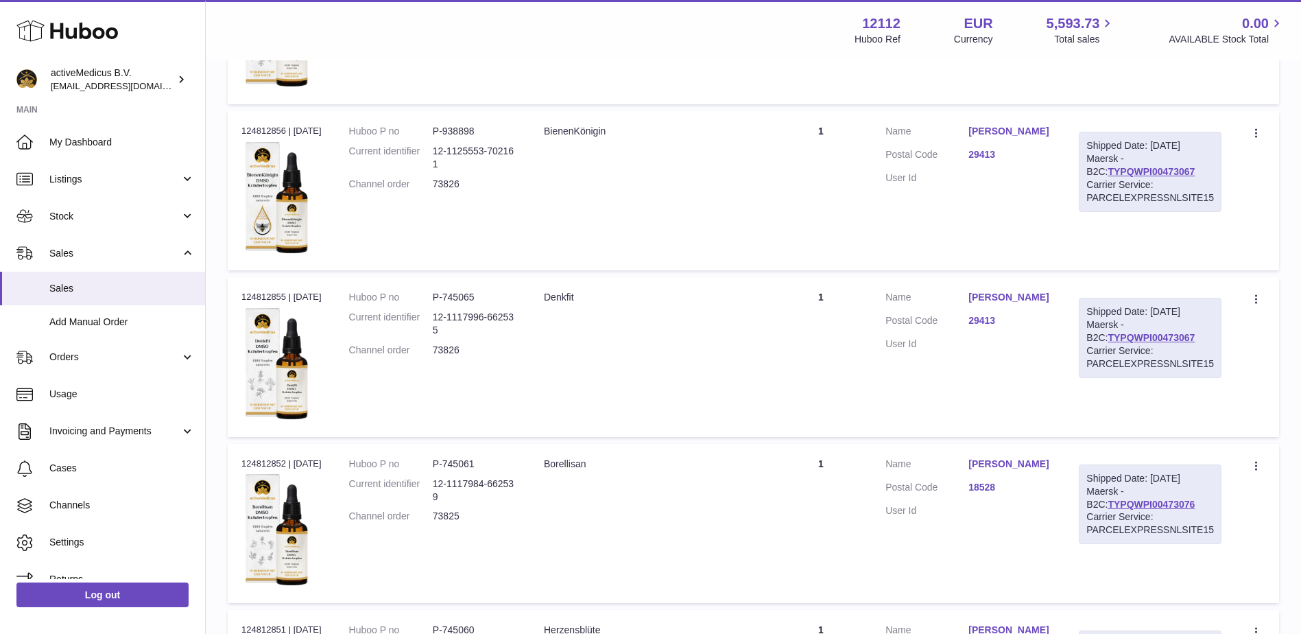
scroll to position [610, 0]
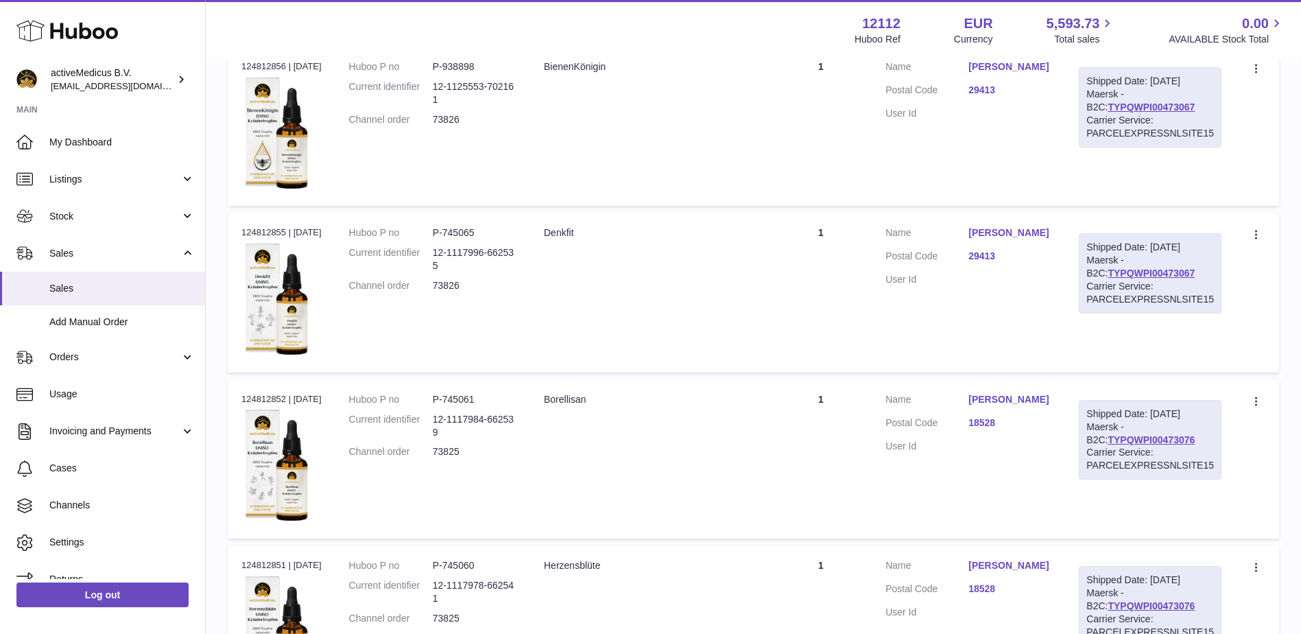
click at [996, 238] on link "[PERSON_NAME]" at bounding box center [1010, 232] width 83 height 13
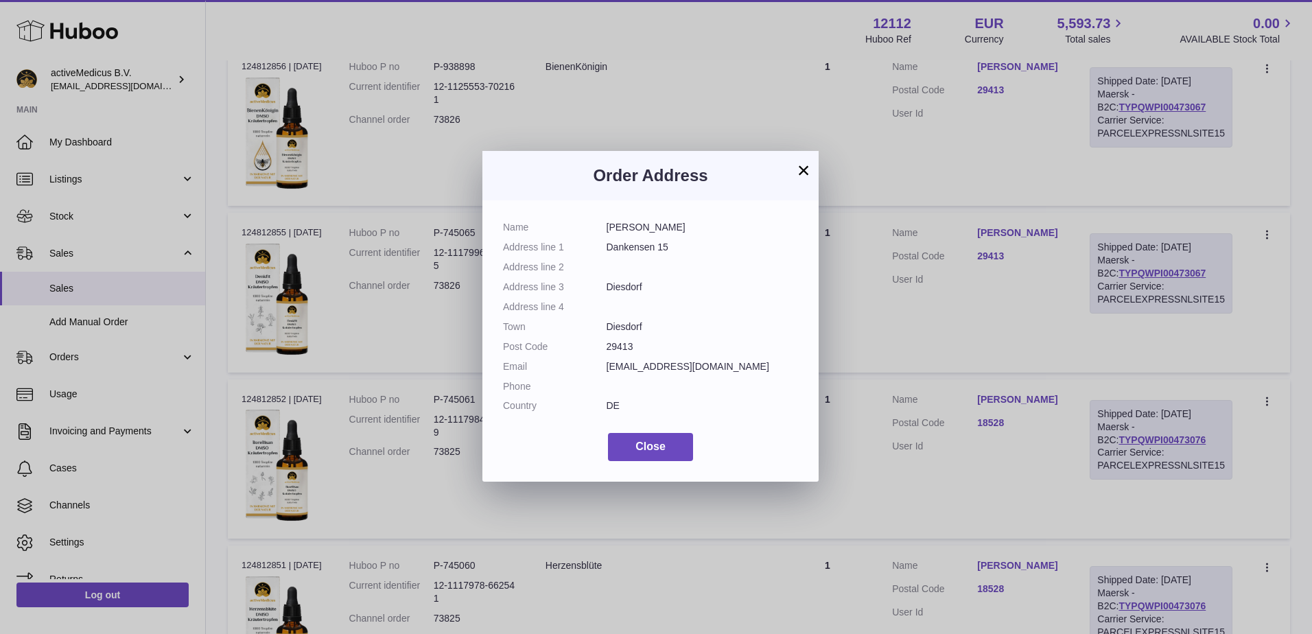
click at [801, 162] on button "×" at bounding box center [803, 170] width 16 height 16
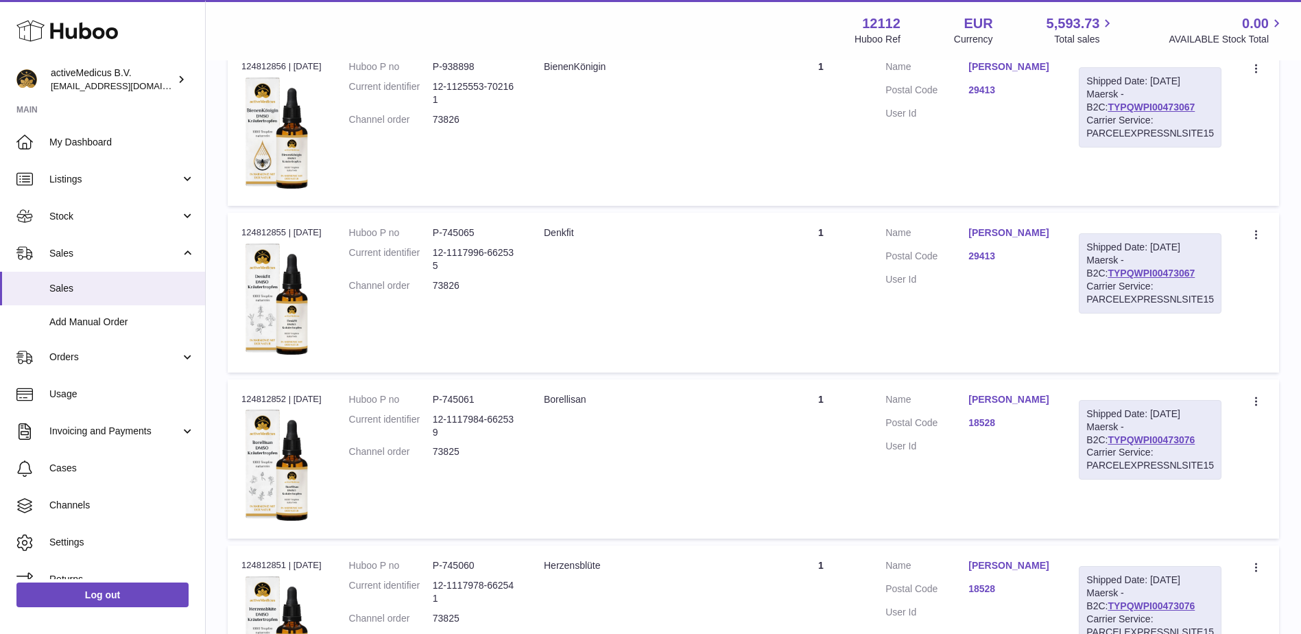
click at [995, 398] on link "[PERSON_NAME]" at bounding box center [1010, 399] width 83 height 13
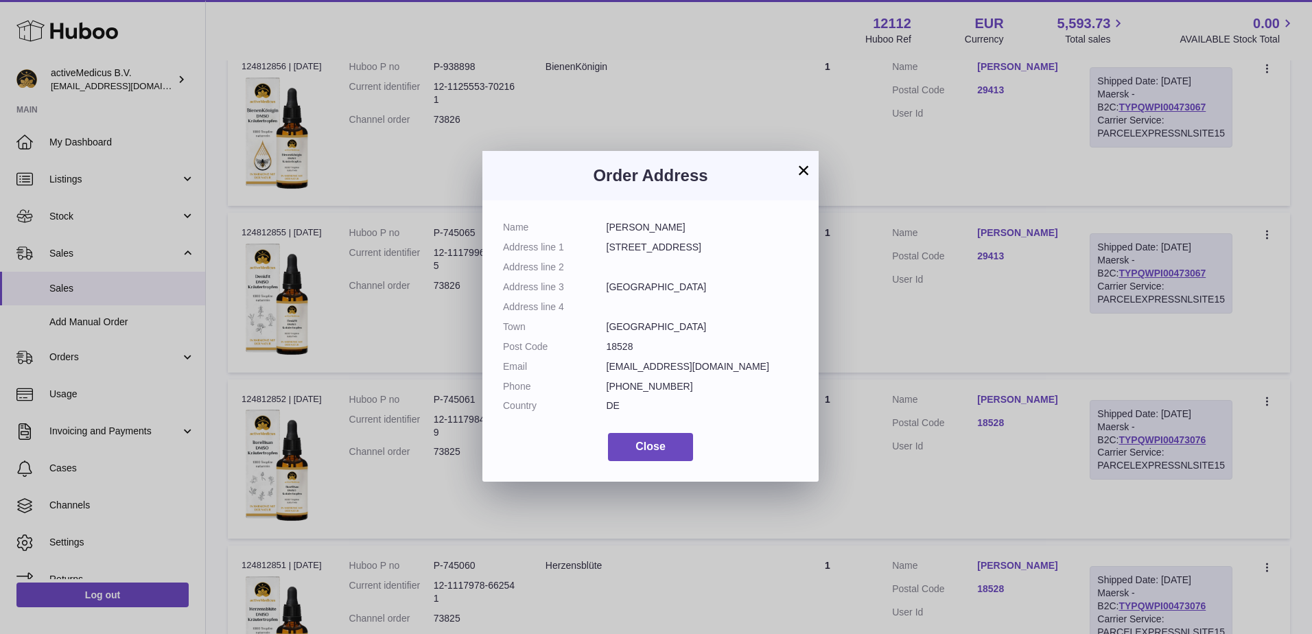
click at [809, 176] on button "×" at bounding box center [803, 170] width 16 height 16
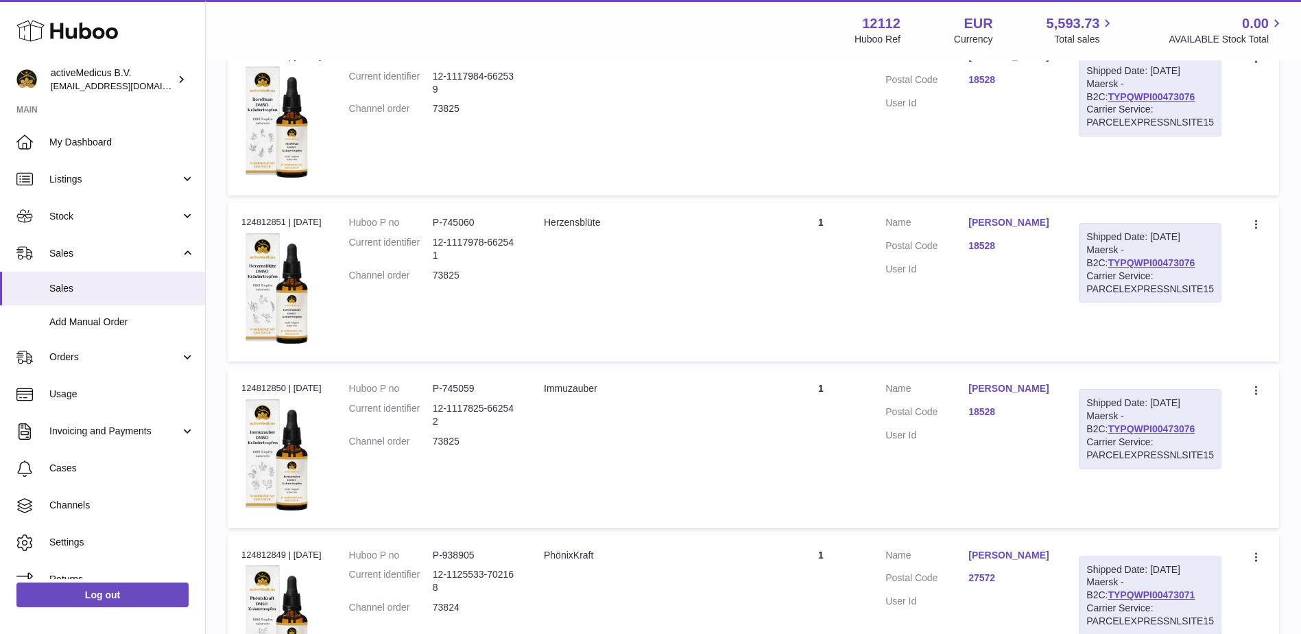
scroll to position [1159, 0]
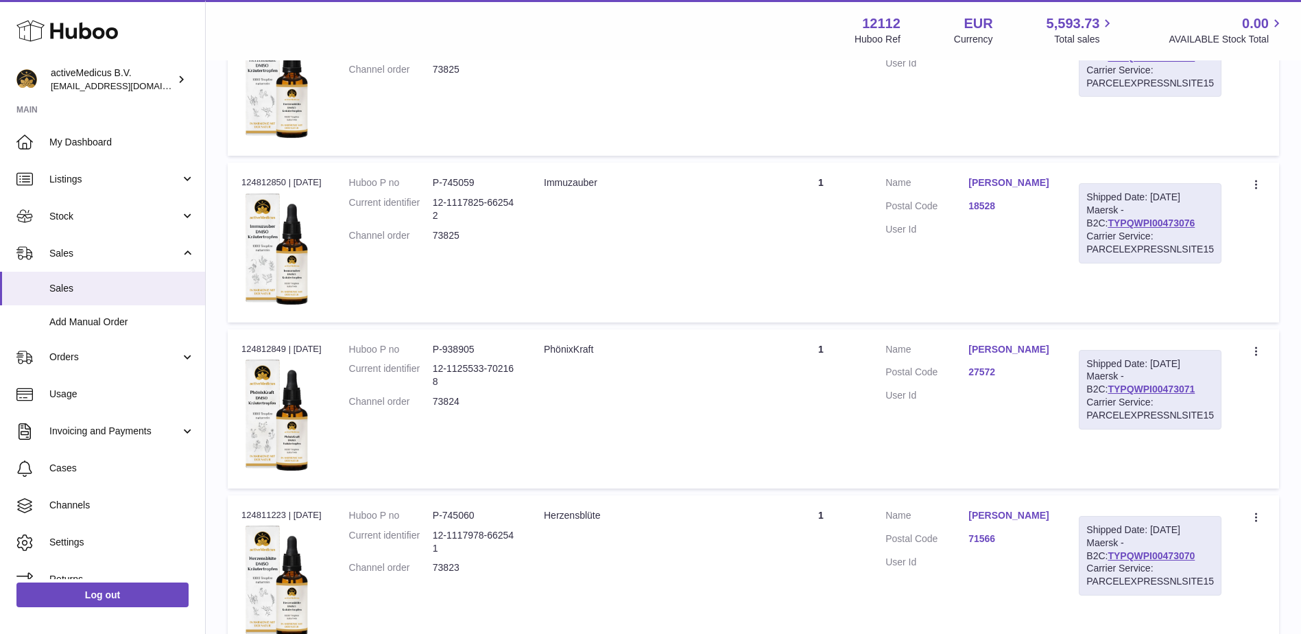
click at [1025, 347] on link "[PERSON_NAME]" at bounding box center [1010, 349] width 83 height 13
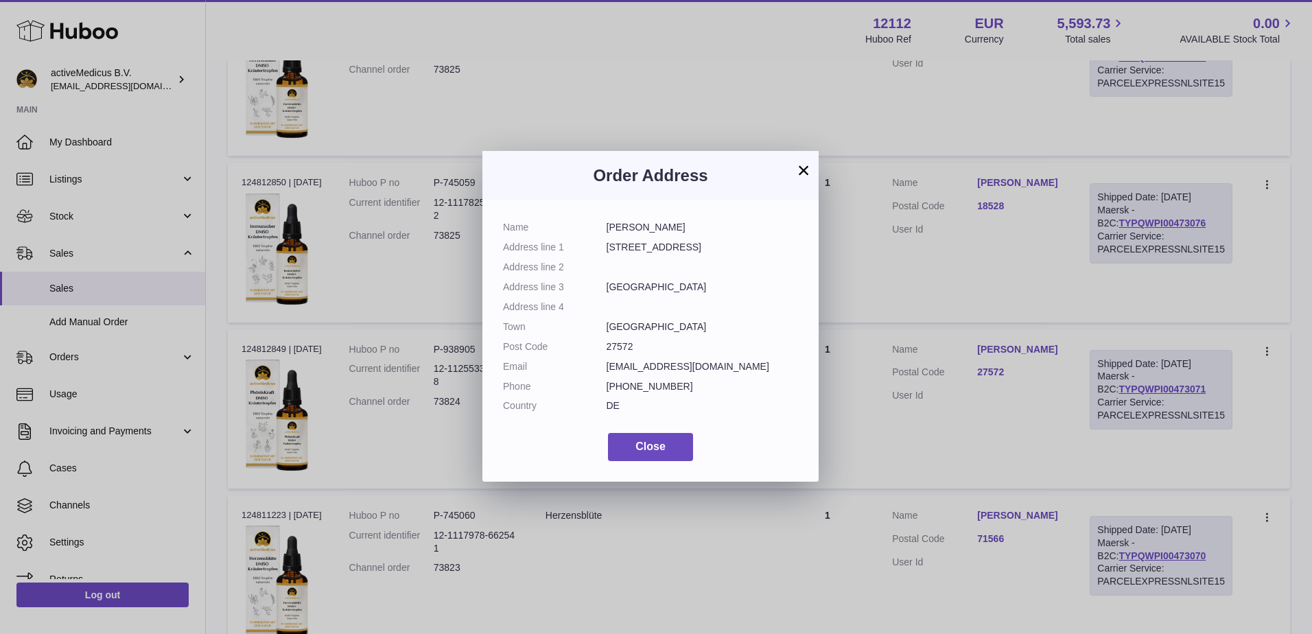
click at [802, 169] on button "×" at bounding box center [803, 170] width 16 height 16
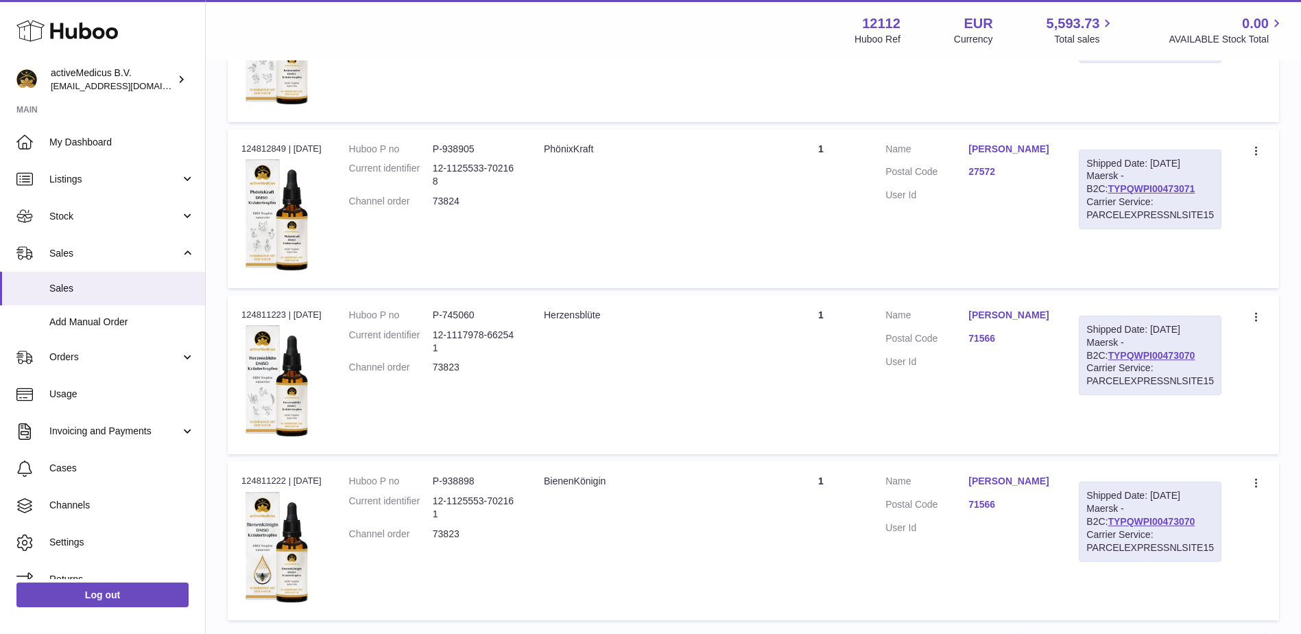
scroll to position [1365, 0]
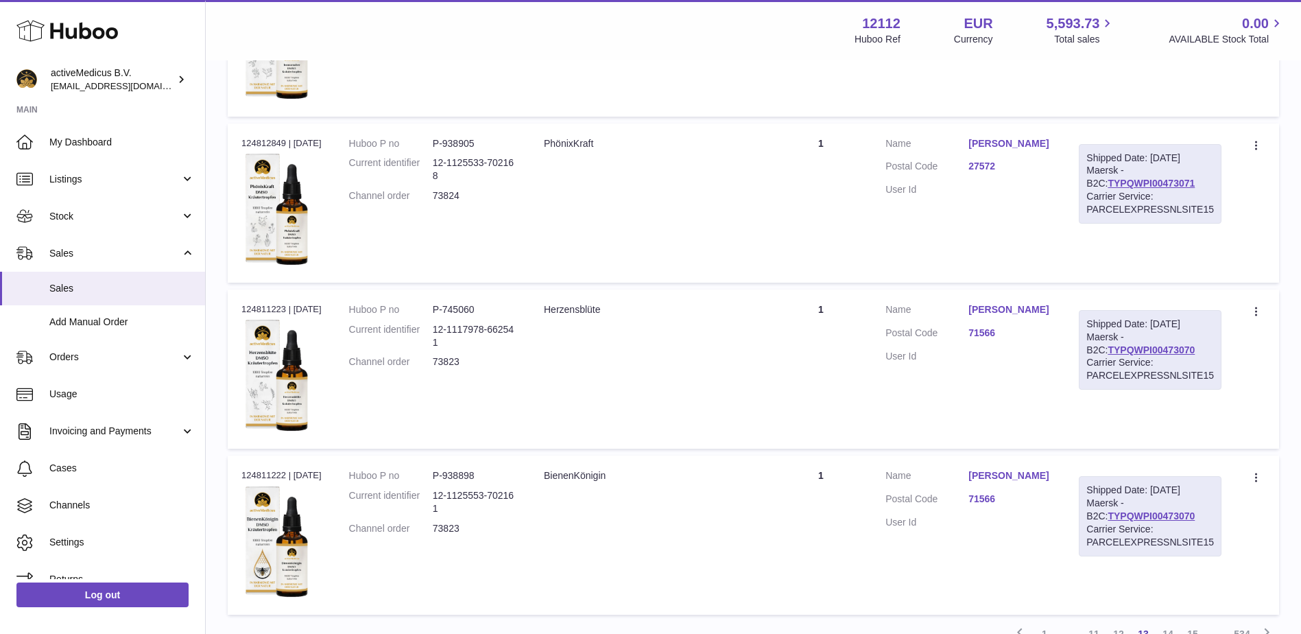
click at [1001, 295] on td "Customer Name [PERSON_NAME] Postal Code 71566 User Id" at bounding box center [968, 368] width 193 height 159
click at [1003, 311] on link "[PERSON_NAME]" at bounding box center [1010, 309] width 83 height 13
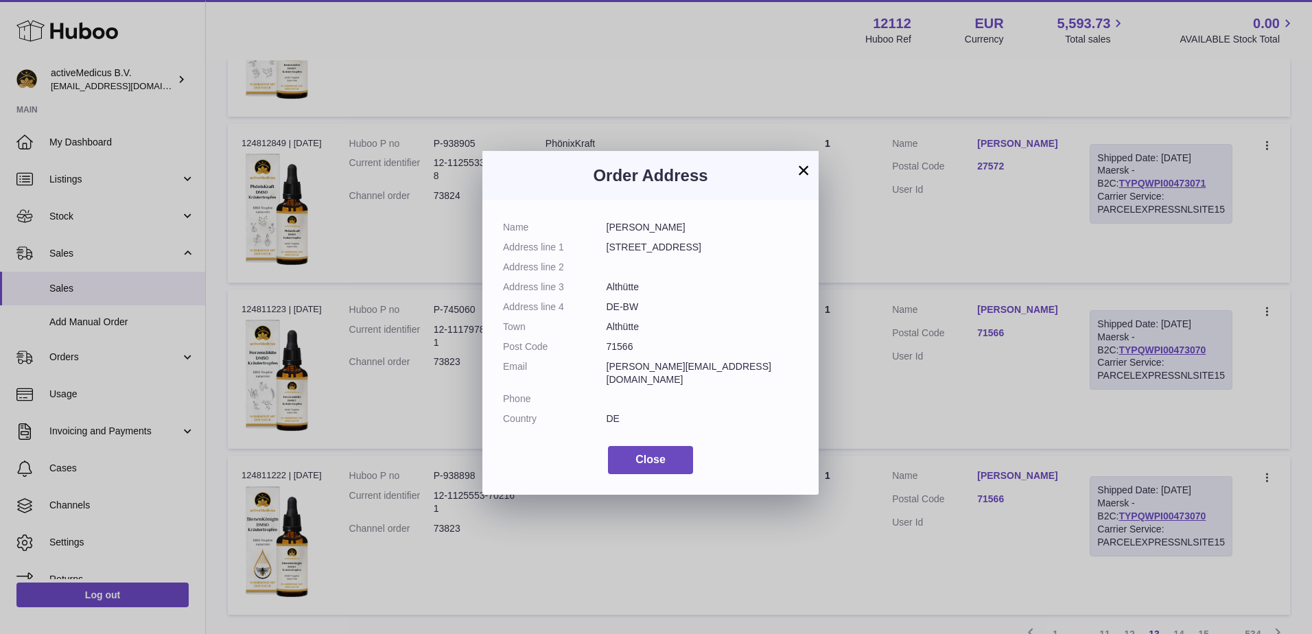
click at [799, 178] on button "×" at bounding box center [803, 170] width 16 height 16
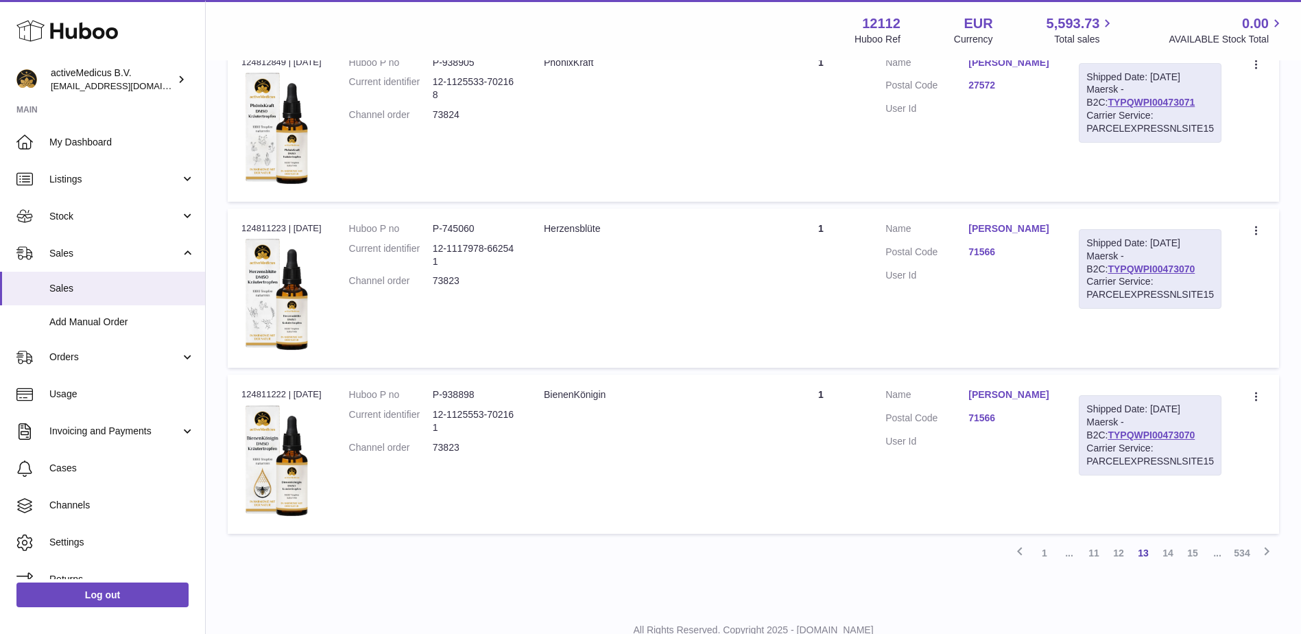
scroll to position [1496, 0]
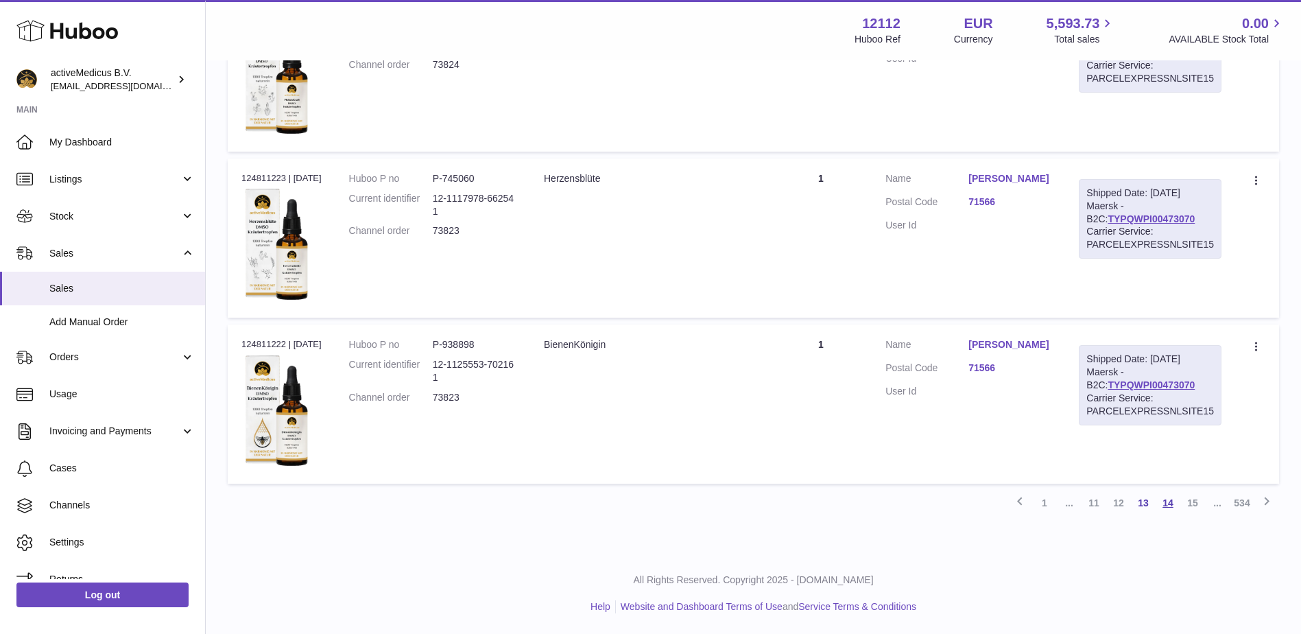
click at [1165, 501] on link "14" at bounding box center [1168, 502] width 25 height 25
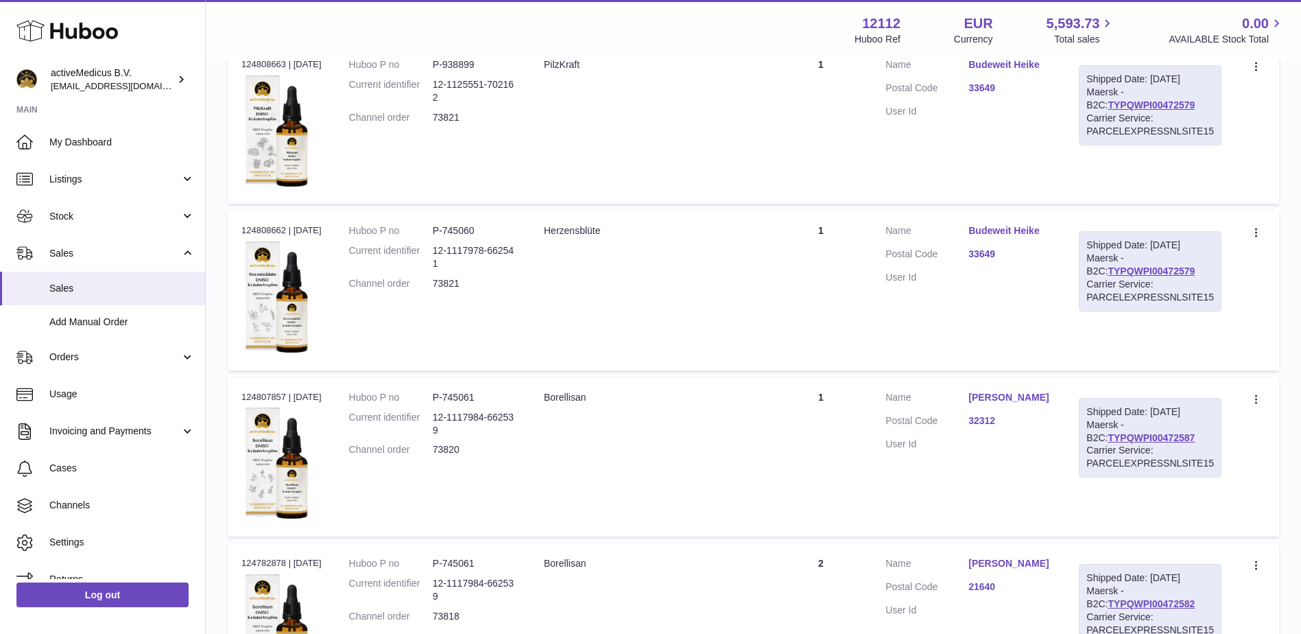
scroll to position [748, 0]
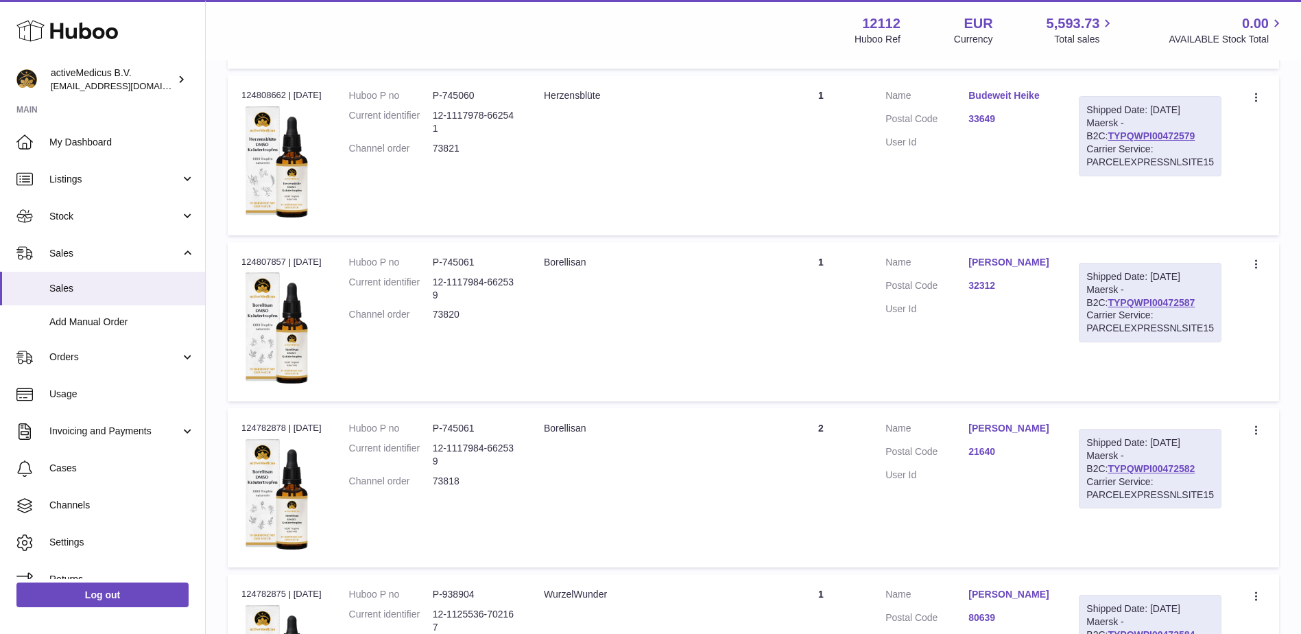
click at [990, 268] on link "[PERSON_NAME]" at bounding box center [1010, 262] width 83 height 13
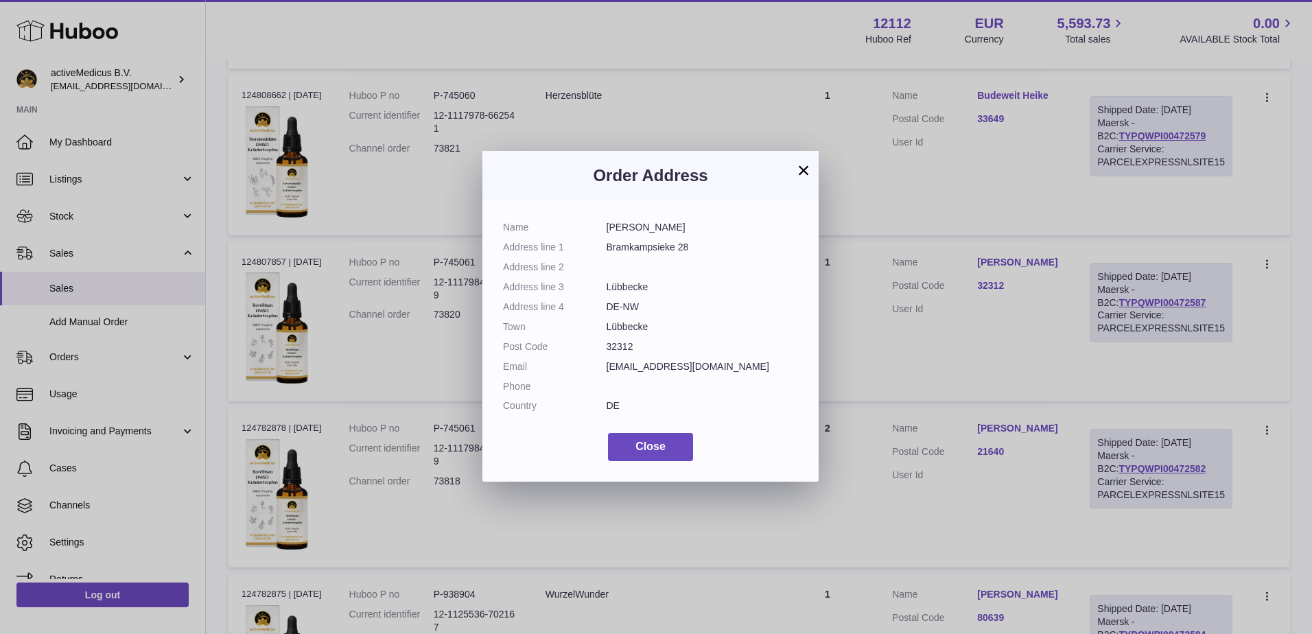
drag, startPoint x: 800, startPoint y: 170, endPoint x: 815, endPoint y: 187, distance: 21.9
click at [801, 170] on button "×" at bounding box center [803, 170] width 16 height 16
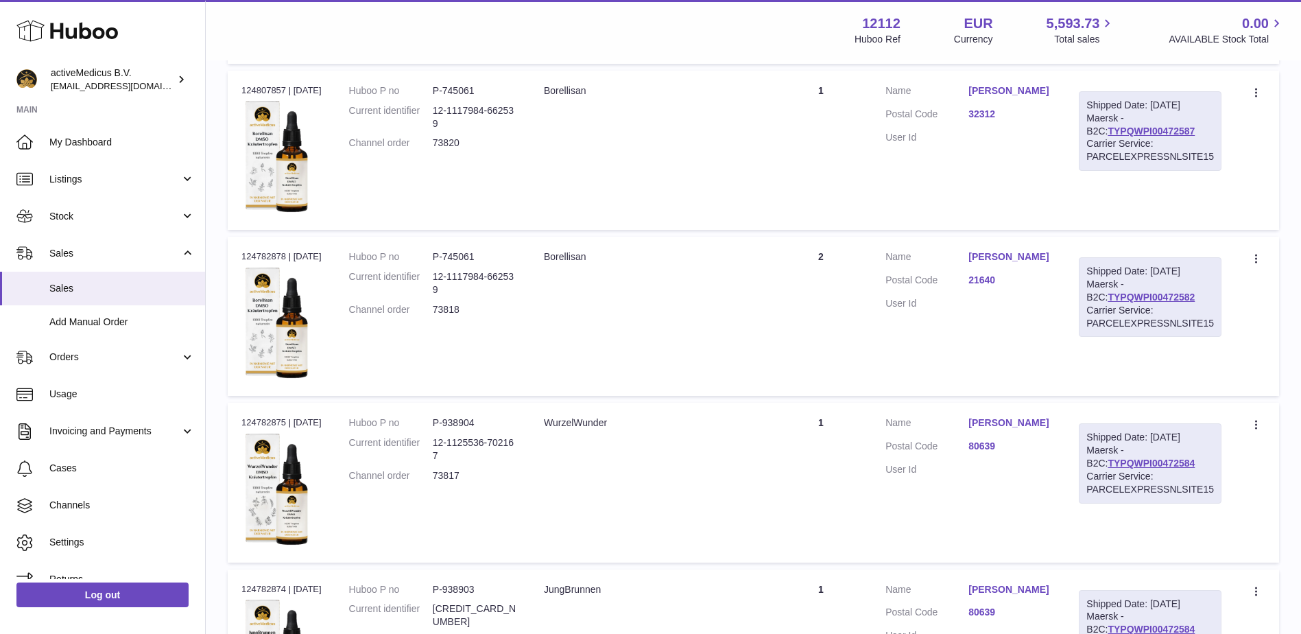
scroll to position [1022, 0]
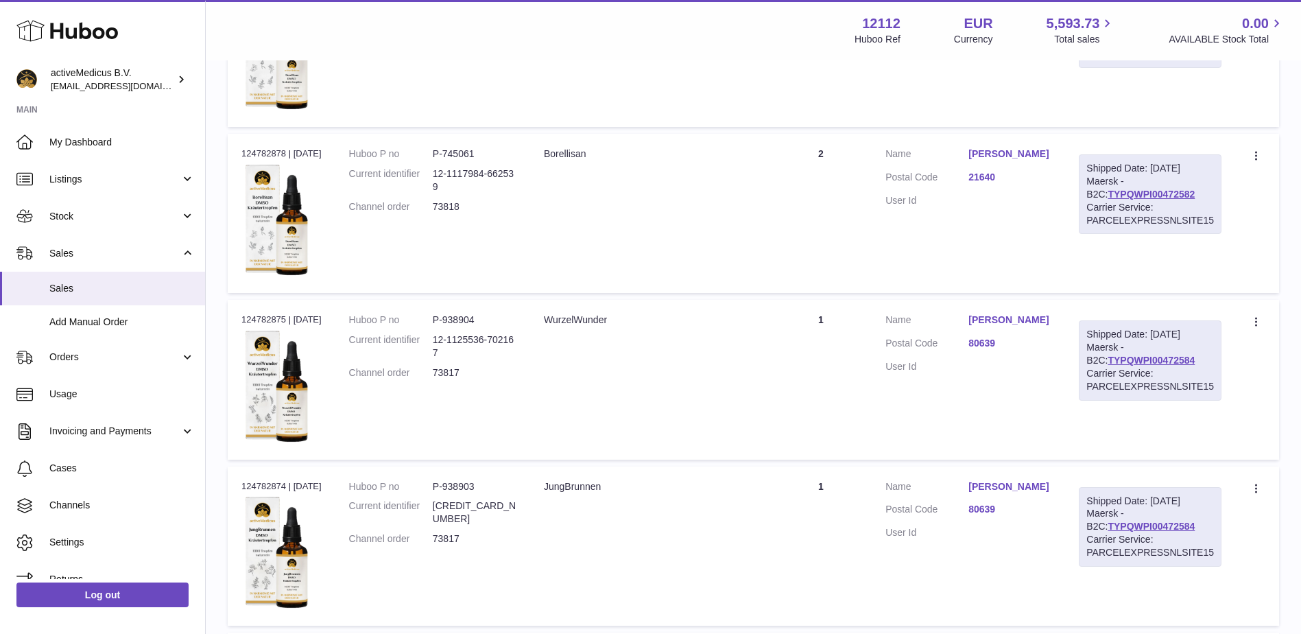
click at [1002, 315] on link "[PERSON_NAME]" at bounding box center [1010, 319] width 83 height 13
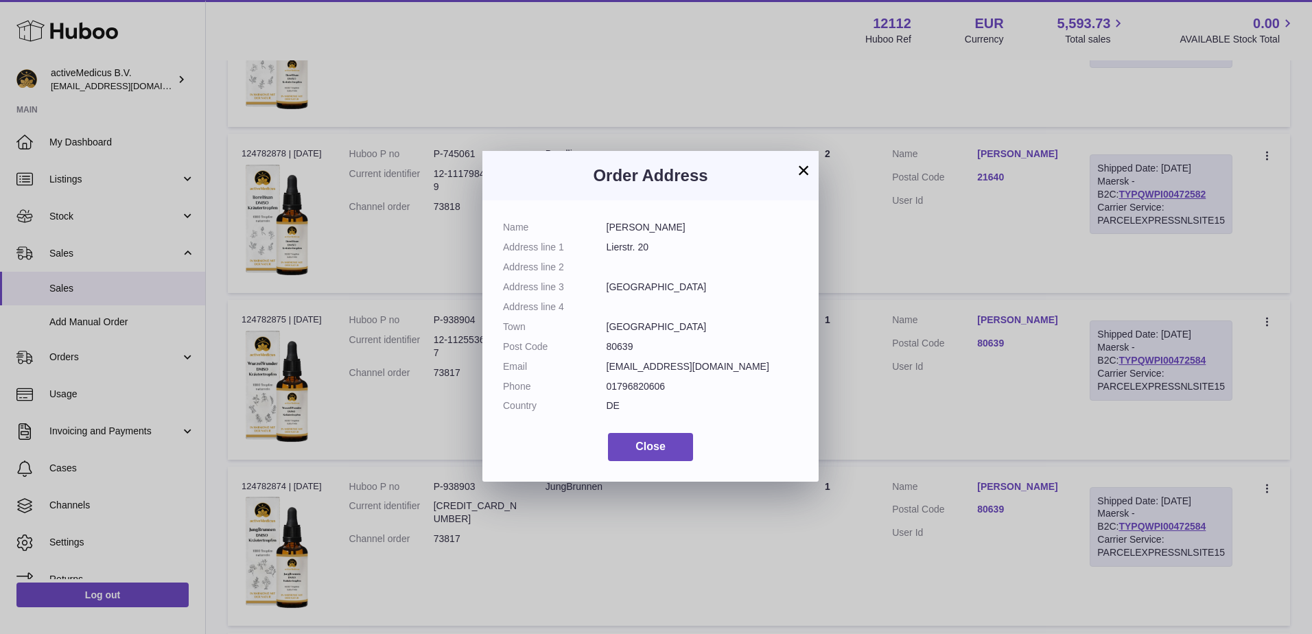
click at [806, 176] on button "×" at bounding box center [803, 170] width 16 height 16
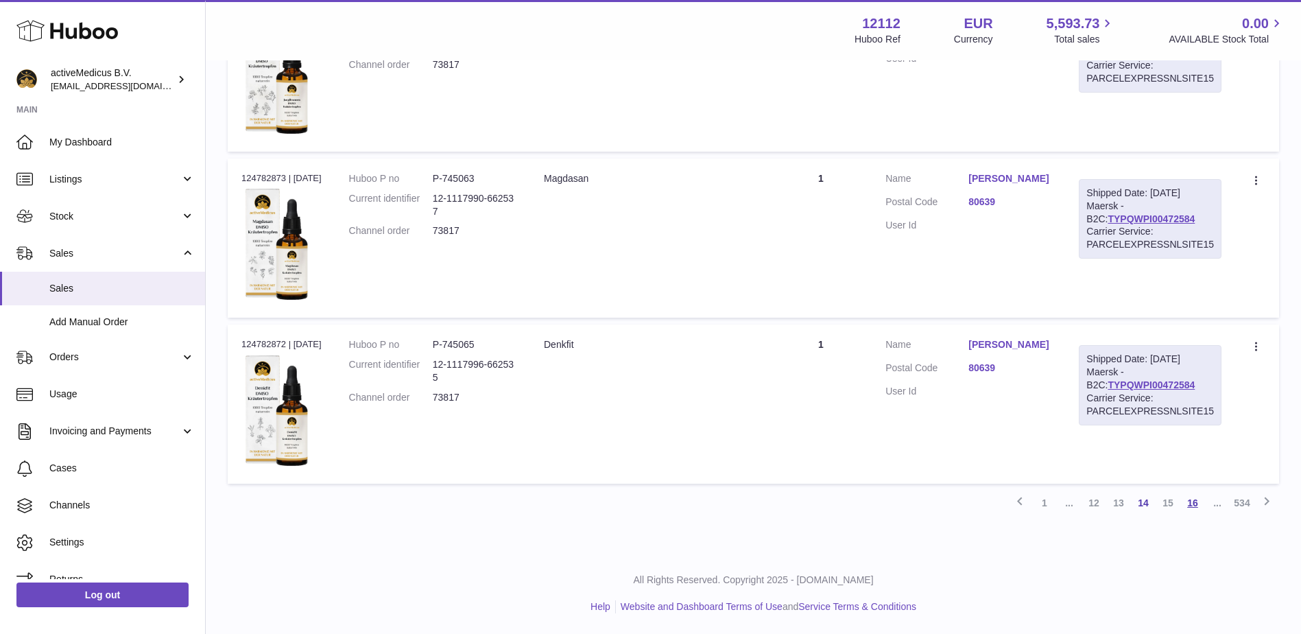
click at [1196, 506] on link "16" at bounding box center [1193, 502] width 25 height 25
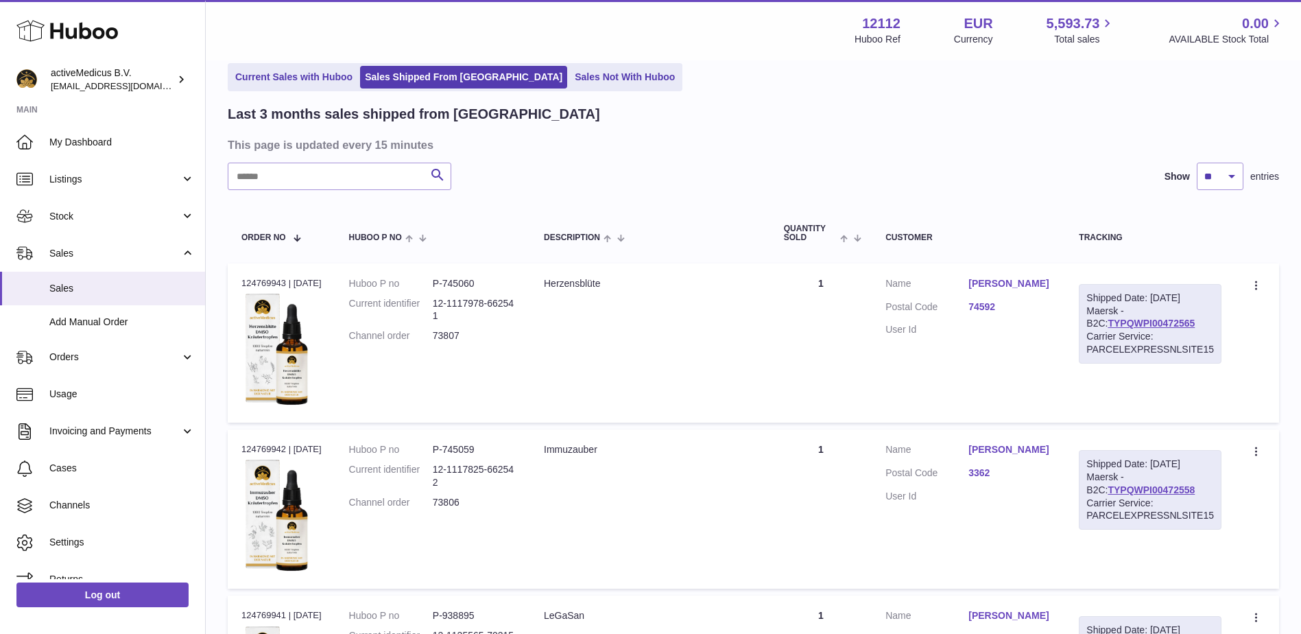
scroll to position [473, 0]
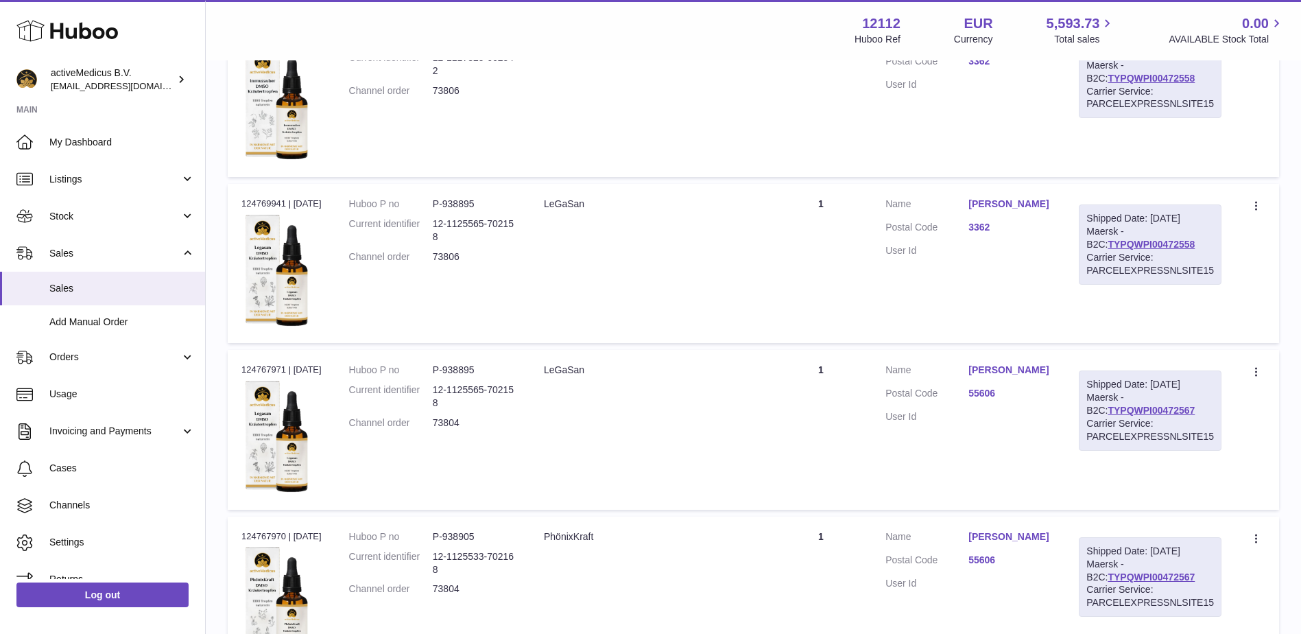
click at [990, 367] on link "[PERSON_NAME]" at bounding box center [1010, 370] width 83 height 13
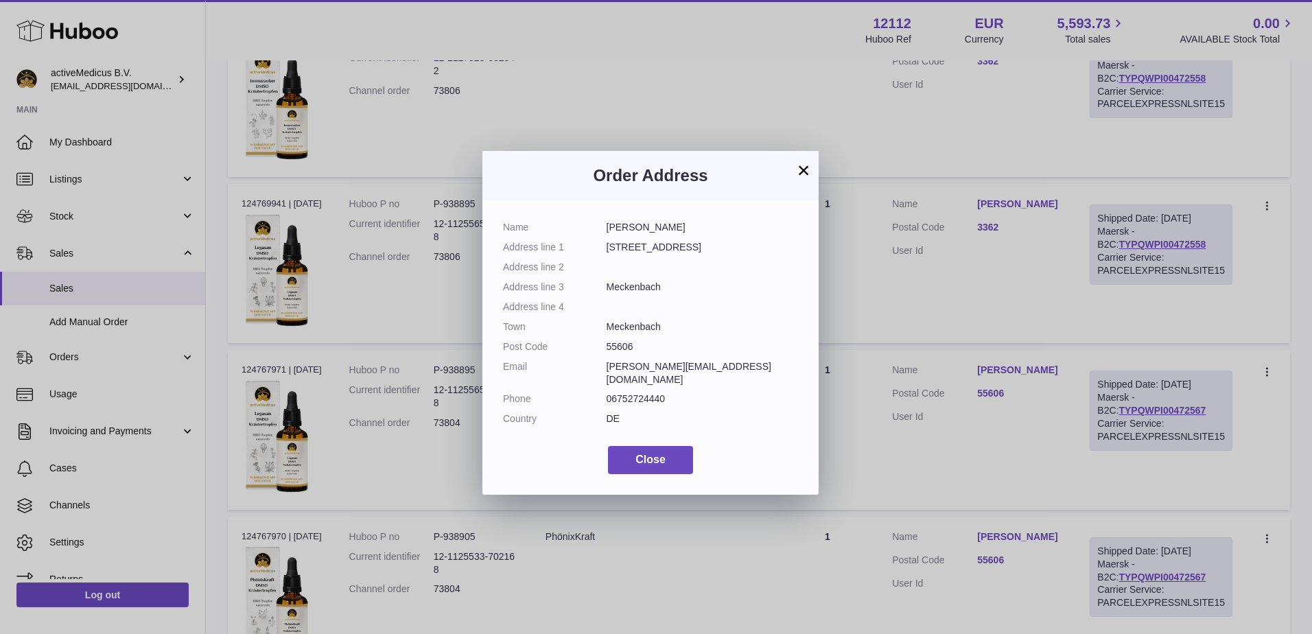
click at [807, 166] on button "×" at bounding box center [803, 170] width 16 height 16
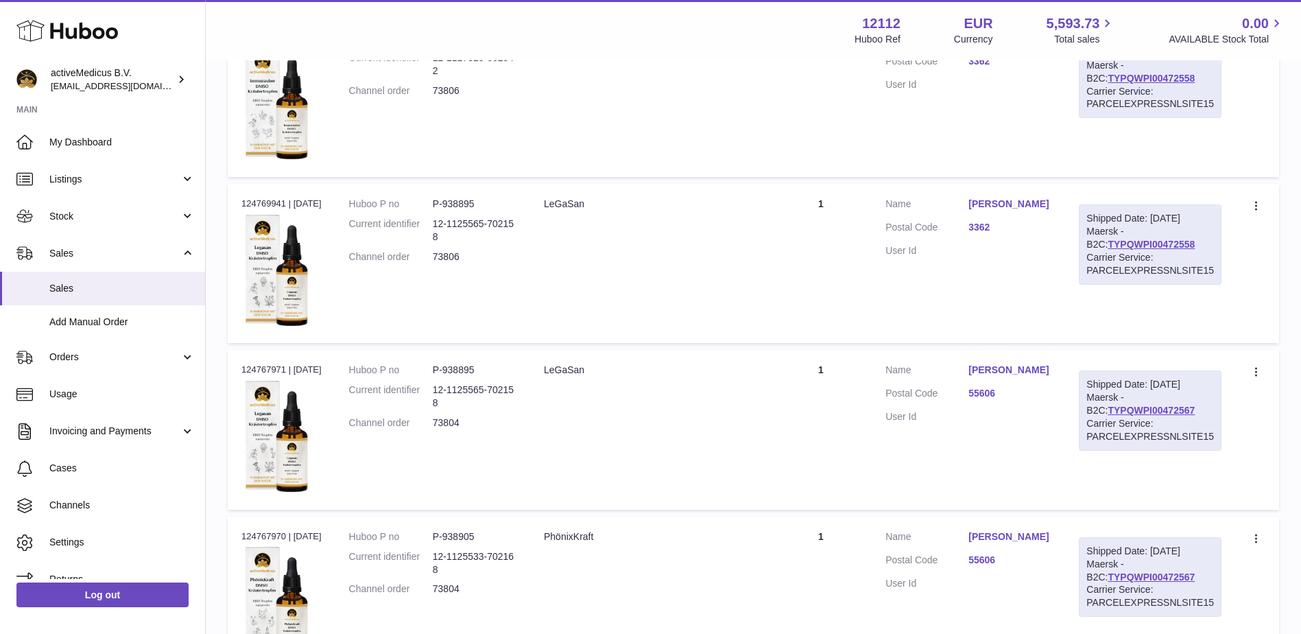
click at [1011, 213] on dd "[PERSON_NAME]" at bounding box center [1010, 206] width 83 height 16
click at [1004, 207] on link "[PERSON_NAME]" at bounding box center [1010, 204] width 83 height 13
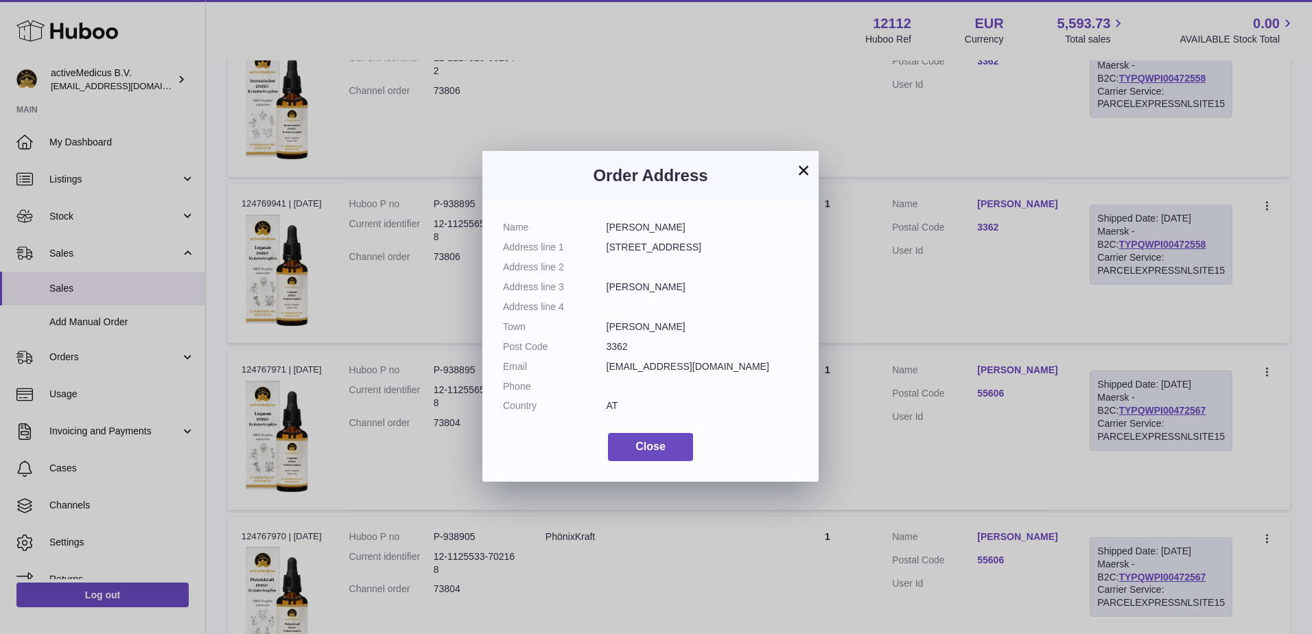
click at [809, 163] on button "×" at bounding box center [803, 170] width 16 height 16
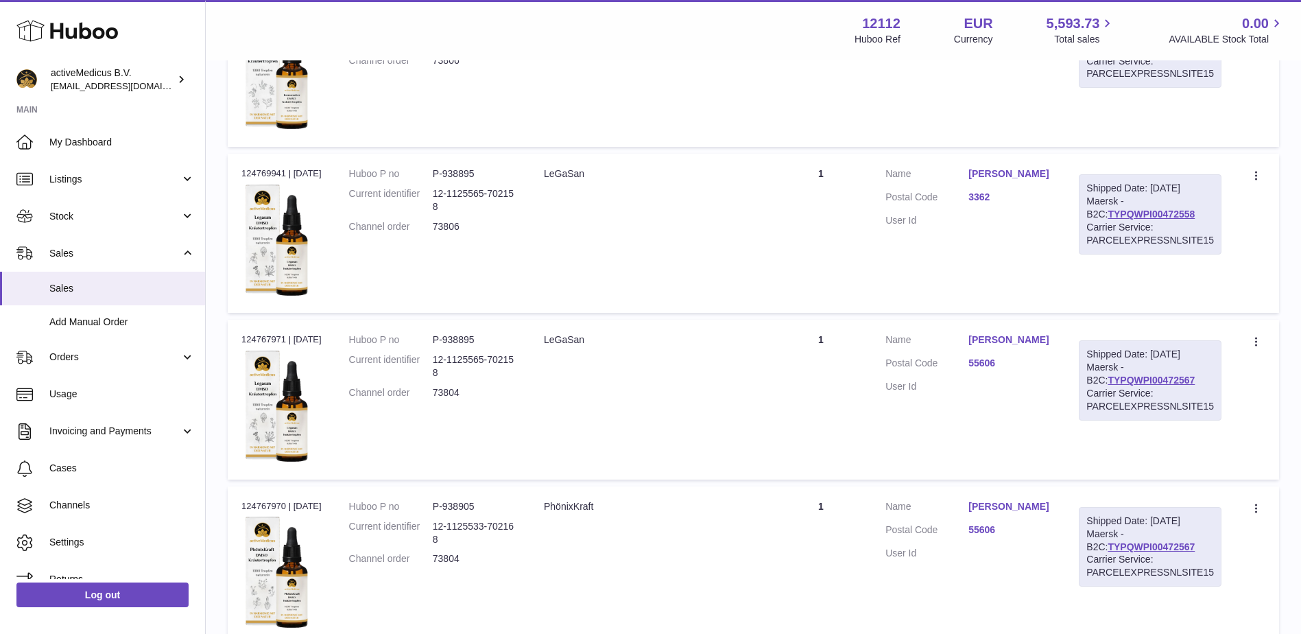
scroll to position [885, 0]
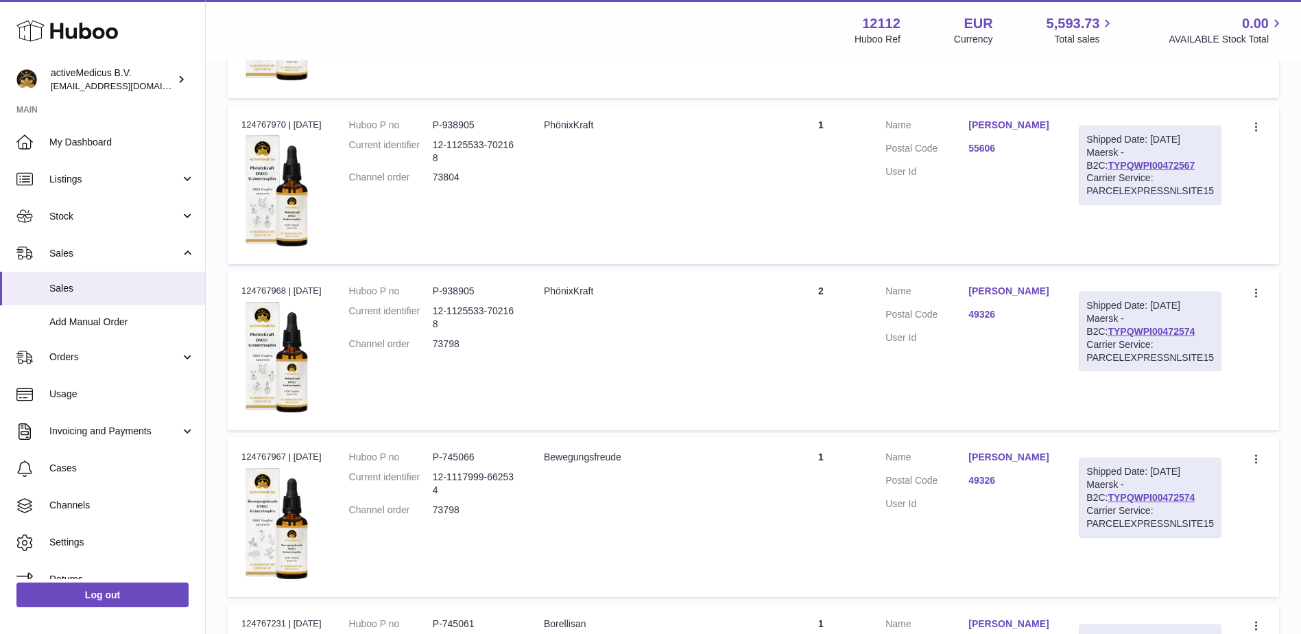
click at [989, 458] on link "[PERSON_NAME]" at bounding box center [1010, 457] width 83 height 13
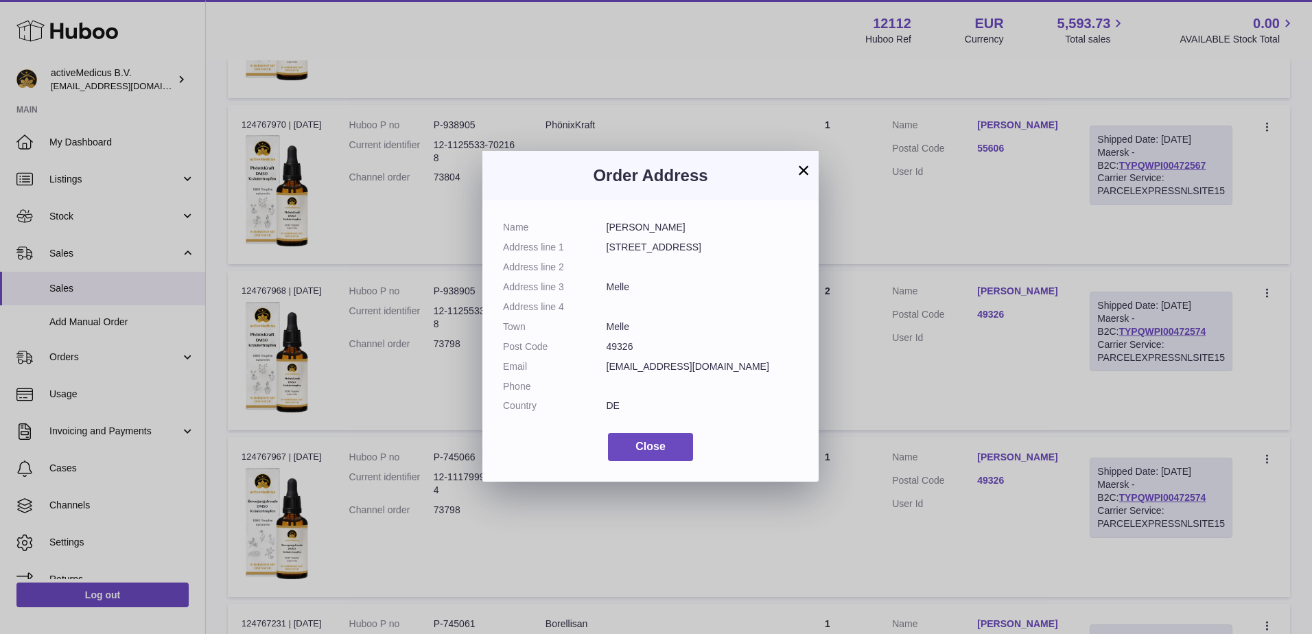
click at [809, 169] on button "×" at bounding box center [803, 170] width 16 height 16
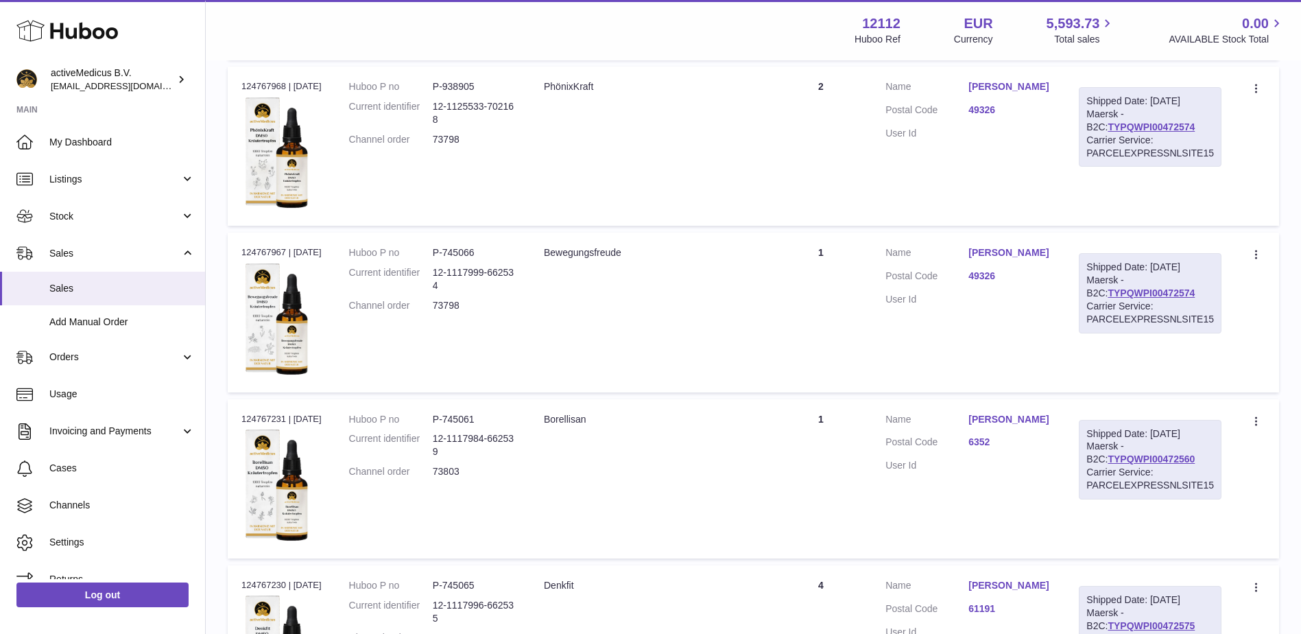
scroll to position [1228, 0]
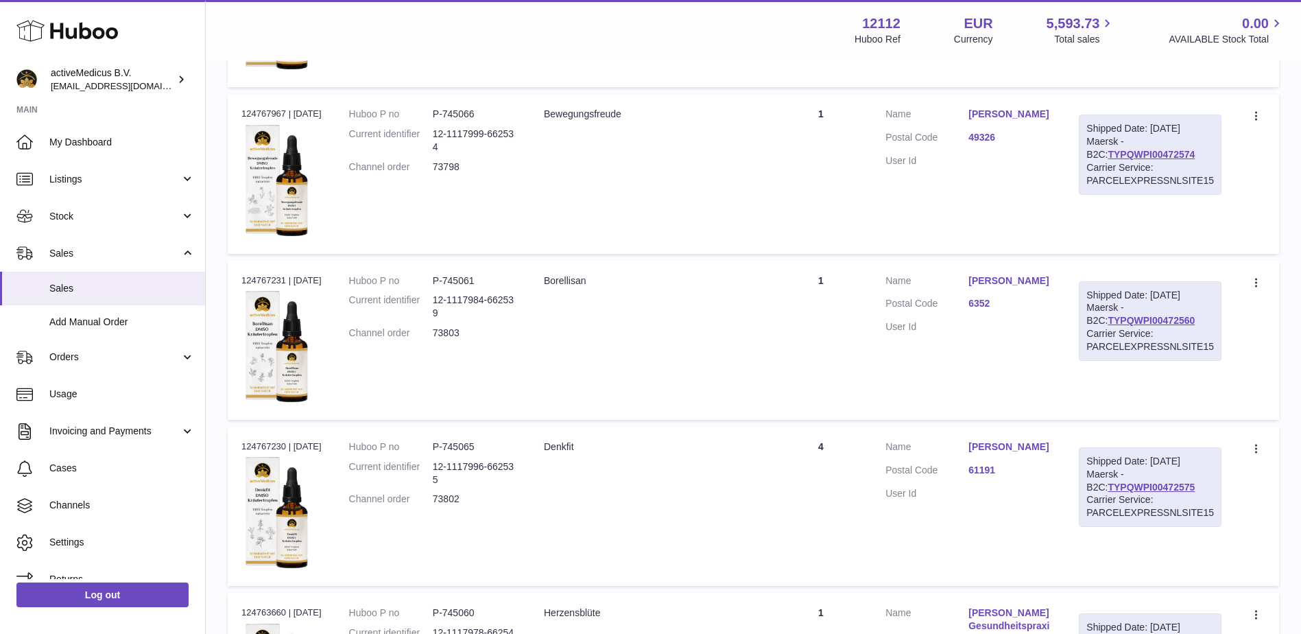
click at [998, 453] on link "[PERSON_NAME]" at bounding box center [1010, 446] width 83 height 13
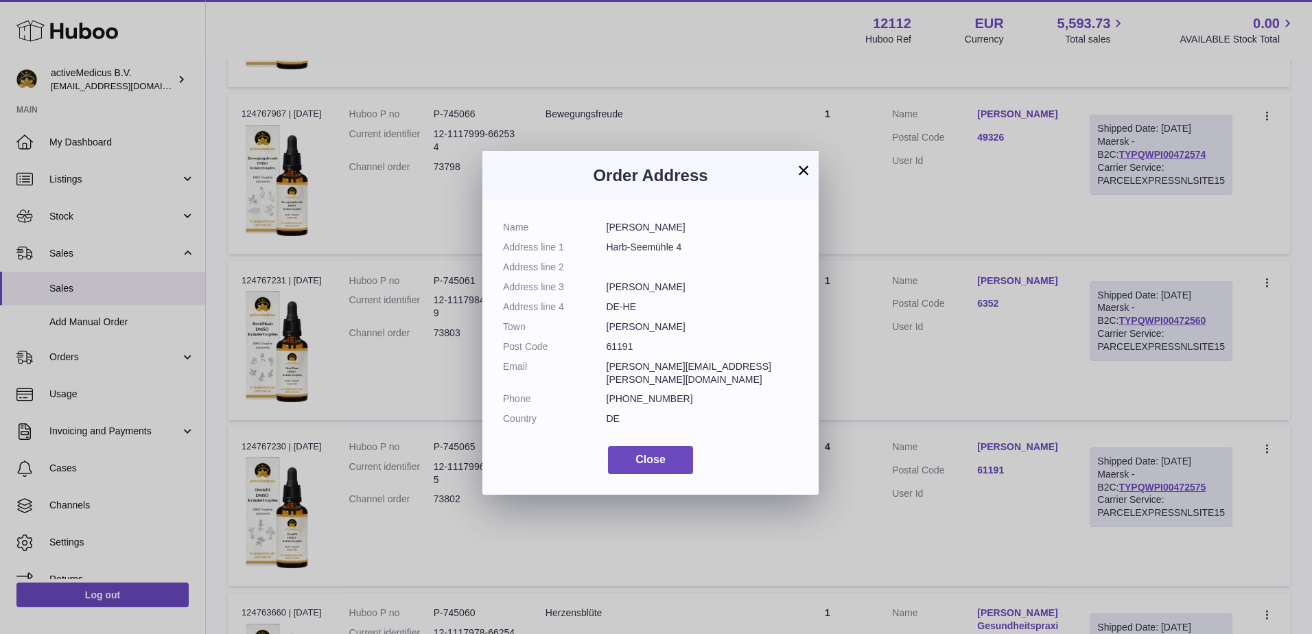
click at [801, 162] on button "×" at bounding box center [803, 170] width 16 height 16
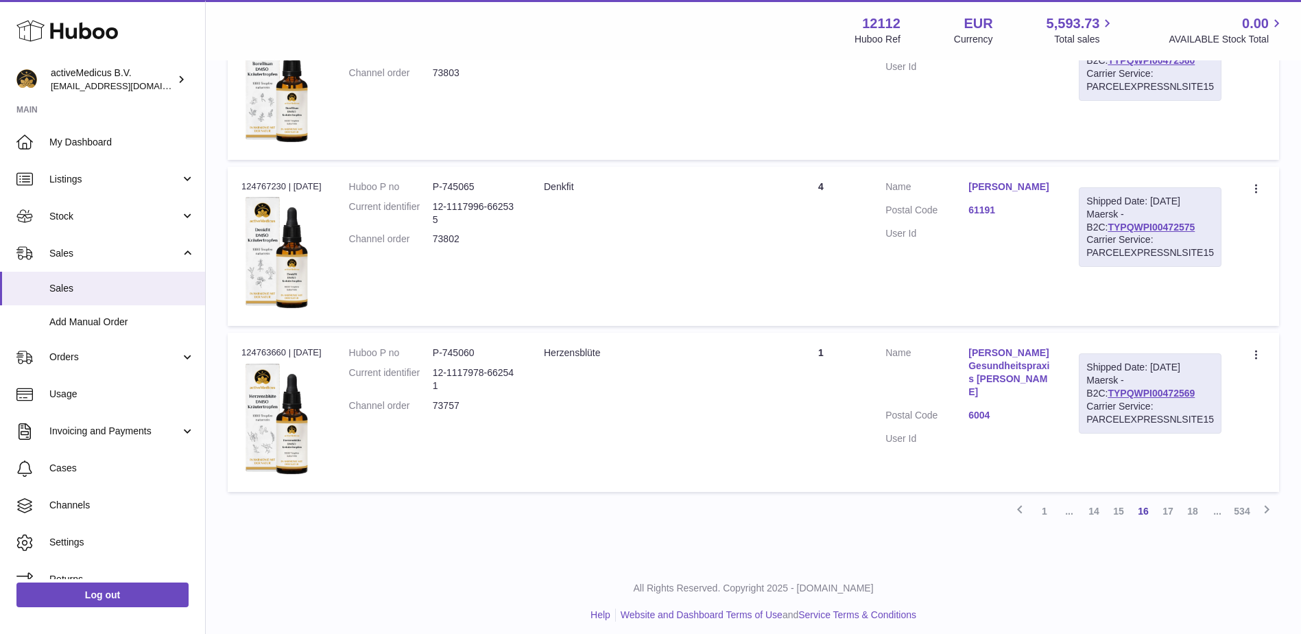
scroll to position [1496, 0]
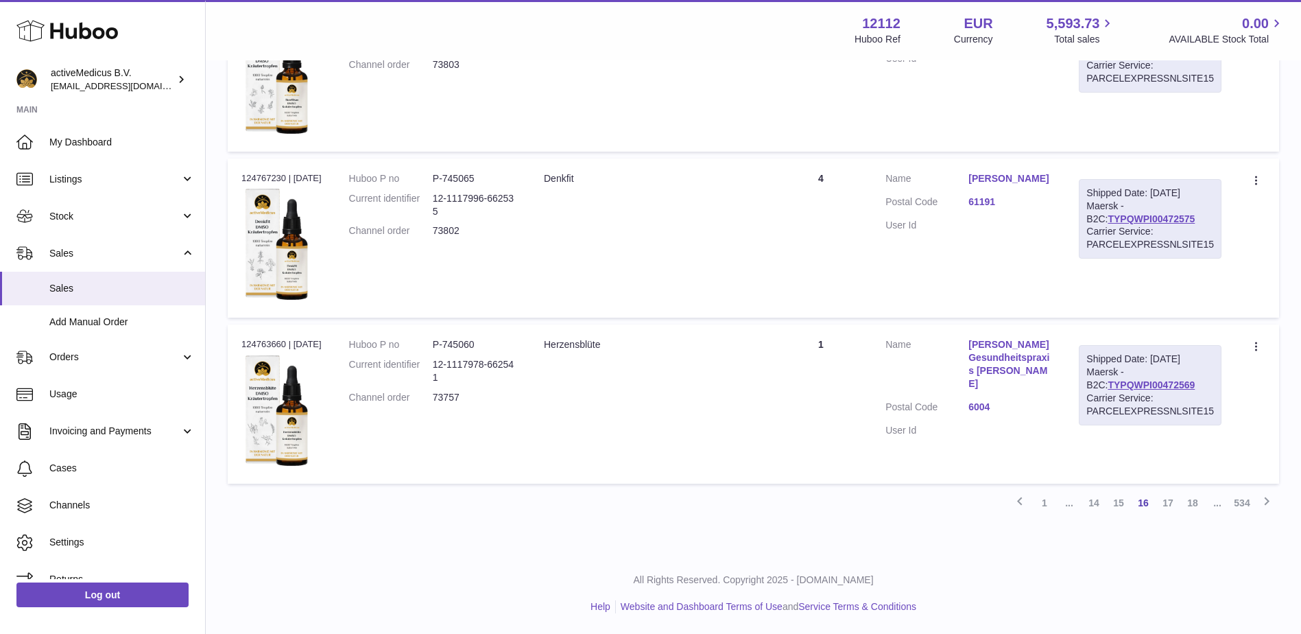
click at [1001, 356] on link "[PERSON_NAME] Gesundheitspraxis [PERSON_NAME]" at bounding box center [1010, 364] width 83 height 52
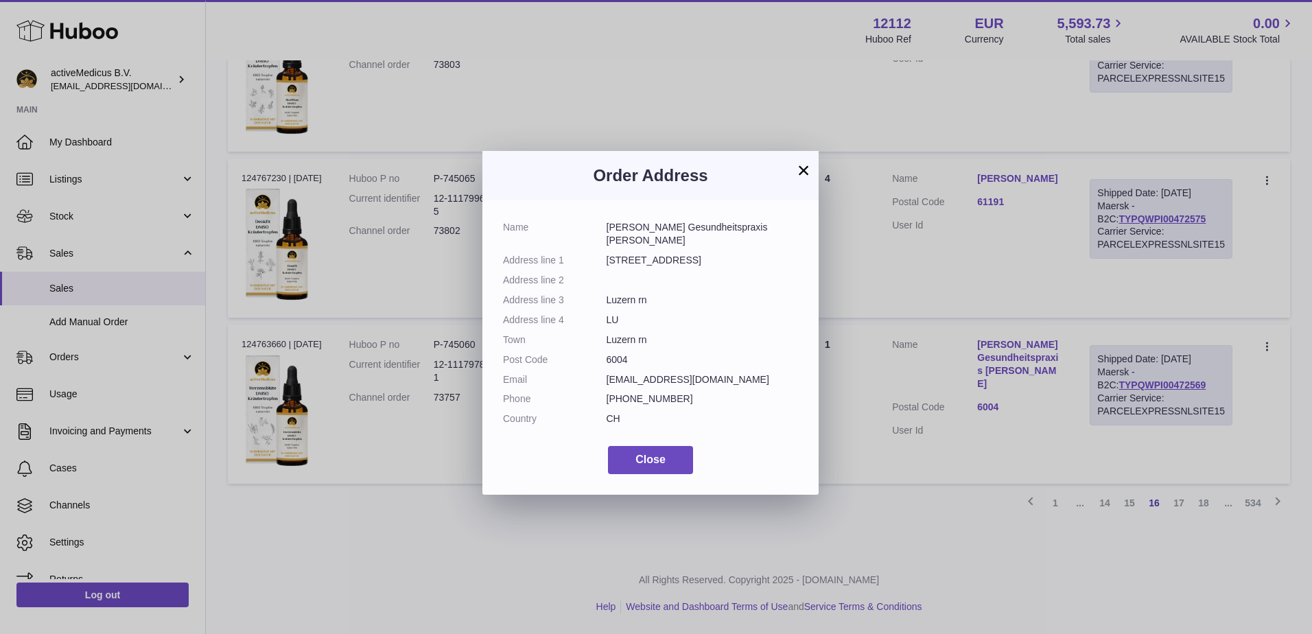
click at [804, 165] on button "×" at bounding box center [803, 170] width 16 height 16
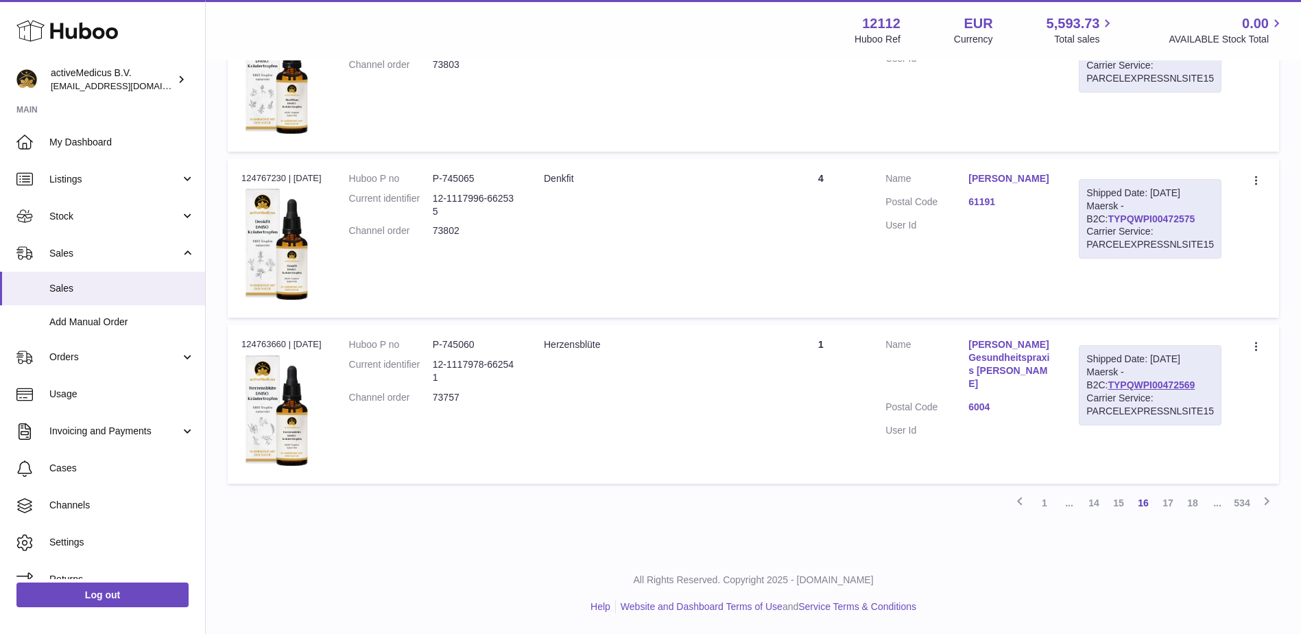
click at [1108, 219] on link "TYPQWPI00472575" at bounding box center [1151, 218] width 87 height 11
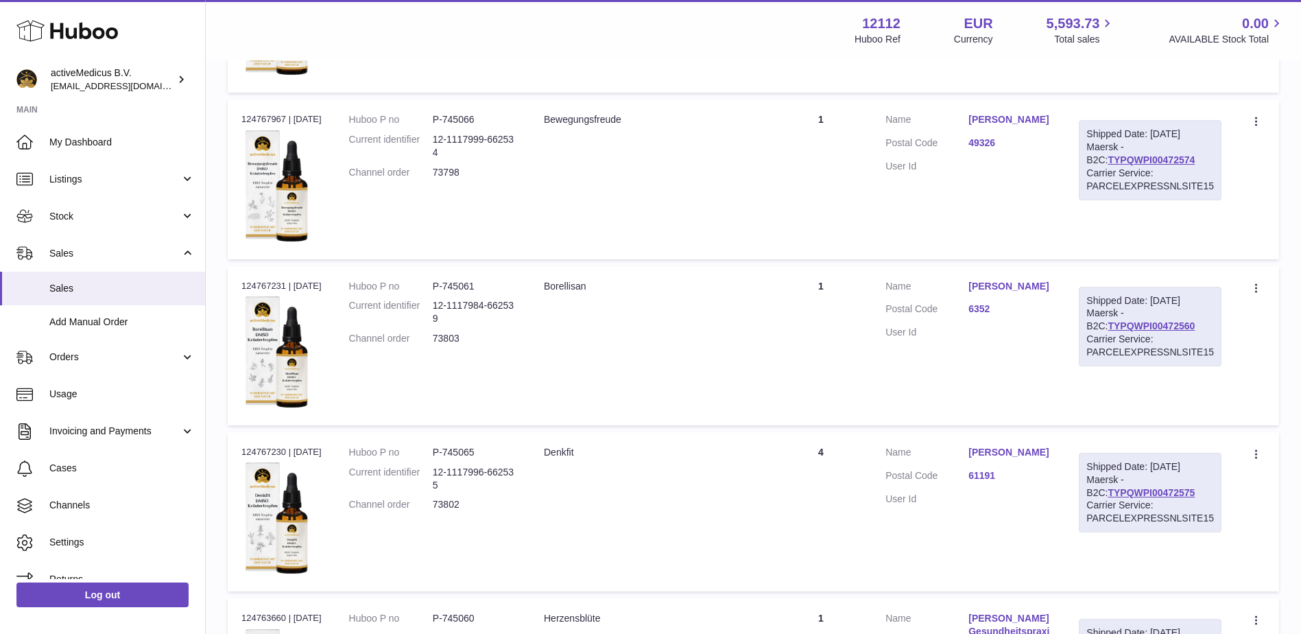
scroll to position [1222, 0]
click at [1141, 327] on link "TYPQWPI00472560" at bounding box center [1151, 326] width 87 height 11
